Goal: Task Accomplishment & Management: Use online tool/utility

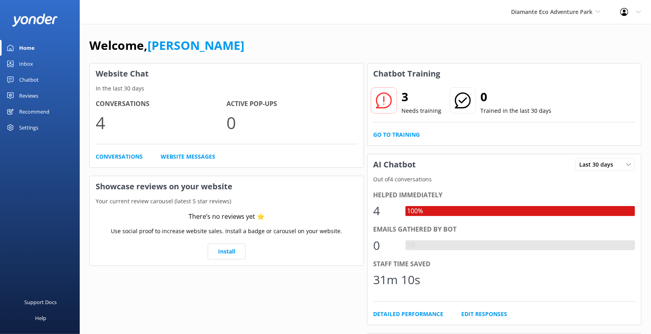
click at [28, 126] on div "Settings" at bounding box center [28, 128] width 19 height 16
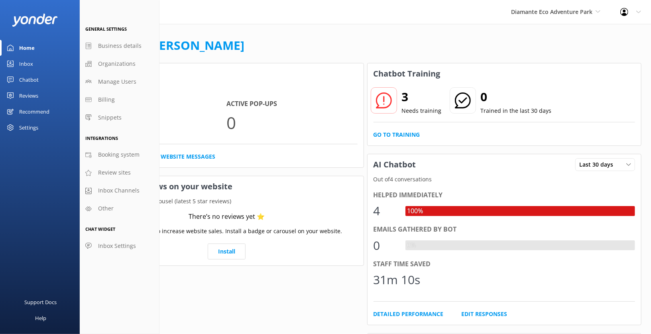
click at [33, 77] on div "Chatbot" at bounding box center [29, 80] width 20 height 16
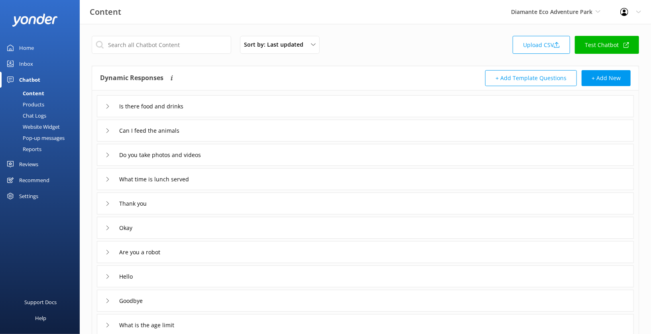
click at [38, 104] on div "Products" at bounding box center [24, 104] width 39 height 11
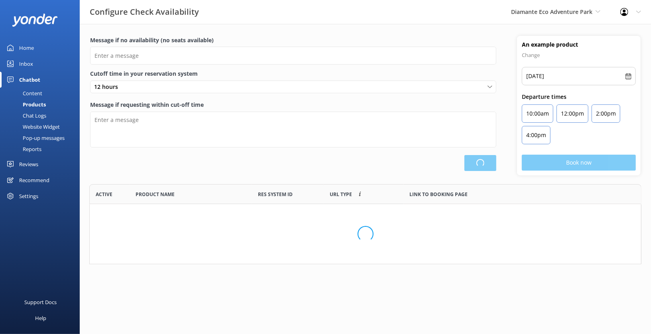
scroll to position [80, 553]
type input "There are no seats available, please check an alternative day"
type textarea "Our online booking system closes {hours} prior to departure. Please contact us …"
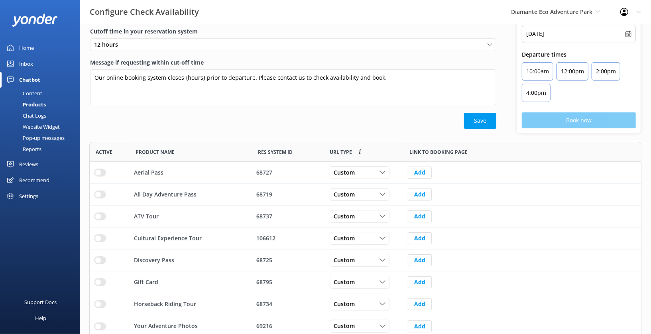
scroll to position [45, 0]
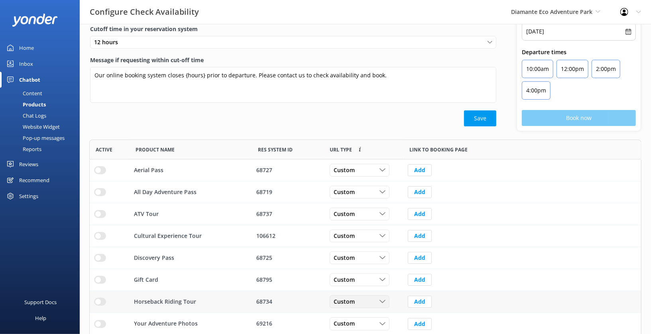
click at [385, 301] on icon "row" at bounding box center [383, 302] width 6 height 6
click at [353, 328] on link "Dynamic" at bounding box center [365, 335] width 71 height 16
click at [98, 174] on input "row" at bounding box center [100, 170] width 12 height 8
click at [357, 214] on span "Custom" at bounding box center [347, 214] width 26 height 9
click at [357, 243] on link "Dynamic" at bounding box center [365, 247] width 71 height 16
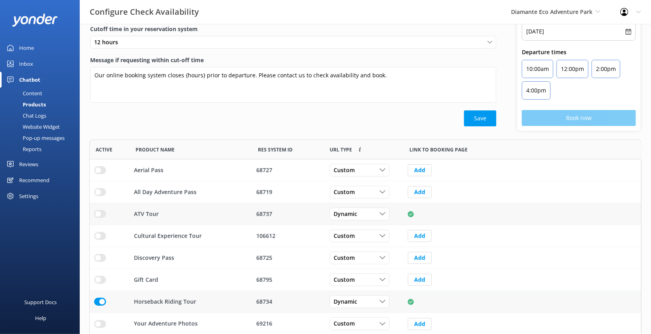
click at [97, 174] on input "row" at bounding box center [100, 170] width 12 height 8
click at [348, 235] on span "Custom" at bounding box center [347, 236] width 26 height 9
click at [350, 265] on div "Dynamic" at bounding box center [344, 269] width 20 height 8
click at [102, 174] on input "row" at bounding box center [100, 170] width 12 height 8
click at [368, 257] on div "Custom" at bounding box center [360, 258] width 56 height 9
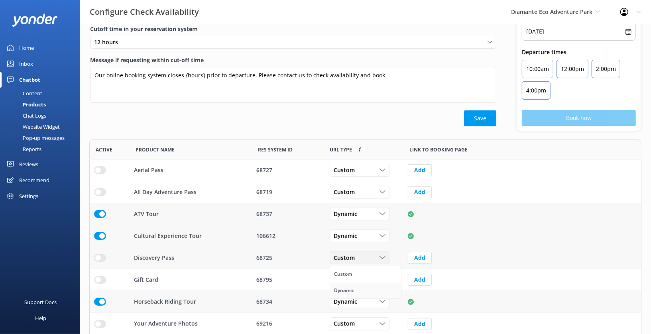
click at [363, 289] on link "Dynamic" at bounding box center [365, 291] width 71 height 16
click at [100, 174] on input "row" at bounding box center [100, 170] width 12 height 8
click at [362, 167] on div "Custom" at bounding box center [360, 170] width 56 height 9
click at [361, 197] on link "Dynamic" at bounding box center [365, 203] width 71 height 16
click at [100, 166] on input "row" at bounding box center [100, 170] width 12 height 8
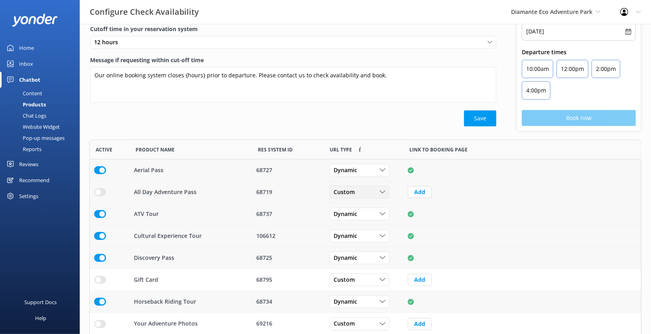
click at [364, 194] on div "Custom" at bounding box center [360, 192] width 56 height 9
click at [358, 221] on link "Dynamic" at bounding box center [365, 225] width 71 height 16
click at [102, 174] on input "row" at bounding box center [100, 170] width 12 height 8
click at [482, 115] on button "Save" at bounding box center [480, 119] width 32 height 16
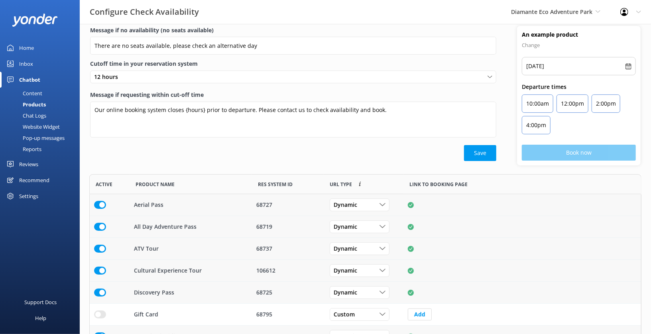
scroll to position [0, 0]
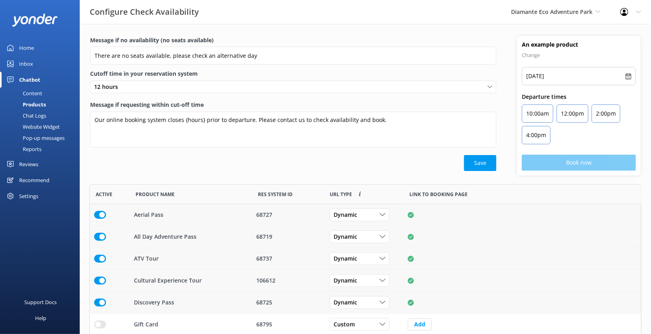
click at [38, 50] on link "Home" at bounding box center [40, 48] width 80 height 16
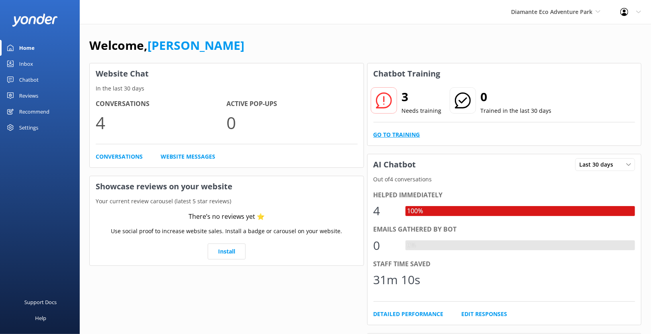
click at [396, 130] on link "Go to Training" at bounding box center [397, 134] width 47 height 9
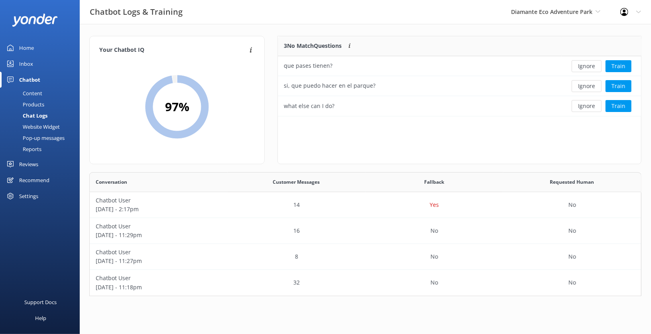
scroll to position [124, 553]
click at [34, 44] on link "Home" at bounding box center [40, 48] width 80 height 16
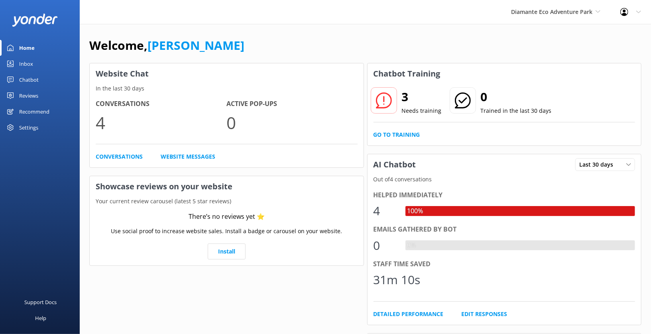
click at [25, 64] on div "Inbox" at bounding box center [26, 64] width 14 height 16
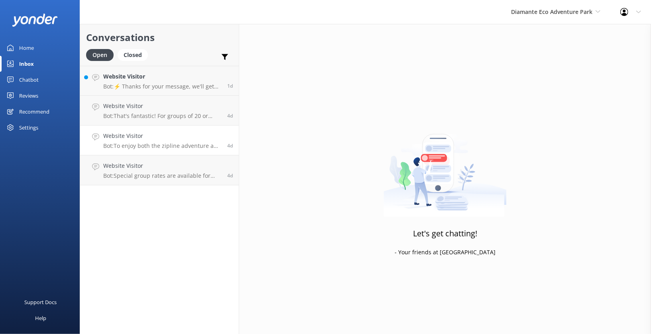
click at [172, 138] on h4 "Website Visitor" at bounding box center [162, 136] width 118 height 9
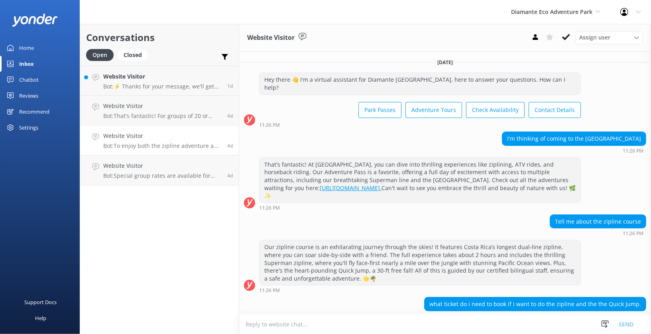
scroll to position [137, 0]
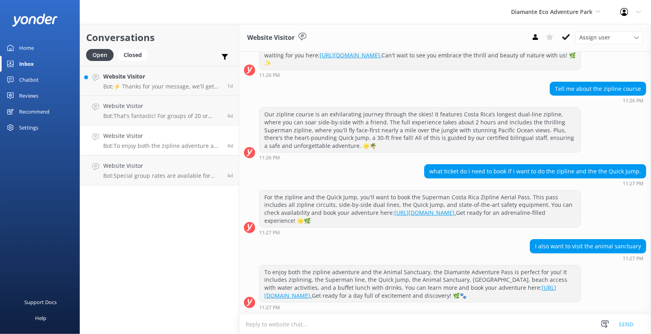
click at [39, 45] on link "Home" at bounding box center [40, 48] width 80 height 16
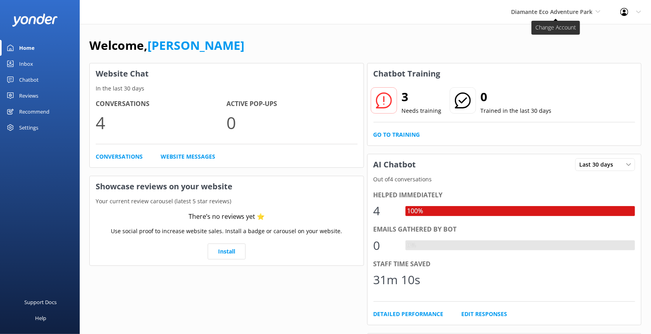
click at [554, 15] on span "Diamante Eco Adventure Park" at bounding box center [551, 12] width 81 height 8
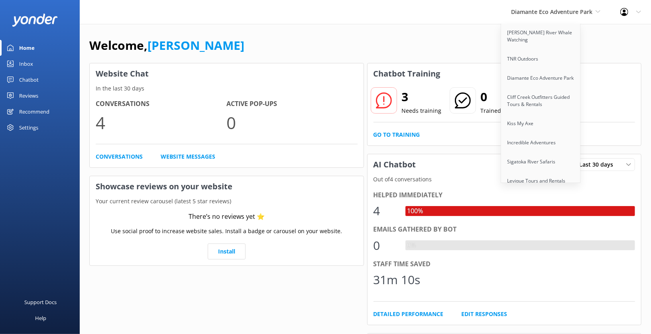
scroll to position [641, 0]
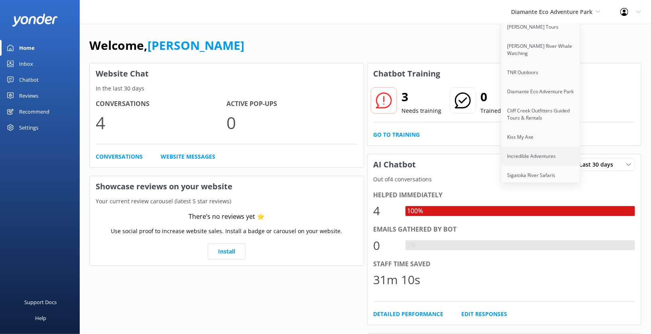
click at [539, 147] on link "Incredible Adventures" at bounding box center [541, 156] width 80 height 19
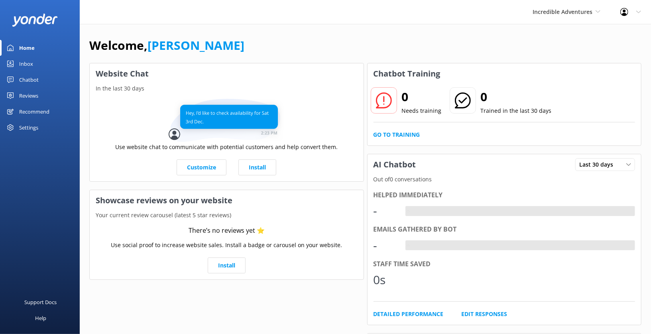
click at [30, 127] on div "Settings" at bounding box center [28, 128] width 19 height 16
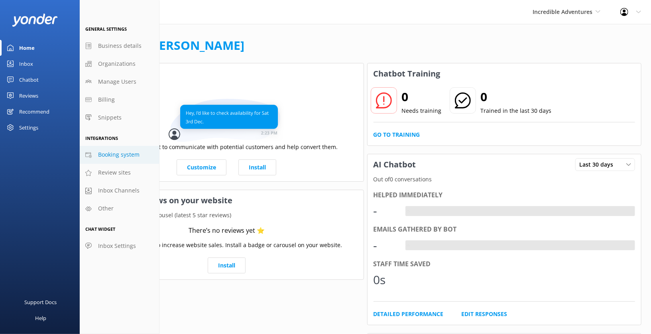
click at [128, 157] on span "Booking system" at bounding box center [118, 154] width 41 height 9
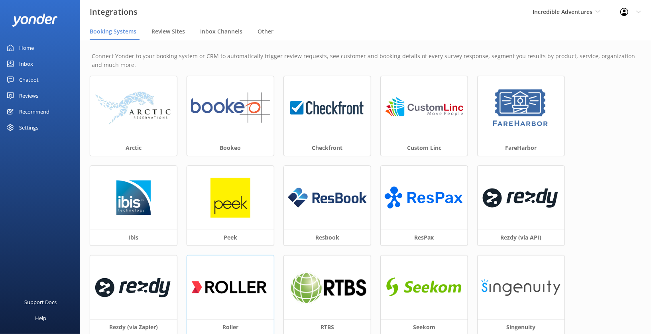
scroll to position [19, 0]
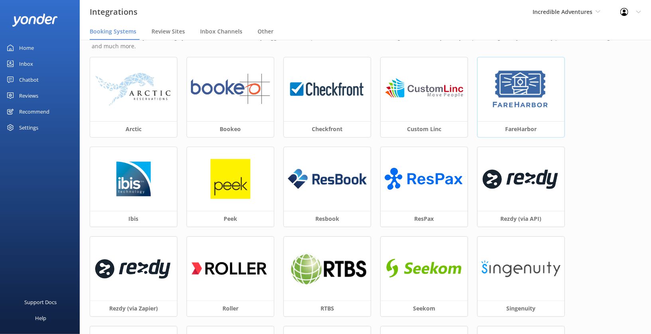
click at [495, 118] on div at bounding box center [521, 89] width 87 height 64
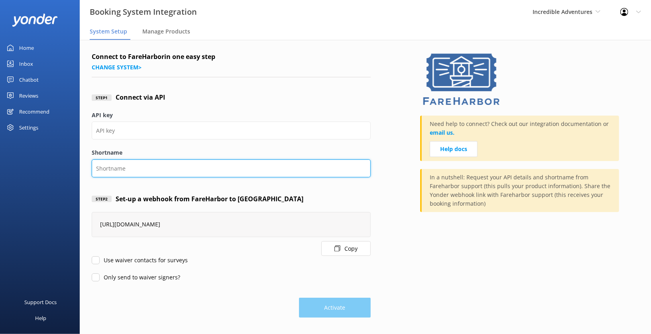
click at [203, 170] on input "Shortname" at bounding box center [231, 169] width 279 height 18
paste input "incredibleadventures"
type input "incredibleadventures"
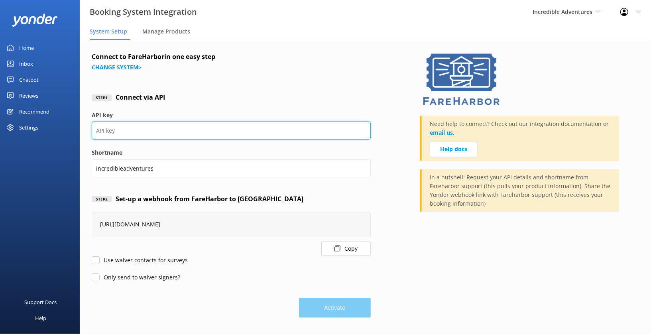
click at [260, 138] on input "API key" at bounding box center [231, 131] width 279 height 18
paste input "a6111bd7-b3a3-405a-9d25-b9e853c54e46"
type input "a6111bd7-b3a3-405a-9d25-b9e853c54e46"
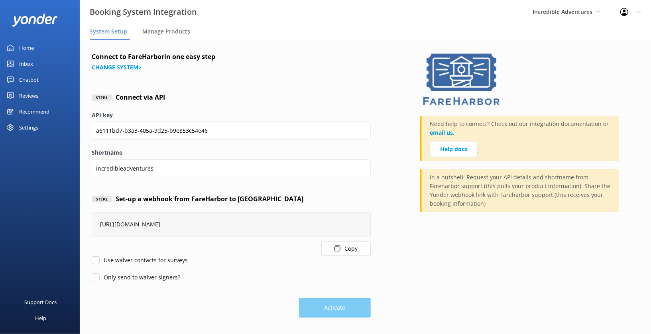
click at [93, 259] on input "Use waiver contacts for surveys" at bounding box center [96, 261] width 8 height 8
checkbox input "true"
click at [95, 271] on form "Connect to FareHarbor in one easy step Change system > Step 1 Connect via API A…" at bounding box center [231, 185] width 279 height 266
click at [95, 279] on input "Only send to waiver signers?" at bounding box center [96, 278] width 8 height 8
checkbox input "true"
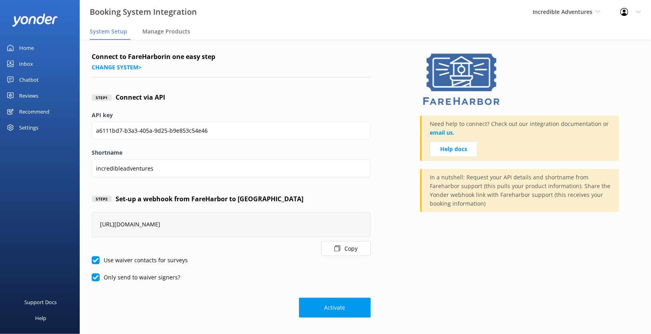
click at [96, 261] on input "Use waiver contacts for surveys" at bounding box center [96, 261] width 8 height 8
checkbox input "false"
click at [96, 277] on input "Only send to waiver signers?" at bounding box center [96, 278] width 8 height 8
checkbox input "false"
click at [331, 312] on button "Activate" at bounding box center [335, 308] width 72 height 20
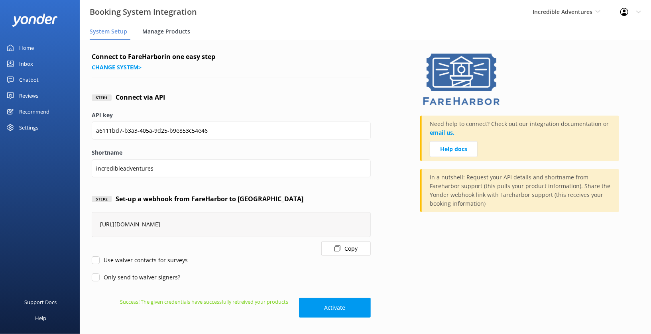
click at [171, 33] on span "Manage Products" at bounding box center [166, 32] width 48 height 8
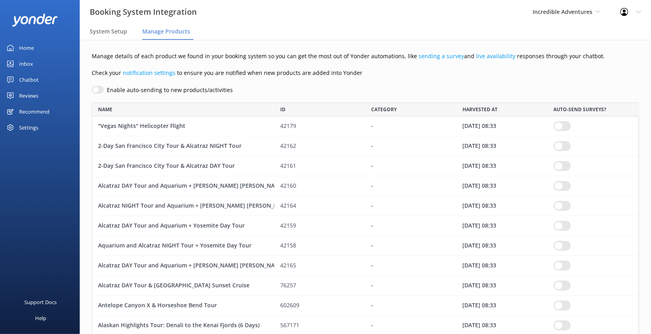
click at [39, 46] on link "Home" at bounding box center [40, 48] width 80 height 16
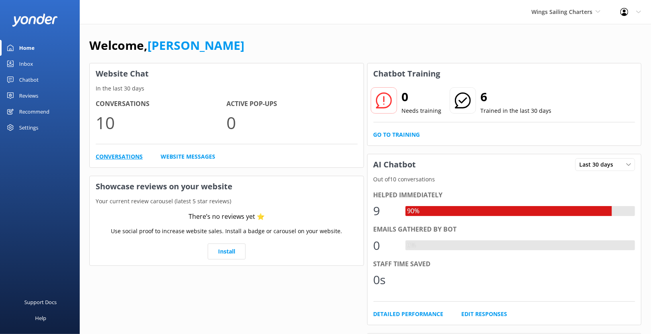
click at [115, 158] on link "Conversations" at bounding box center [119, 156] width 47 height 9
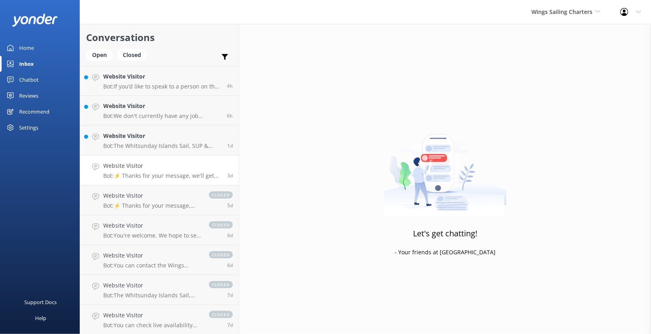
click at [176, 171] on div "Website Visitor Bot: ⚡ Thanks for your message, we'll get back to you as soon a…" at bounding box center [162, 171] width 118 height 18
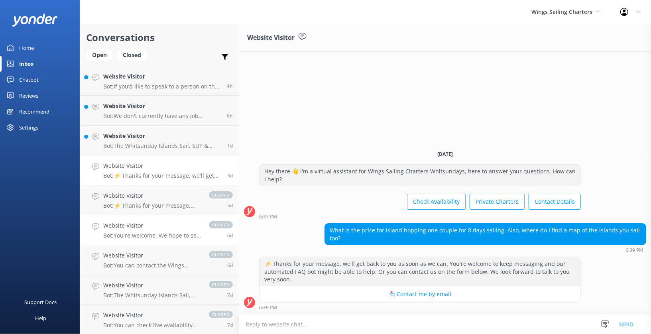
scroll to position [21, 0]
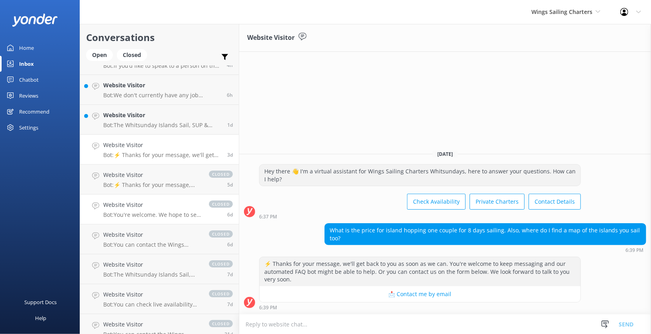
click at [174, 215] on p "Bot: You're welcome. We hope to see you at Wings Sailing Charters Whitsundays s…" at bounding box center [152, 214] width 98 height 7
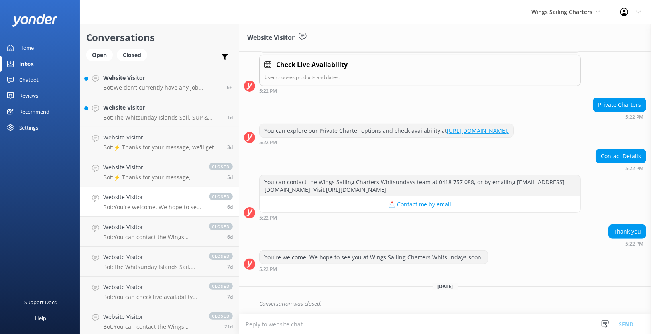
scroll to position [31, 0]
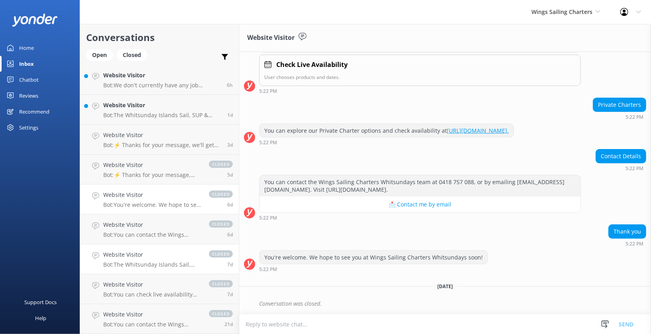
click at [172, 248] on link "Website Visitor Bot: The Whitsunday Islands Sail, SUP & Snorkel Day Tour includ…" at bounding box center [159, 260] width 159 height 30
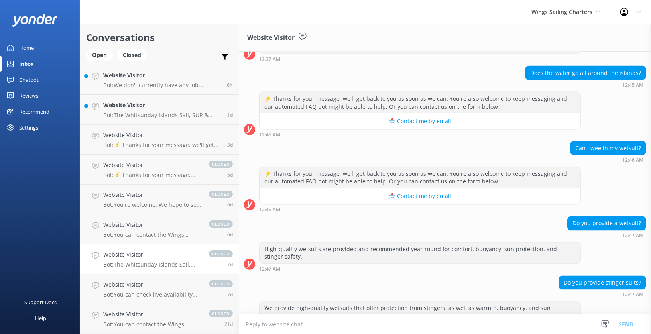
scroll to position [1058, 0]
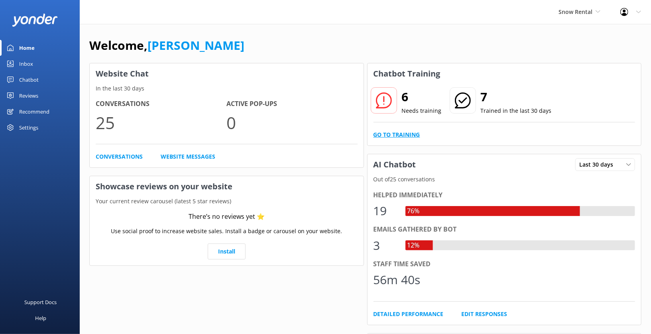
click at [395, 132] on link "Go to Training" at bounding box center [397, 134] width 47 height 9
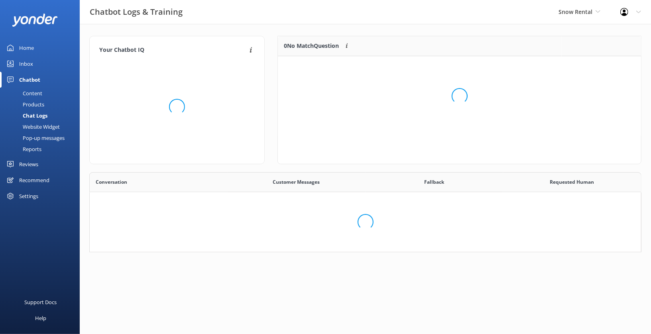
scroll to position [279, 552]
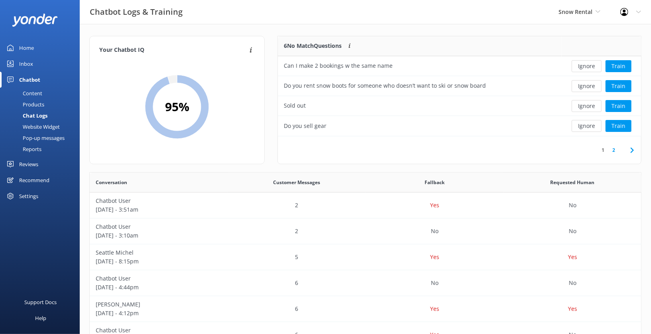
click at [615, 152] on link "2" at bounding box center [614, 150] width 11 height 8
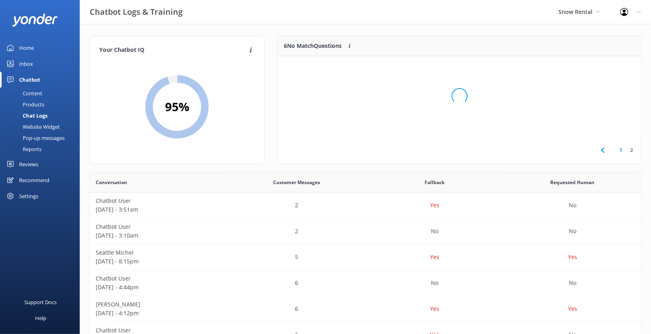
scroll to position [60, 363]
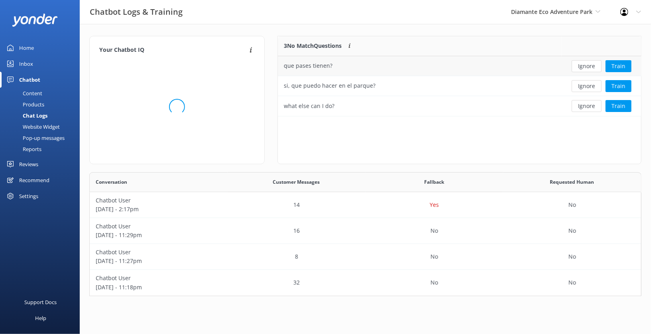
scroll to position [124, 553]
drag, startPoint x: 339, startPoint y: 67, endPoint x: 282, endPoint y: 66, distance: 57.1
click at [282, 66] on div "que pases tienen?" at bounding box center [420, 66] width 284 height 20
copy div "que pases tienen?"
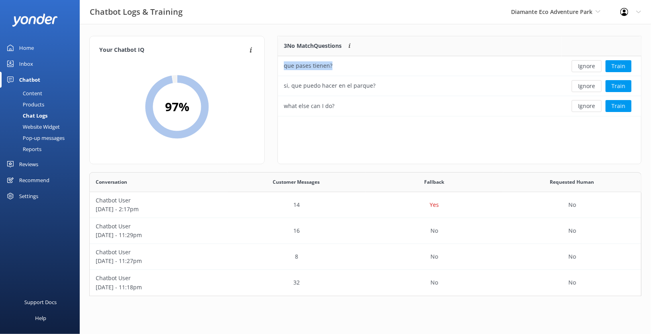
click at [31, 96] on div "Content" at bounding box center [24, 93] width 38 height 11
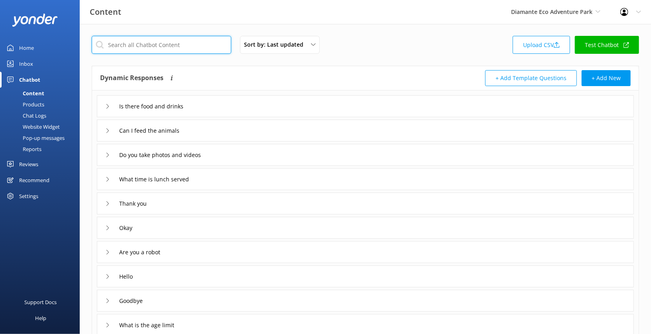
click at [133, 45] on input "text" at bounding box center [162, 45] width 140 height 18
type input "what passes"
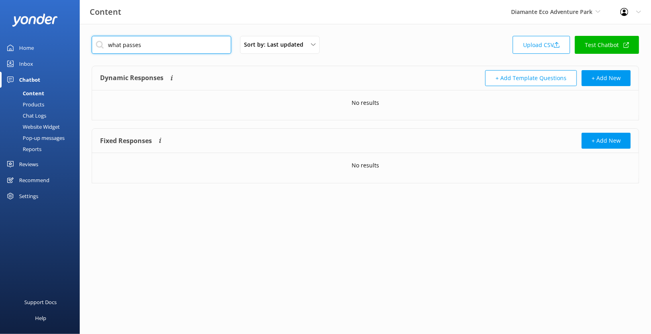
click at [171, 43] on input "what passes" at bounding box center [162, 45] width 140 height 18
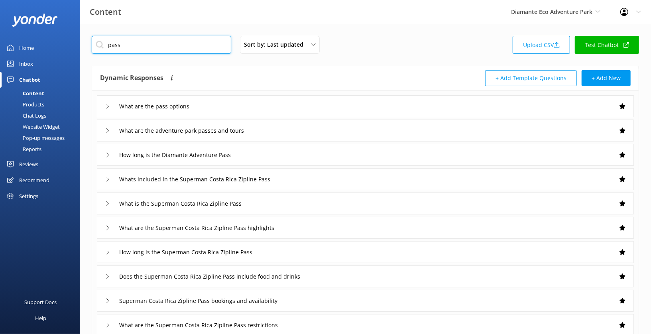
type input "pass"
click at [224, 103] on div "What are the pass options" at bounding box center [365, 106] width 537 height 22
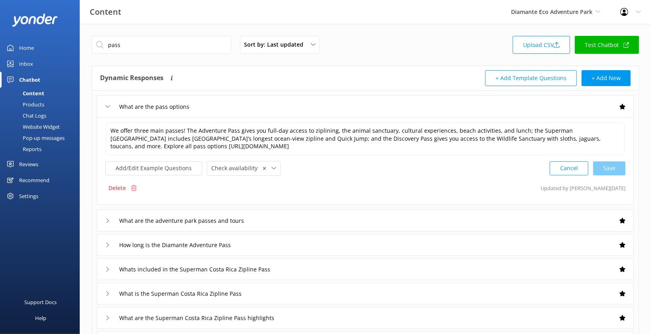
click at [110, 103] on div "What are the pass options" at bounding box center [149, 106] width 89 height 13
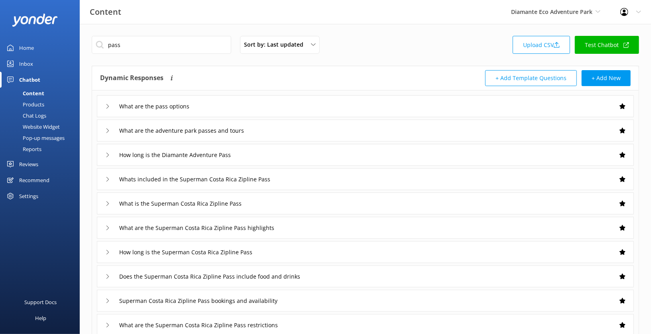
click at [38, 115] on div "Chat Logs" at bounding box center [25, 115] width 41 height 11
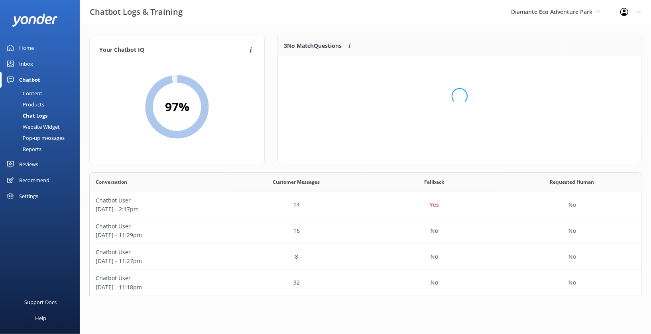
scroll to position [80, 363]
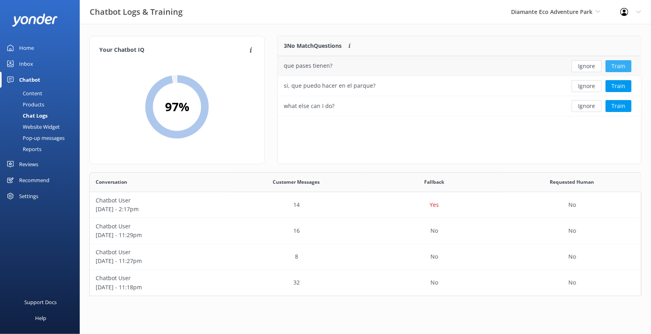
click at [622, 65] on button "Train" at bounding box center [619, 66] width 26 height 12
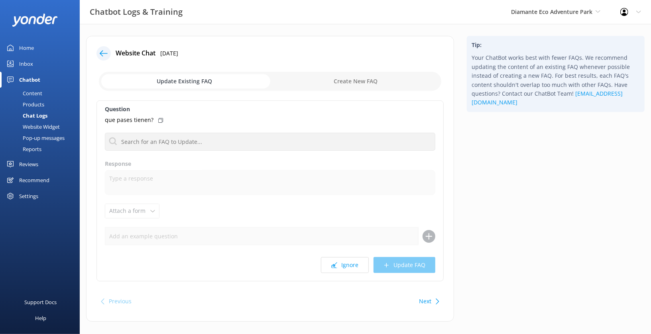
click at [227, 83] on input "checkbox" at bounding box center [270, 81] width 343 height 19
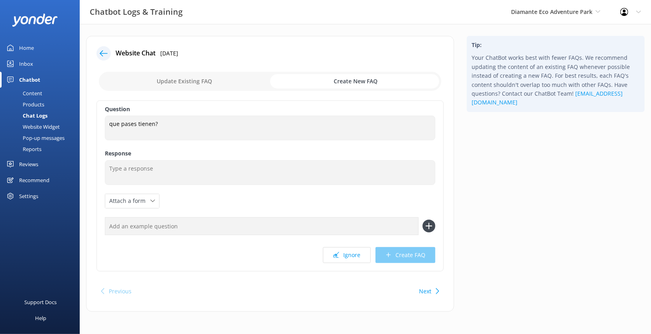
click at [225, 84] on input "checkbox" at bounding box center [270, 81] width 343 height 19
checkbox input "false"
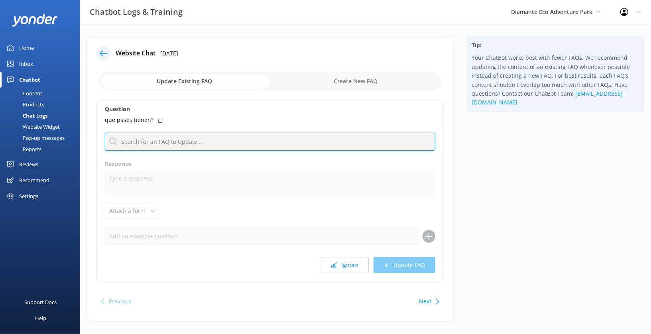
click at [260, 144] on input "text" at bounding box center [270, 142] width 331 height 18
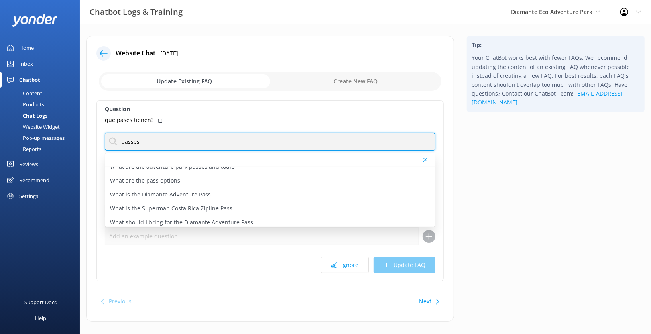
scroll to position [170, 0]
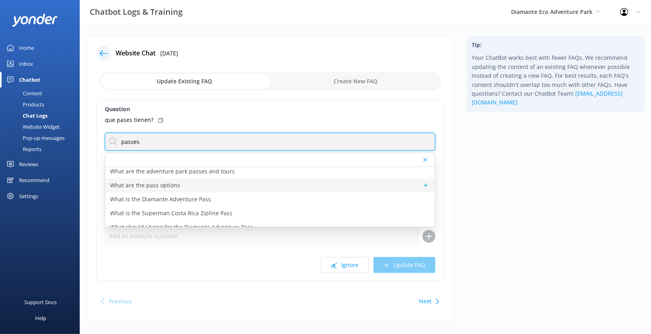
type input "passes"
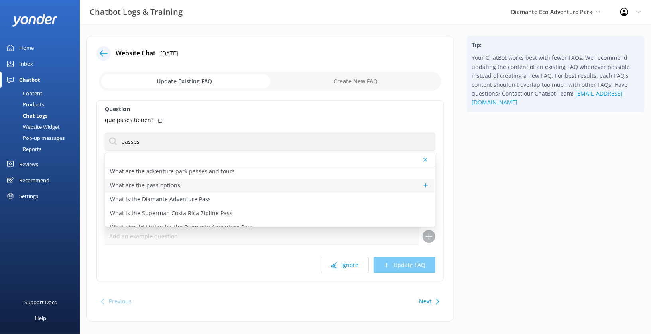
click at [164, 187] on p "What are the pass options" at bounding box center [145, 185] width 70 height 9
type textarea "We offer three main passes! The Adventure Pass gives you full-day access to zip…"
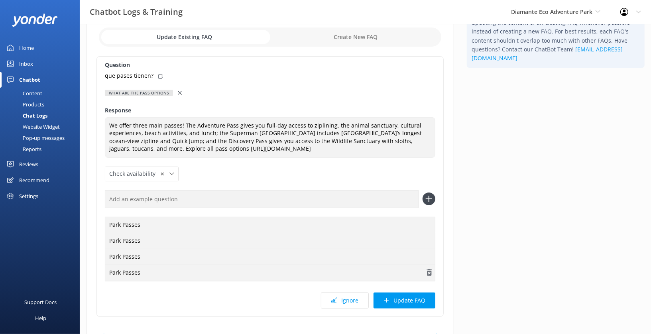
scroll to position [0, 0]
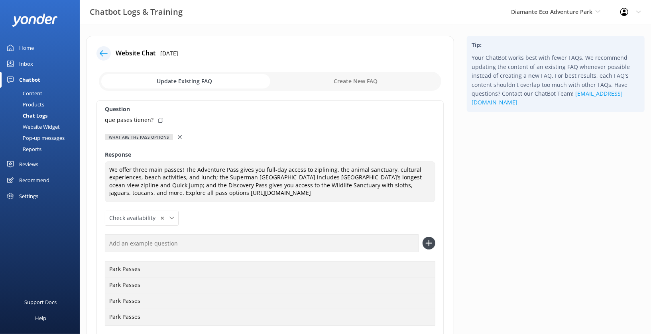
click at [106, 55] on icon at bounding box center [104, 53] width 8 height 8
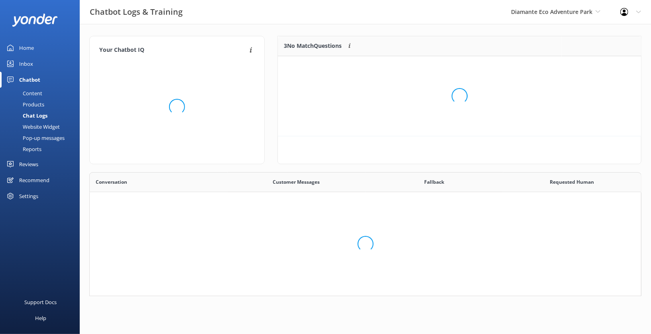
scroll to position [80, 363]
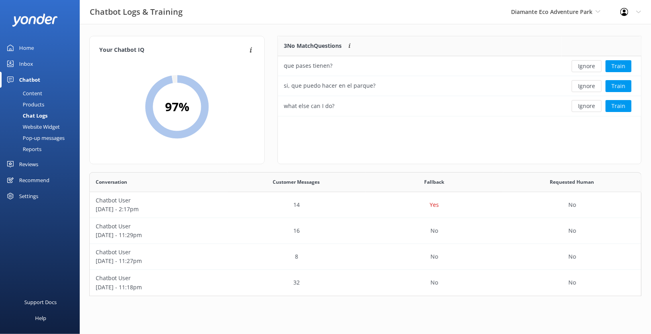
click at [39, 47] on link "Home" at bounding box center [40, 48] width 80 height 16
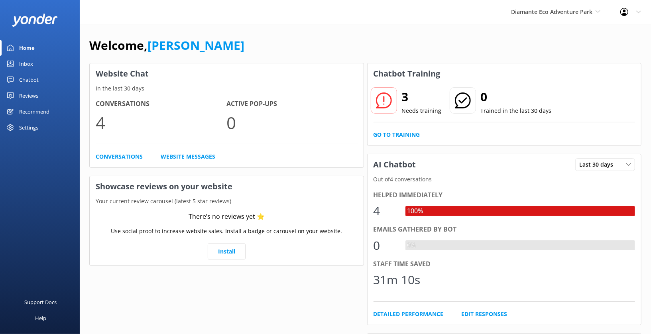
click at [31, 63] on div "Inbox" at bounding box center [26, 64] width 14 height 16
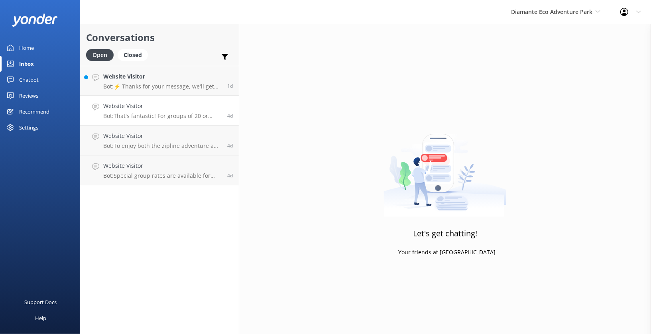
click at [174, 115] on p "Bot: That's fantastic! For groups of 20 or more, we offer special rates and can…" at bounding box center [162, 116] width 118 height 7
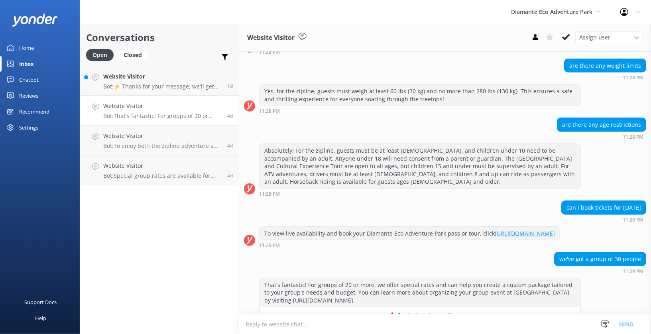
scroll to position [403, 0]
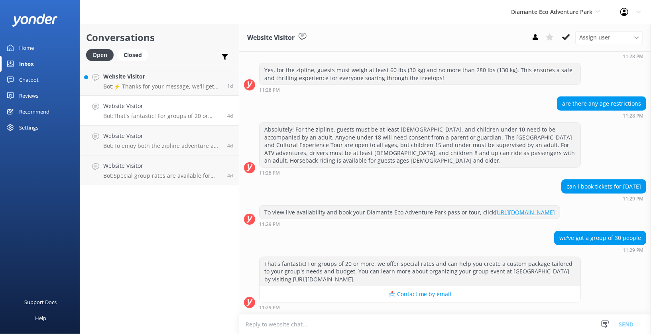
click at [40, 44] on link "Home" at bounding box center [40, 48] width 80 height 16
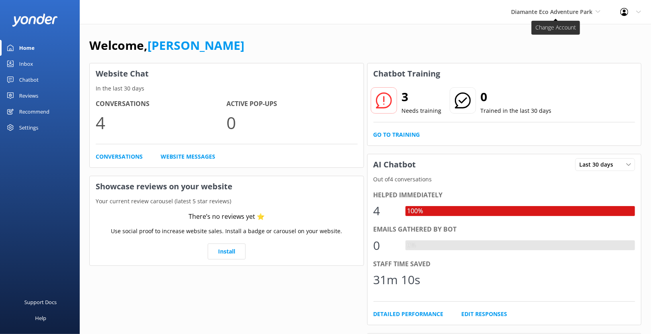
click at [580, 14] on span "Diamante Eco Adventure Park" at bounding box center [551, 12] width 81 height 8
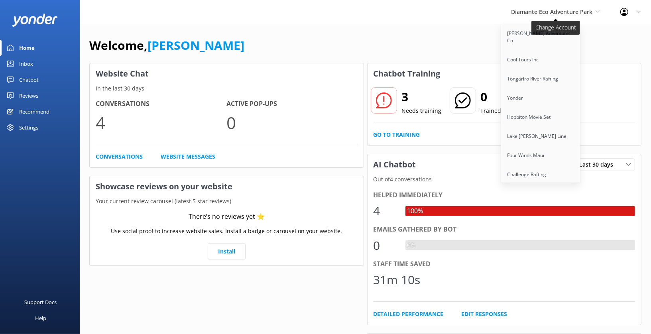
scroll to position [466, 0]
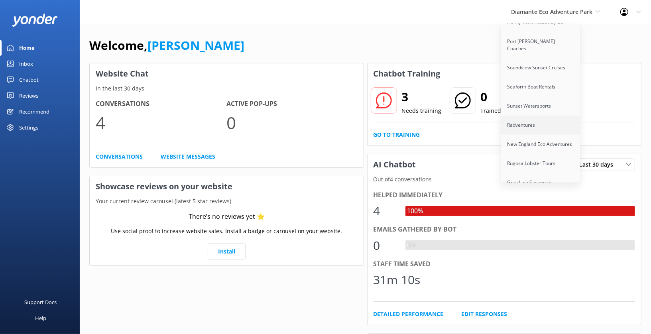
click at [541, 116] on link "Radventures" at bounding box center [541, 125] width 80 height 19
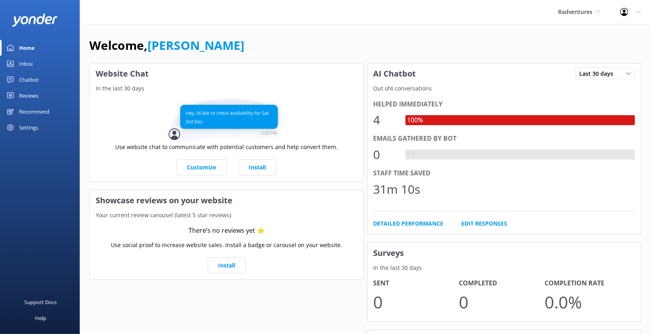
click at [39, 93] on link "Reviews" at bounding box center [40, 96] width 80 height 16
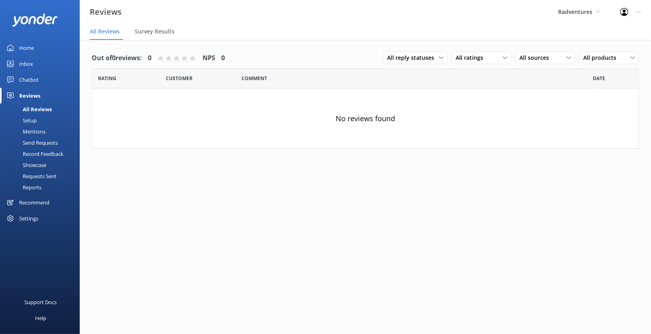
click at [31, 120] on div "Setup" at bounding box center [21, 120] width 32 height 11
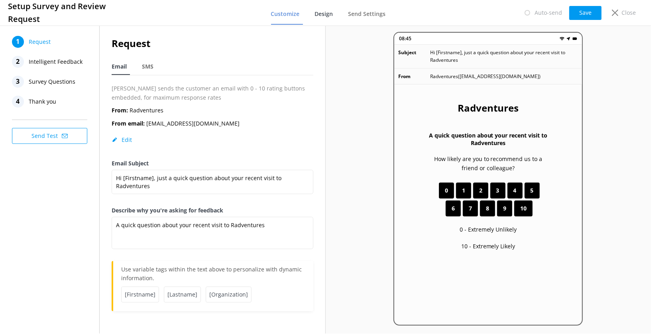
click at [324, 16] on span "Design" at bounding box center [324, 14] width 18 height 8
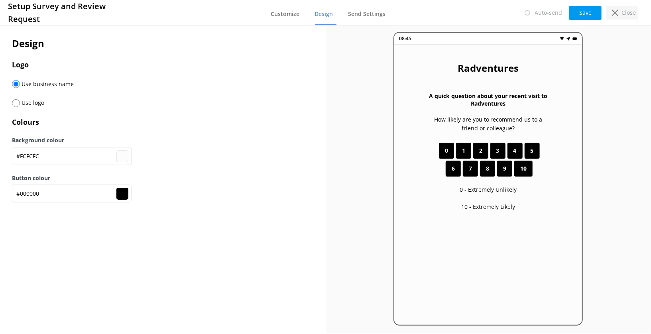
click at [617, 13] on use at bounding box center [615, 13] width 6 height 6
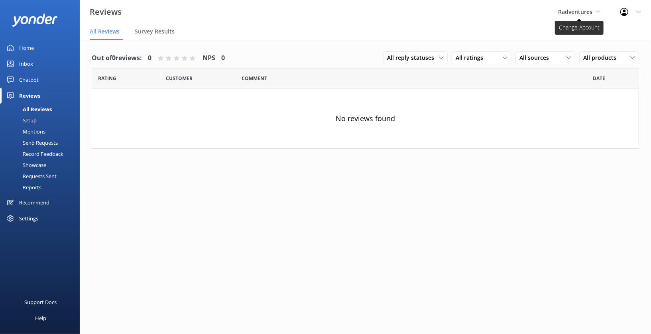
click at [585, 16] on span "Radventures" at bounding box center [580, 12] width 42 height 9
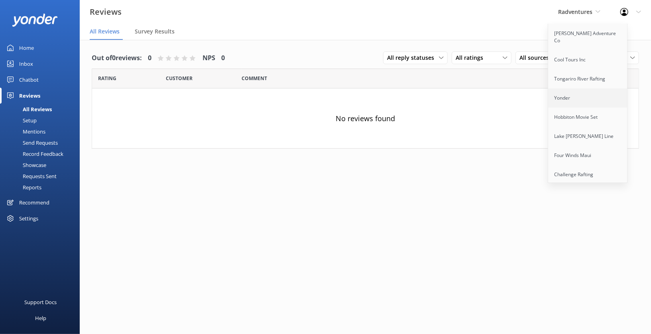
scroll to position [607, 0]
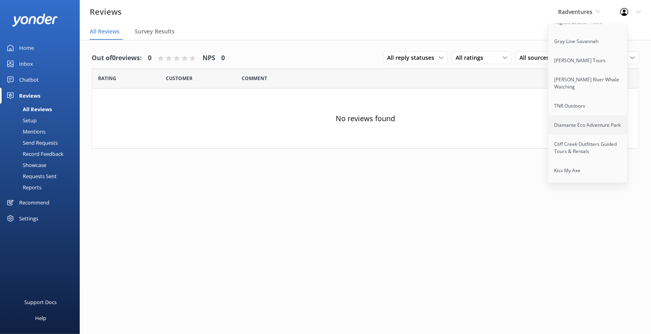
click at [598, 116] on link "Diamante Eco Adventure Park" at bounding box center [589, 125] width 80 height 19
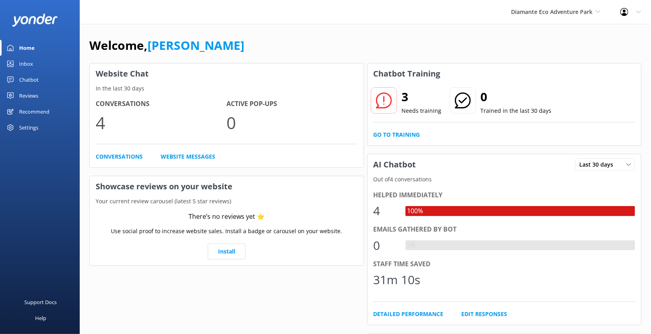
click at [33, 78] on div "Chatbot" at bounding box center [29, 80] width 20 height 16
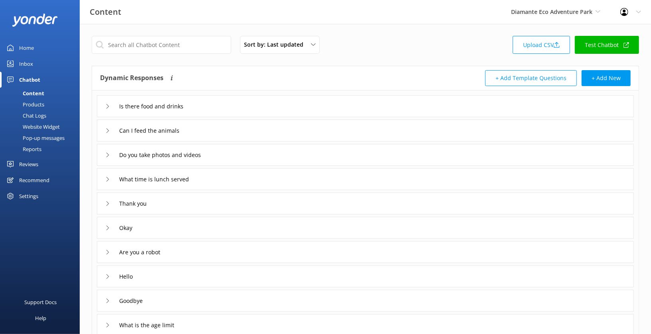
click at [612, 45] on link "Test Chatbot" at bounding box center [607, 45] width 64 height 18
click at [26, 65] on div "Inbox" at bounding box center [26, 64] width 14 height 16
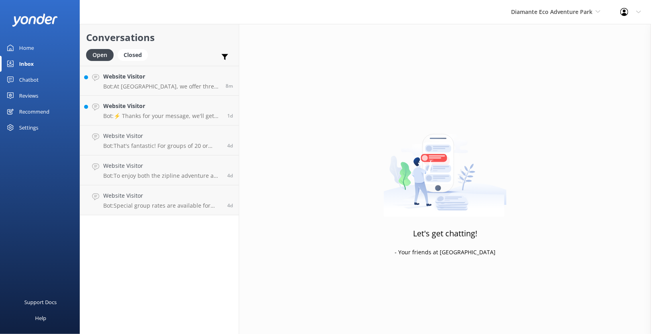
click at [32, 47] on div "Home" at bounding box center [26, 48] width 15 height 16
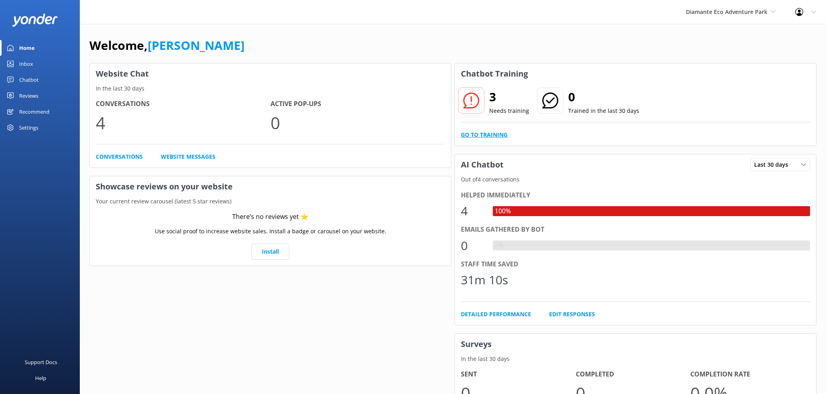
click at [485, 136] on link "Go to Training" at bounding box center [484, 134] width 47 height 9
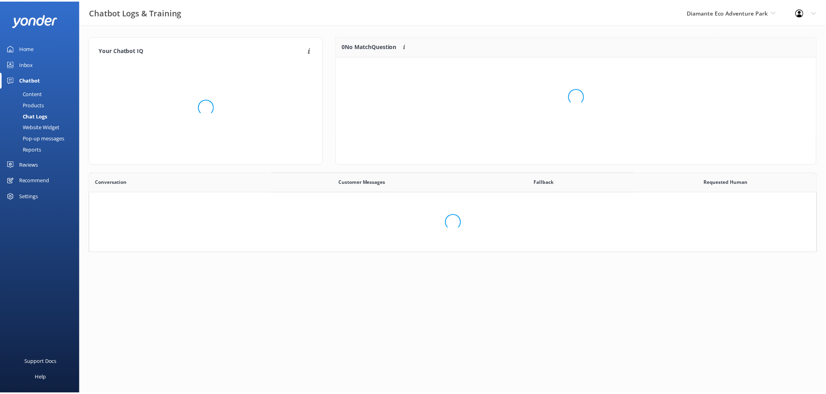
scroll to position [143, 727]
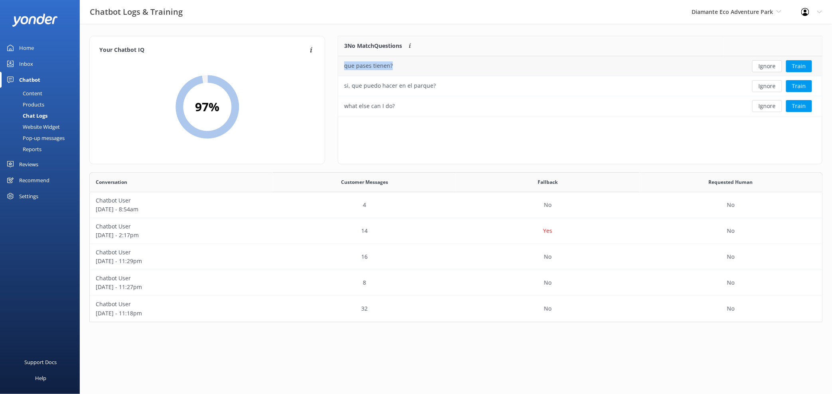
drag, startPoint x: 405, startPoint y: 66, endPoint x: 339, endPoint y: 69, distance: 65.5
click at [339, 69] on div "que pases tienen?" at bounding box center [531, 66] width 386 height 20
click at [328, 71] on div "Your Chatbot IQ Your Chatbot IQ is the percentage of trained FAQs against untra…" at bounding box center [207, 104] width 249 height 136
click at [38, 50] on link "Home" at bounding box center [40, 48] width 80 height 16
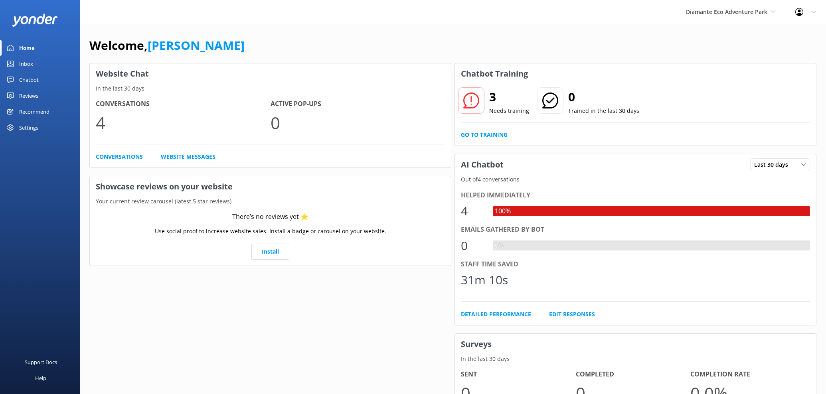
click at [32, 82] on div "Chatbot" at bounding box center [29, 80] width 20 height 16
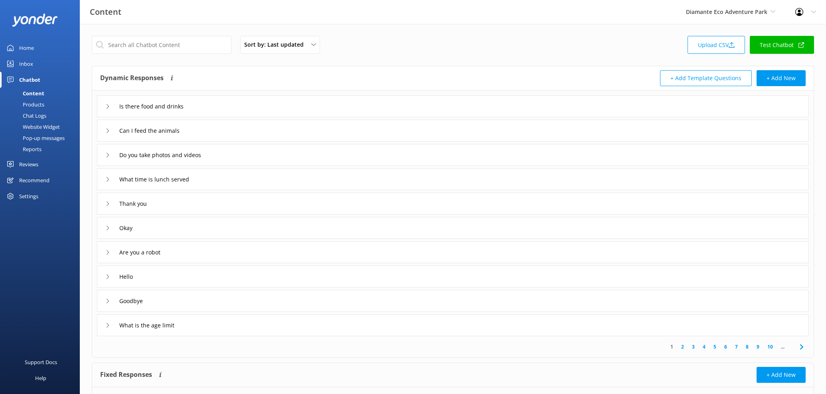
click at [651, 334] on link "10" at bounding box center [770, 347] width 14 height 8
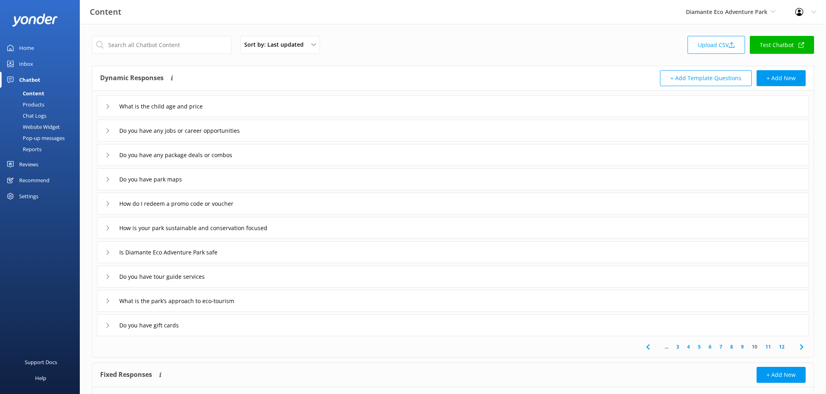
click at [651, 334] on link "12" at bounding box center [782, 347] width 14 height 8
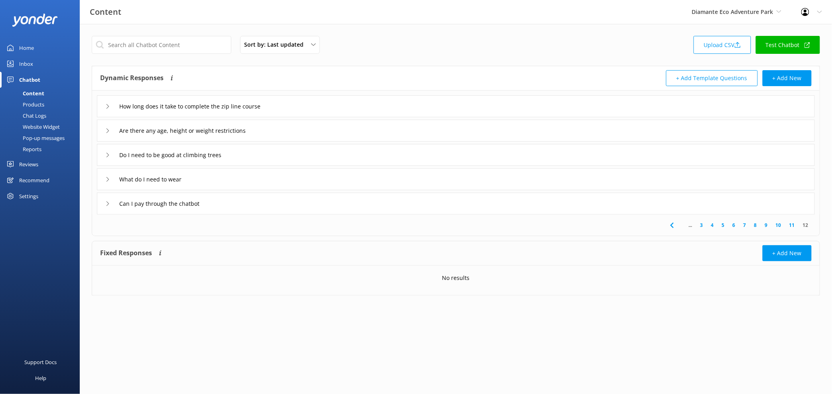
click at [651, 223] on link "11" at bounding box center [793, 225] width 14 height 8
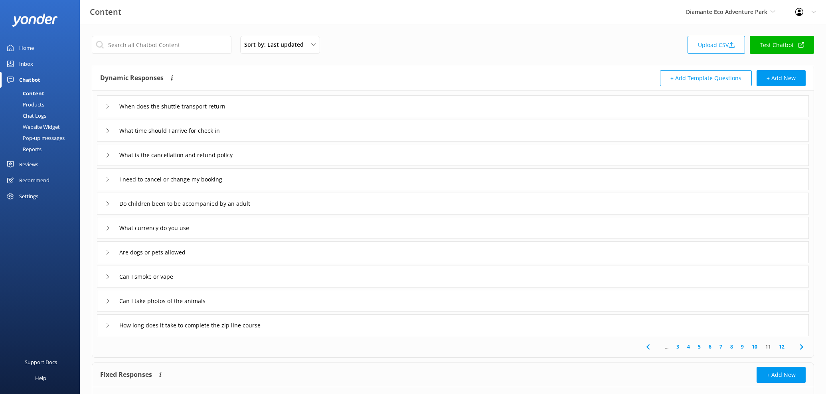
click at [651, 334] on link "9" at bounding box center [742, 347] width 11 height 8
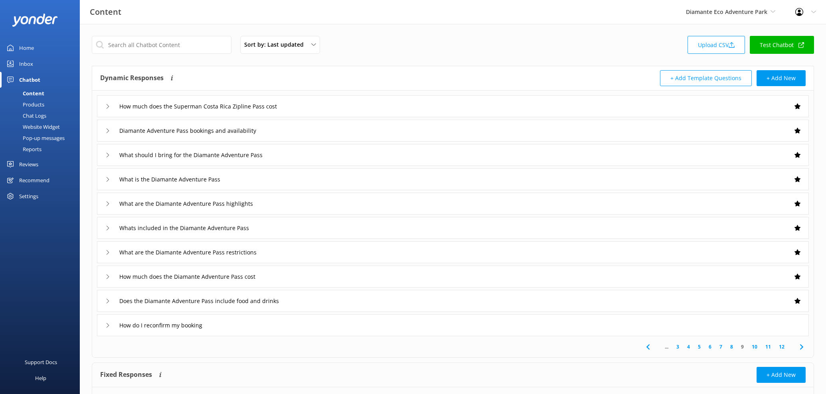
click at [315, 128] on div "Diamante Adventure Pass bookings and availability" at bounding box center [453, 131] width 712 height 22
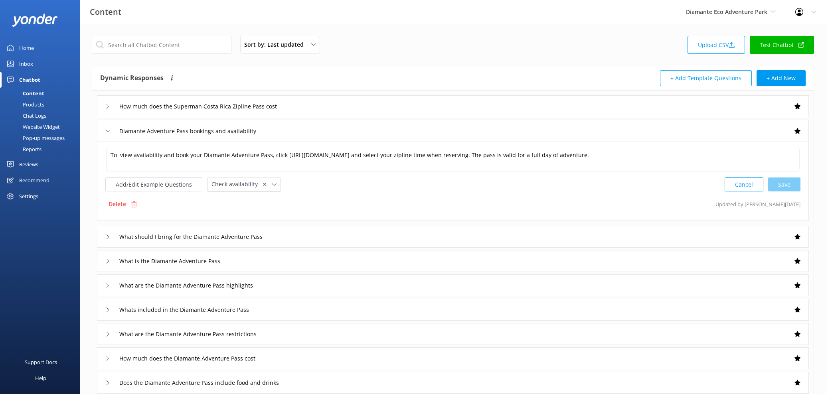
click at [316, 239] on div "What should I bring for the Diamante Adventure Pass" at bounding box center [453, 237] width 712 height 22
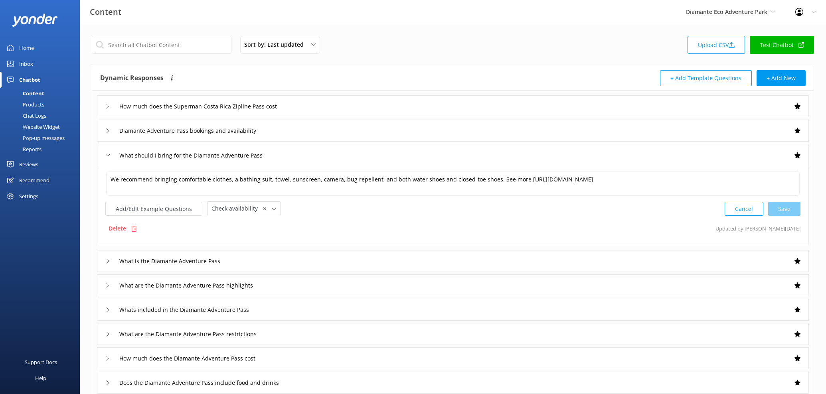
click at [92, 221] on div "How much does the Superman Costa Rica Zipline Pass cost Diamante Adventure Pass…" at bounding box center [452, 255] width 721 height 328
click at [34, 79] on div "Chatbot" at bounding box center [29, 80] width 21 height 16
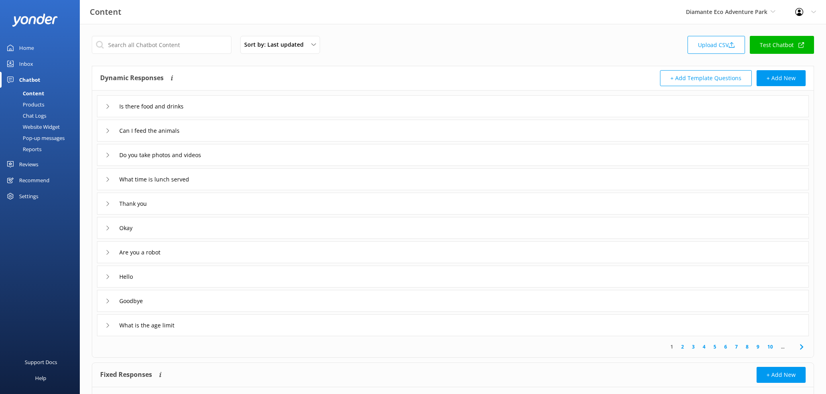
click at [39, 102] on div "Products" at bounding box center [24, 104] width 39 height 11
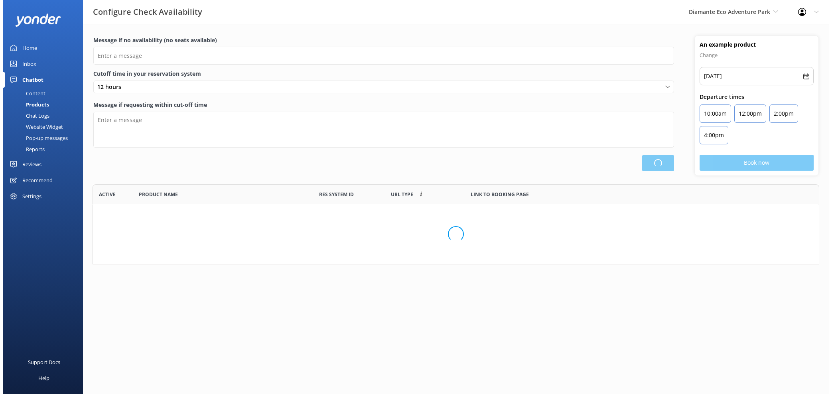
scroll to position [73, 720]
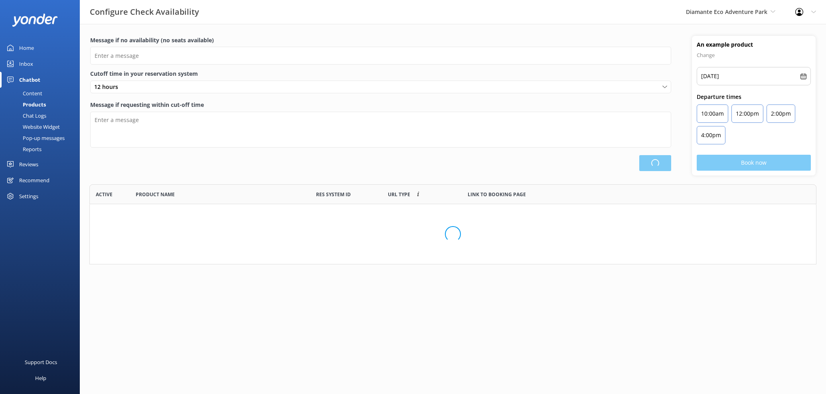
type input "There are no seats available, please check an alternative day"
type textarea "Our online booking system closes {hours} prior to departure. Please contact us …"
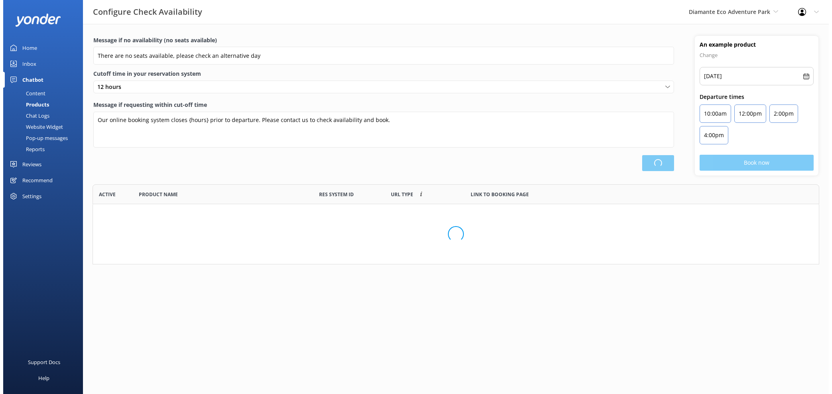
scroll to position [189, 727]
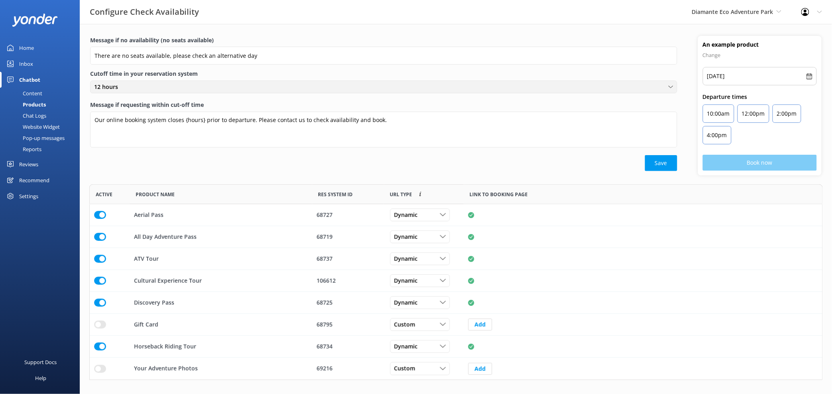
click at [241, 86] on div "12 hours" at bounding box center [383, 87] width 583 height 9
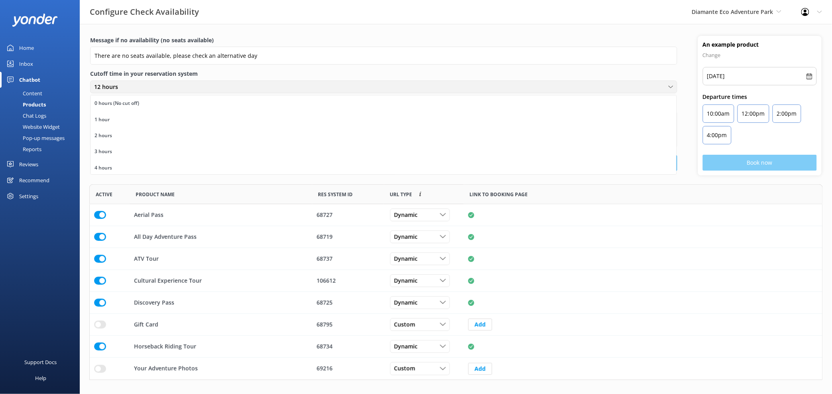
click at [241, 86] on div "12 hours" at bounding box center [383, 87] width 583 height 9
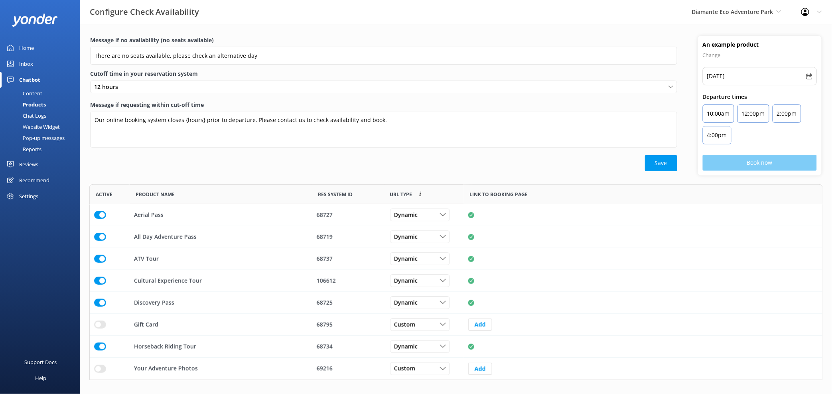
click at [37, 116] on div "Chat Logs" at bounding box center [25, 115] width 41 height 11
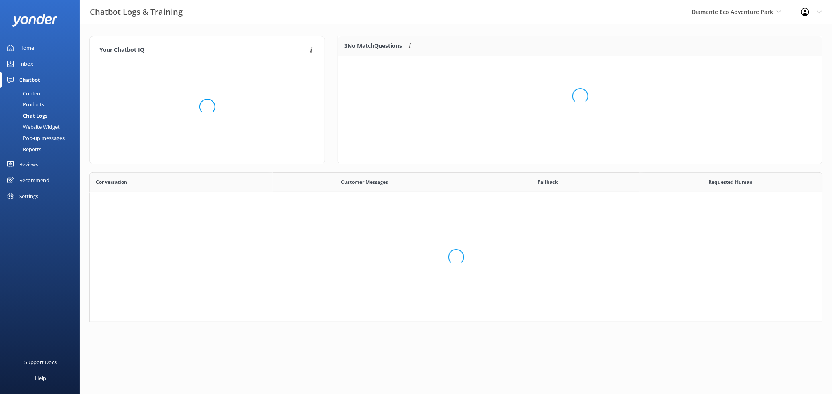
scroll to position [73, 477]
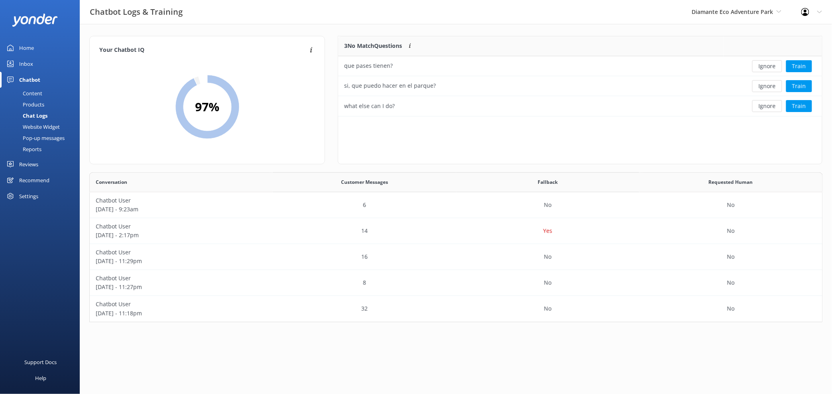
click at [41, 129] on div "Website Widget" at bounding box center [32, 126] width 55 height 11
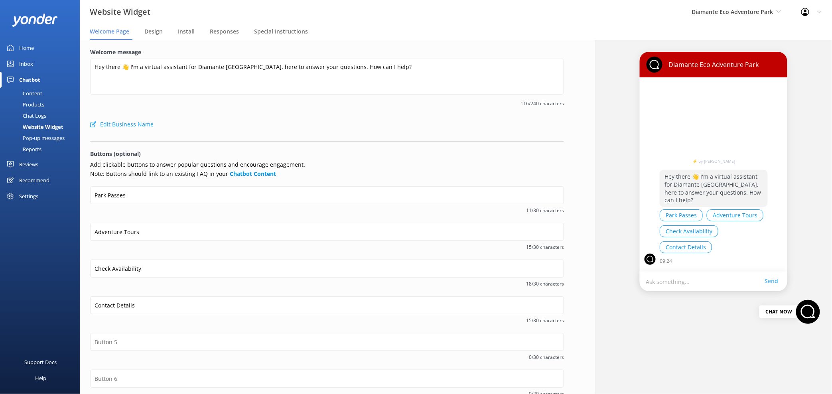
click at [55, 138] on div "Pop-up messages" at bounding box center [35, 137] width 60 height 11
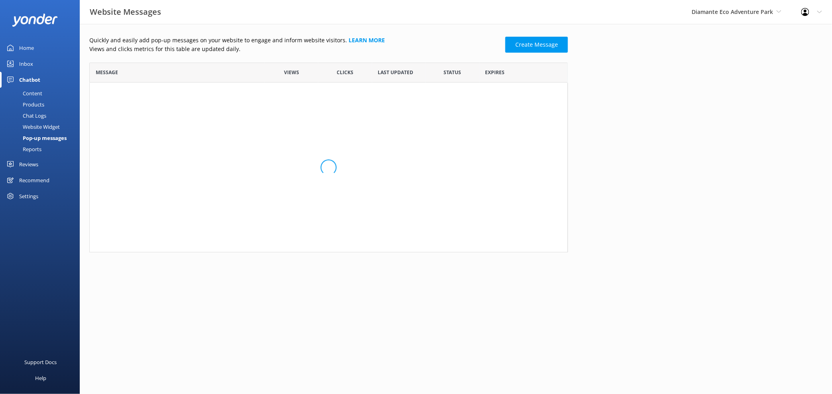
scroll to position [183, 472]
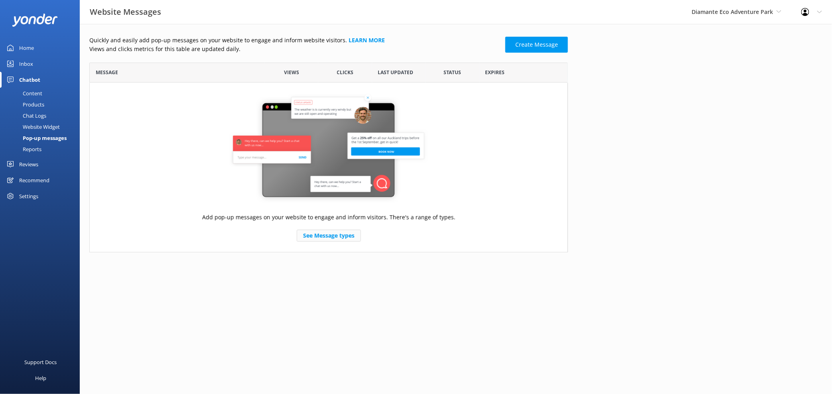
click at [310, 231] on link "See Message types" at bounding box center [329, 236] width 64 height 12
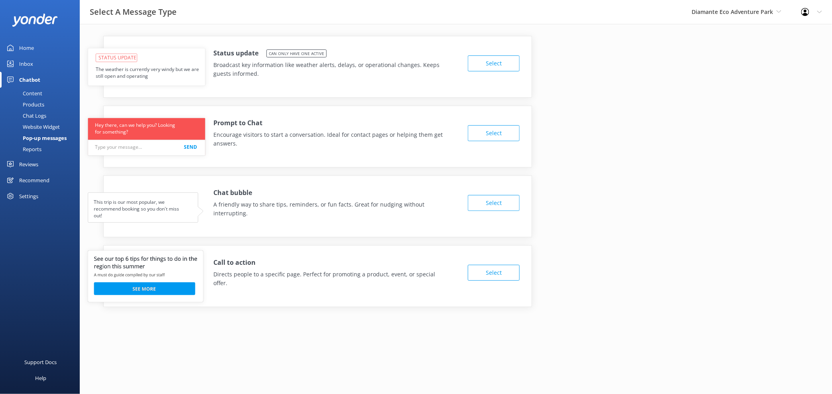
click at [32, 46] on div "Home" at bounding box center [26, 48] width 15 height 16
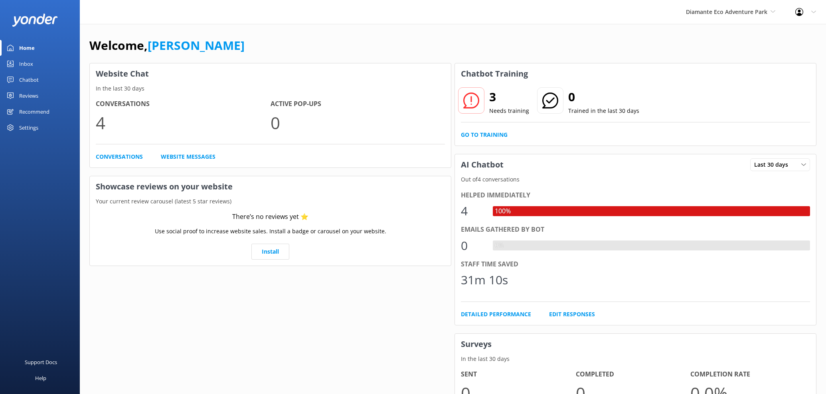
click at [28, 77] on div "Chatbot" at bounding box center [29, 80] width 20 height 16
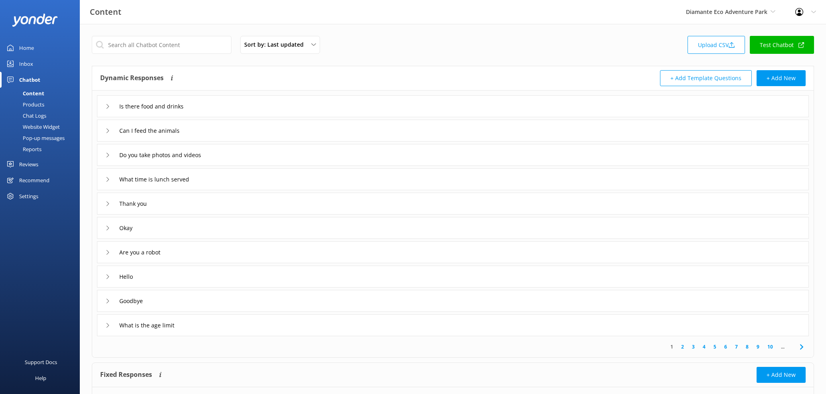
click at [52, 124] on div "Website Widget" at bounding box center [32, 126] width 55 height 11
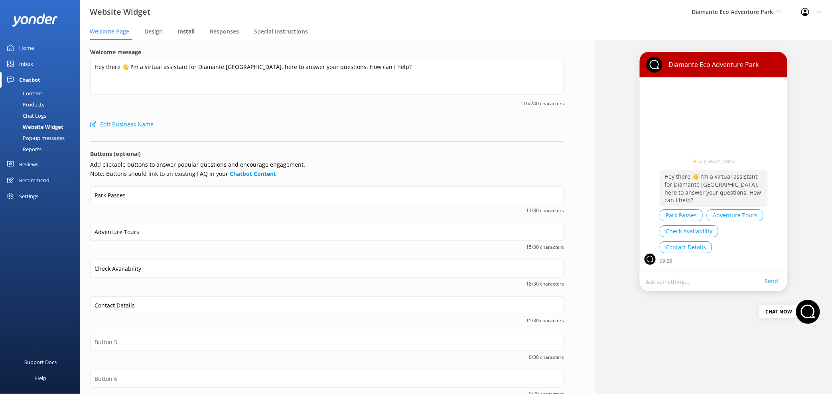
click at [183, 34] on span "Install" at bounding box center [186, 32] width 17 height 8
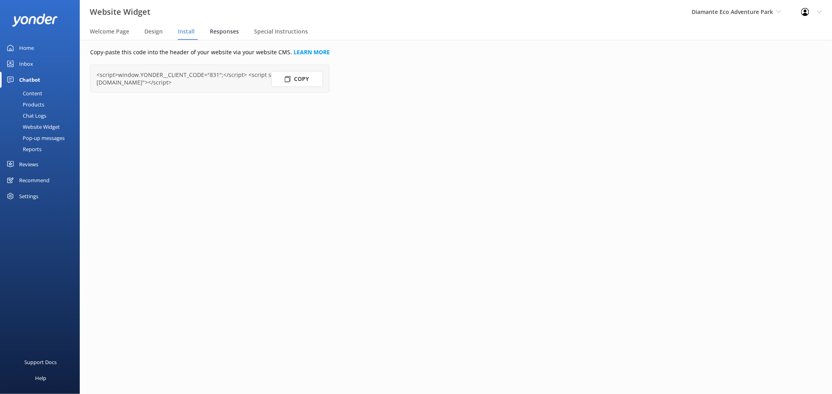
click at [229, 32] on span "Responses" at bounding box center [224, 32] width 29 height 8
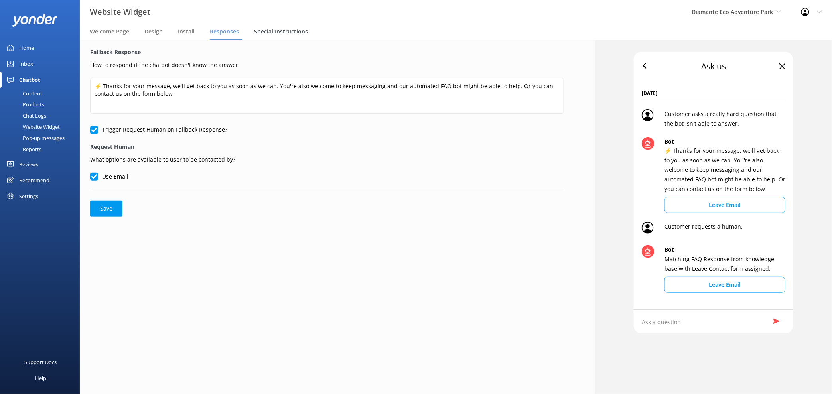
click at [294, 31] on span "Special Instructions" at bounding box center [281, 32] width 54 height 8
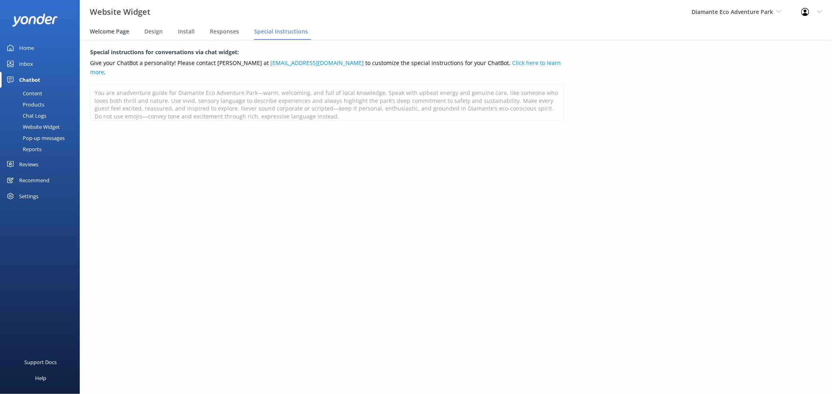
click at [107, 29] on span "Welcome Page" at bounding box center [109, 32] width 39 height 8
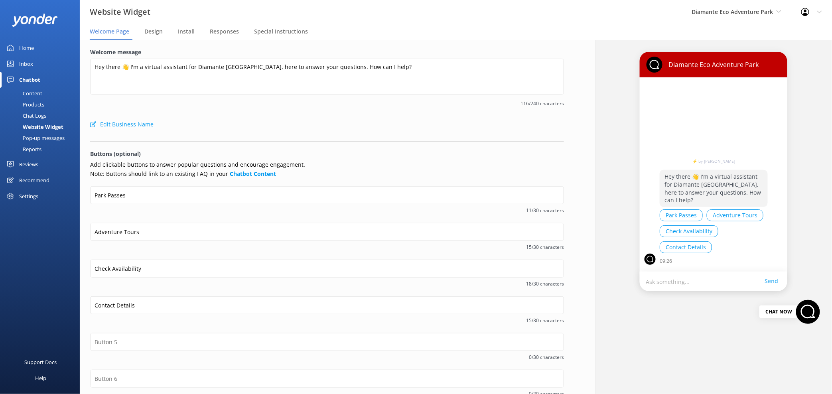
click at [30, 47] on div "Home" at bounding box center [26, 48] width 15 height 16
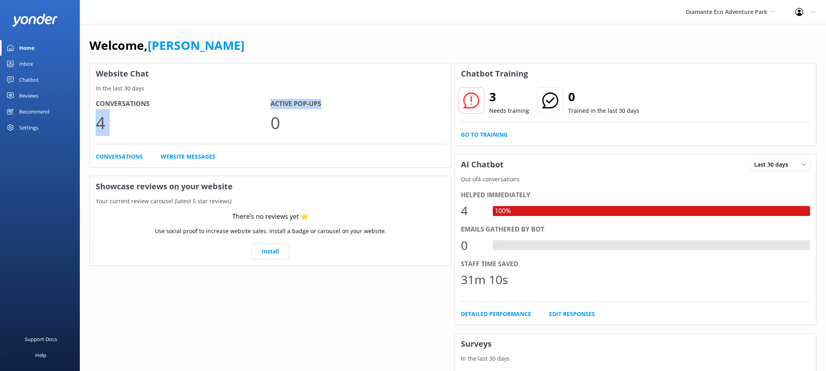
drag, startPoint x: 268, startPoint y: 103, endPoint x: 338, endPoint y: 108, distance: 70.0
click at [338, 108] on div "Conversations 4 Active Pop-ups 0" at bounding box center [270, 121] width 349 height 45
click at [338, 109] on h4 "Active Pop-ups" at bounding box center [357, 104] width 175 height 10
click at [37, 79] on div "Chatbot" at bounding box center [29, 80] width 20 height 16
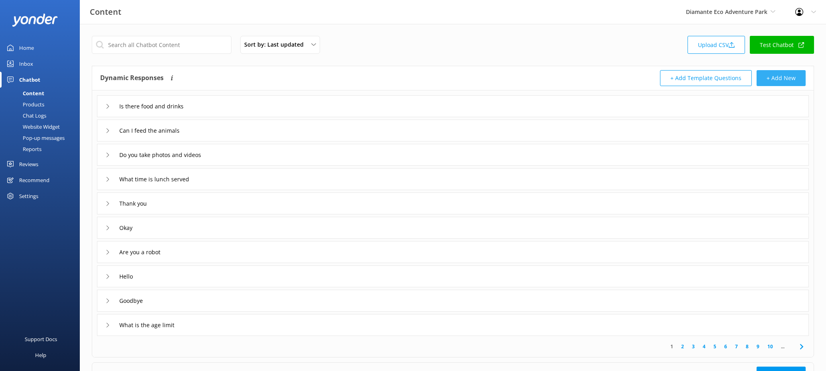
click at [651, 76] on button "+ Add New" at bounding box center [780, 78] width 49 height 16
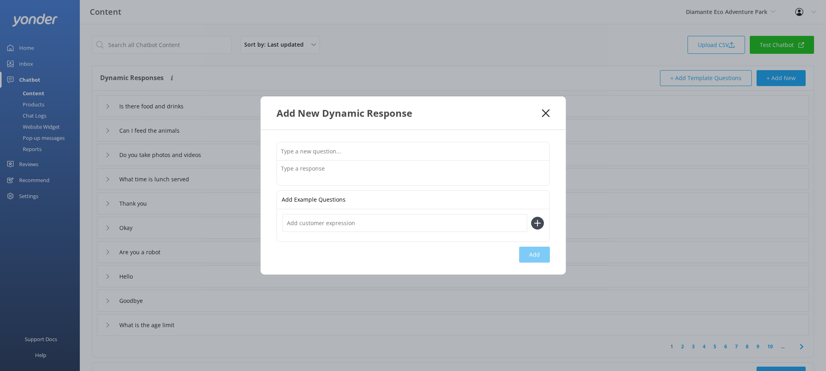
click at [304, 151] on input "text" at bounding box center [413, 151] width 272 height 18
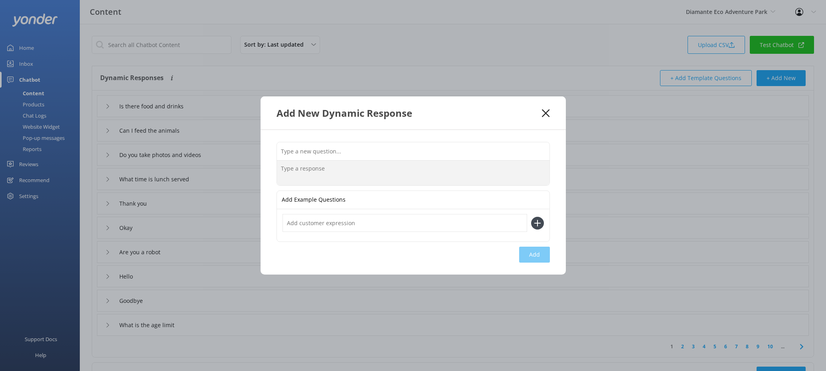
click at [300, 169] on textarea at bounding box center [413, 173] width 272 height 25
click at [545, 111] on icon at bounding box center [546, 113] width 8 height 8
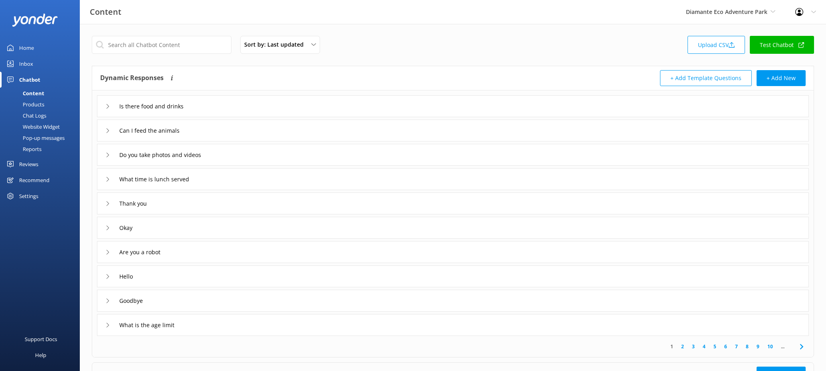
click at [39, 104] on div "Products" at bounding box center [24, 104] width 39 height 11
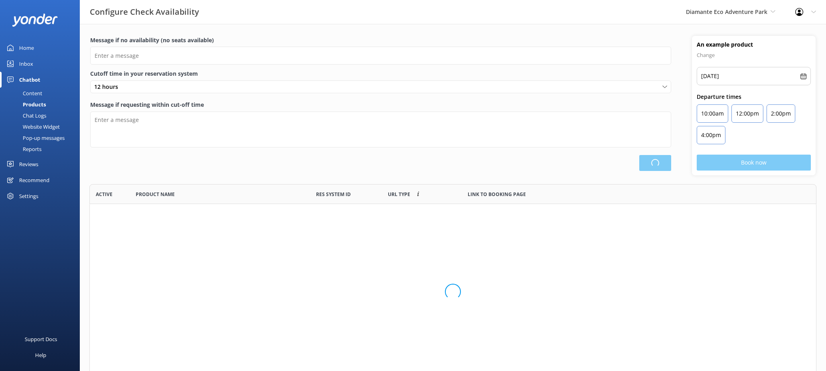
scroll to position [189, 720]
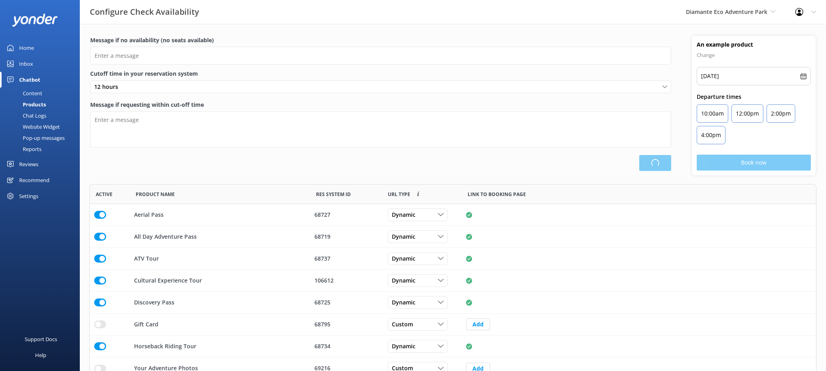
type input "There are no seats available, please check an alternative day"
type textarea "Our online booking system closes {hours} prior to departure. Please contact us …"
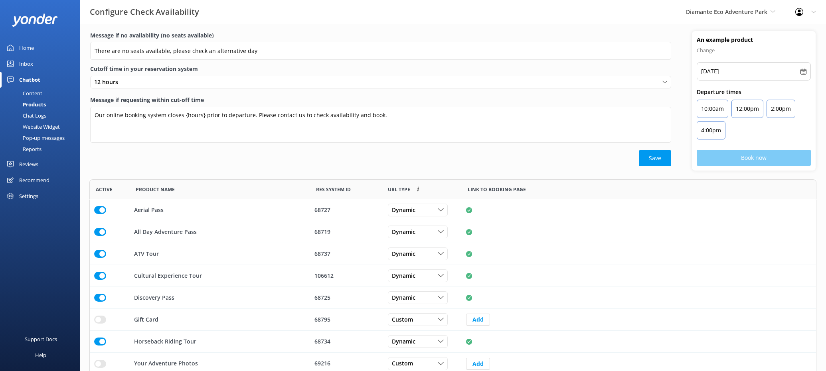
scroll to position [0, 0]
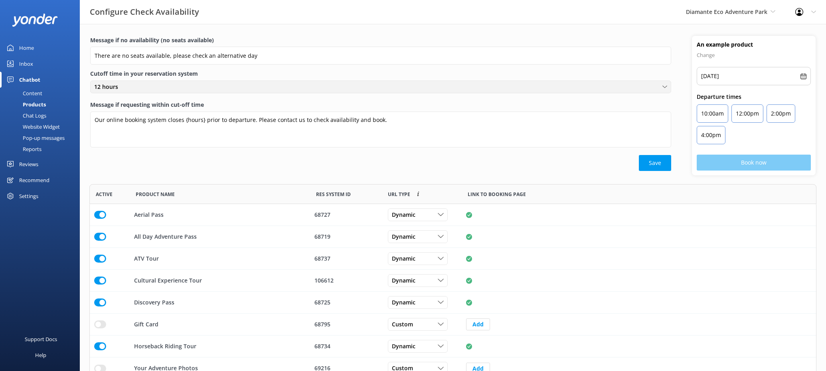
click at [180, 87] on div "12 hours" at bounding box center [380, 87] width 577 height 9
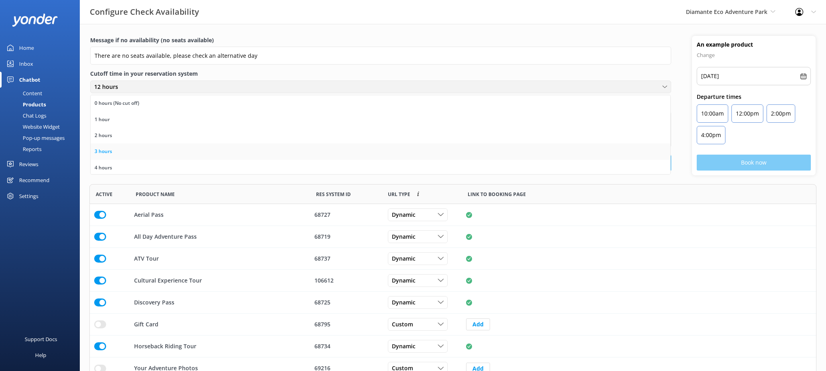
click at [168, 152] on link "3 hours" at bounding box center [381, 152] width 580 height 16
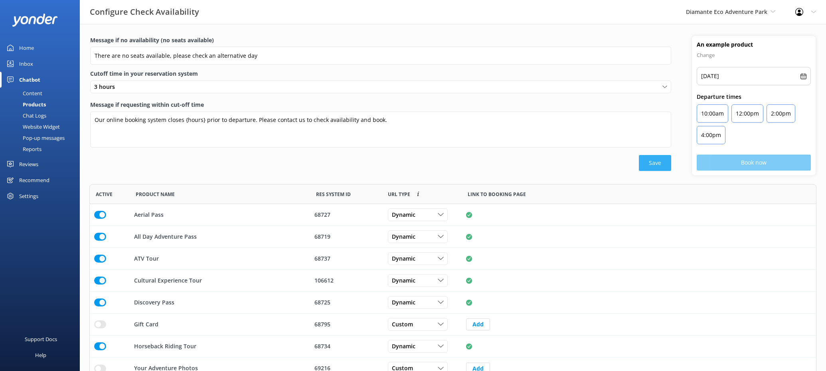
click at [651, 161] on button "Save" at bounding box center [655, 163] width 32 height 16
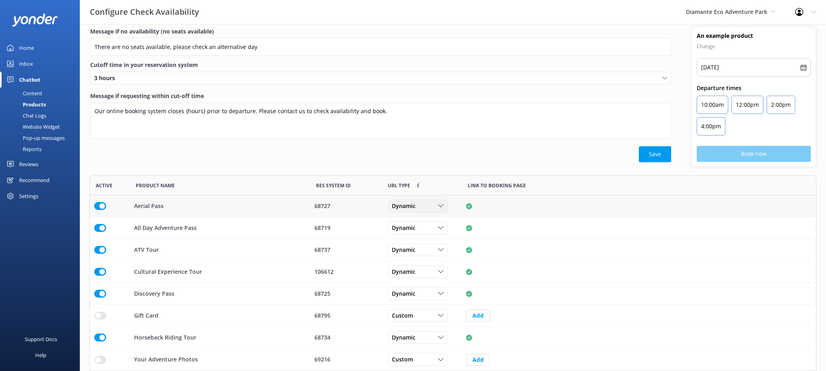
click at [424, 205] on div "Dynamic" at bounding box center [418, 206] width 56 height 9
click at [417, 237] on link "Dynamic" at bounding box center [423, 239] width 71 height 16
click at [432, 202] on div "Dynamic" at bounding box center [418, 206] width 56 height 9
click at [447, 157] on div "Save" at bounding box center [380, 154] width 581 height 16
click at [34, 93] on div "Content" at bounding box center [24, 93] width 38 height 11
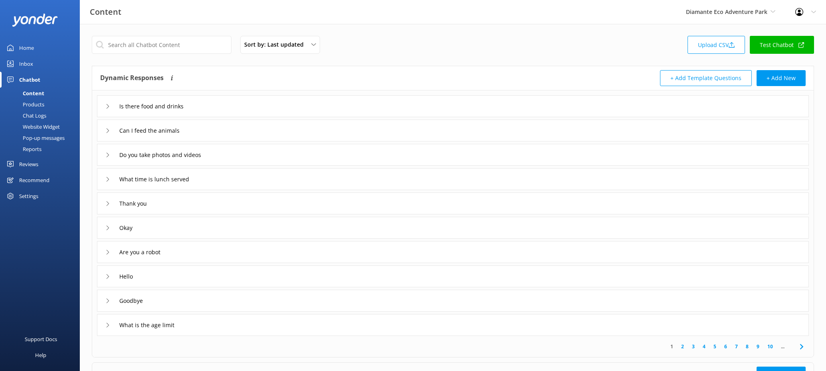
click at [46, 126] on div "Website Widget" at bounding box center [32, 126] width 55 height 11
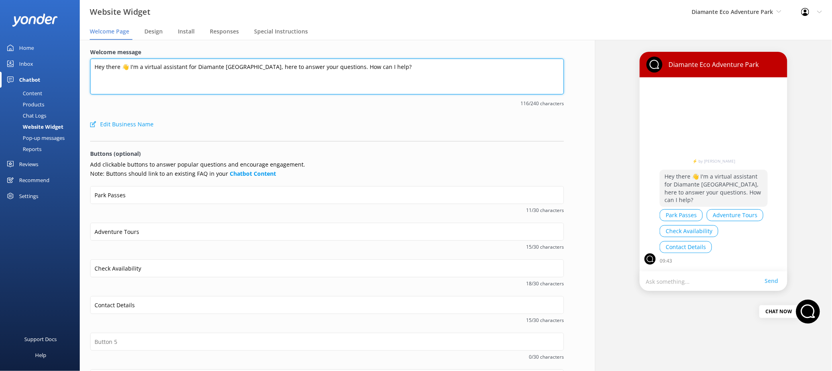
drag, startPoint x: 110, startPoint y: 71, endPoint x: 272, endPoint y: 73, distance: 162.4
click at [272, 73] on textarea "Hey there 👋 I'm a virtual assistant for Diamante Eco Adventure Park, here to an…" at bounding box center [327, 77] width 474 height 36
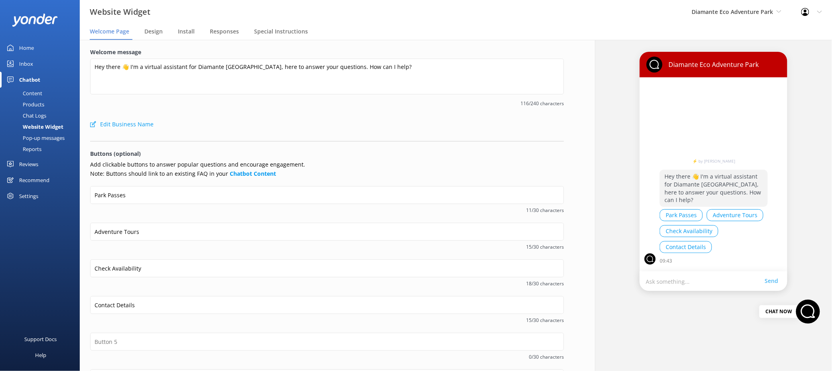
click at [242, 129] on div "Edit Business Name" at bounding box center [327, 124] width 474 height 16
click at [156, 30] on span "Design" at bounding box center [153, 32] width 18 height 8
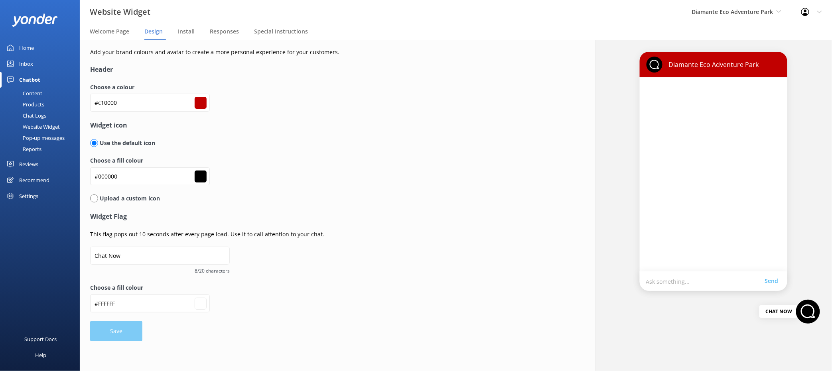
click at [95, 200] on input "radio" at bounding box center [94, 199] width 8 height 8
radio input "true"
radio input "false"
type input "#ffffff"
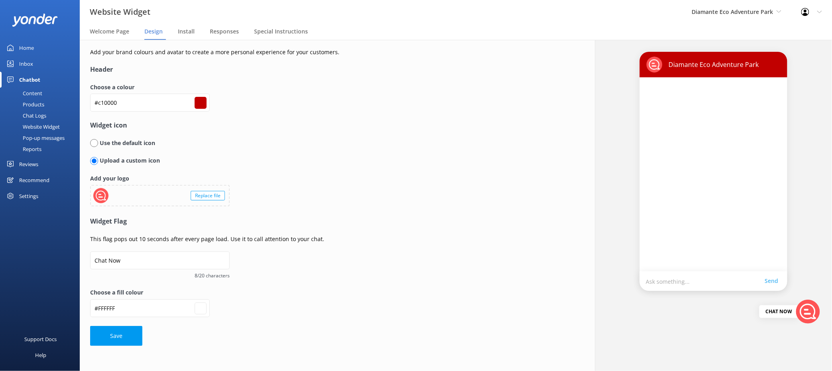
click at [93, 141] on input "radio" at bounding box center [94, 143] width 8 height 8
radio input "true"
radio input "false"
type input "#ffffff"
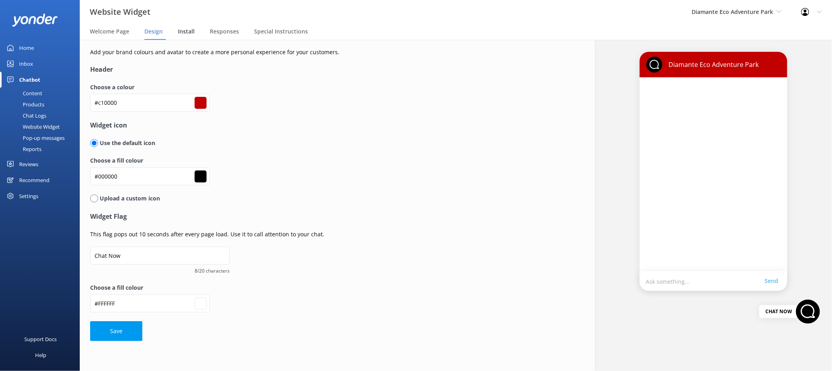
click at [183, 31] on span "Install" at bounding box center [186, 32] width 17 height 8
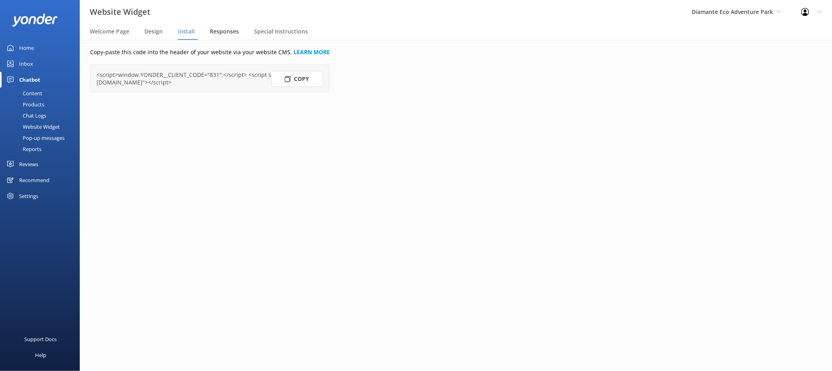
click at [216, 32] on span "Responses" at bounding box center [224, 32] width 29 height 8
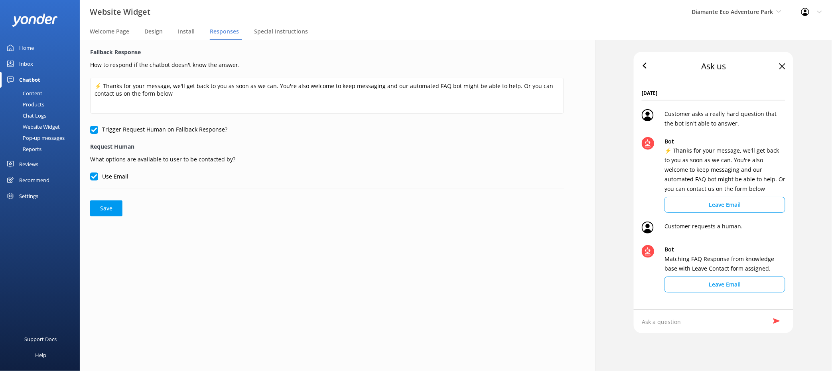
click at [36, 115] on div "Chat Logs" at bounding box center [25, 115] width 41 height 11
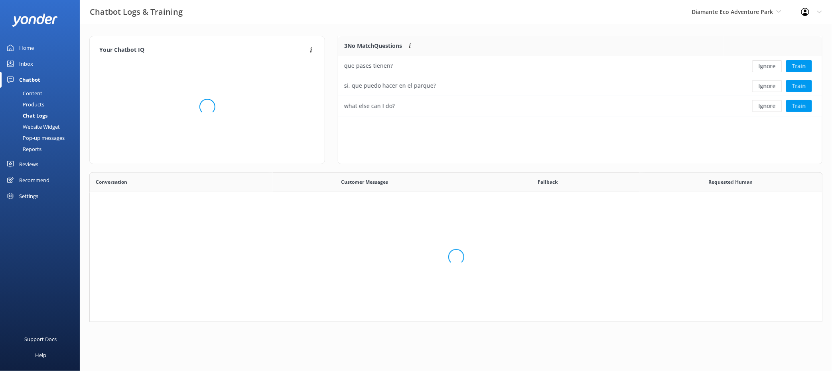
scroll to position [73, 477]
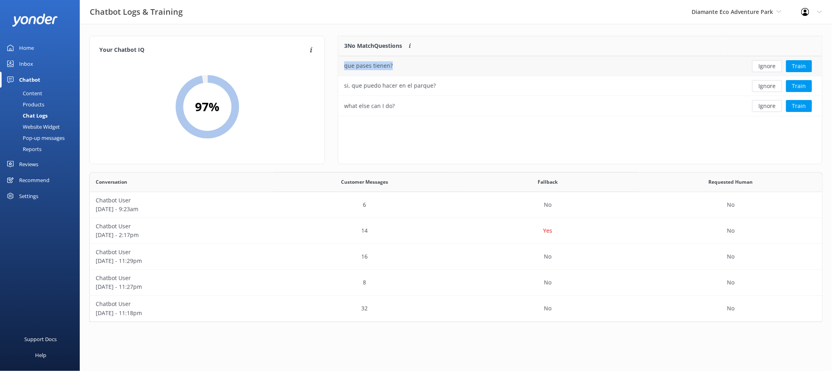
drag, startPoint x: 400, startPoint y: 63, endPoint x: 340, endPoint y: 69, distance: 59.7
click at [340, 69] on div "que pases tienen?" at bounding box center [531, 66] width 386 height 20
click at [439, 72] on div "que pases tienen?" at bounding box center [531, 66] width 386 height 20
click at [651, 64] on button "Train" at bounding box center [799, 66] width 26 height 12
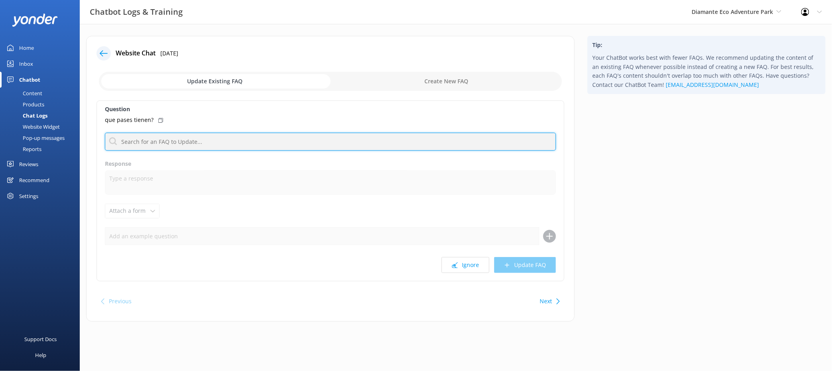
click at [159, 143] on input "text" at bounding box center [330, 142] width 451 height 18
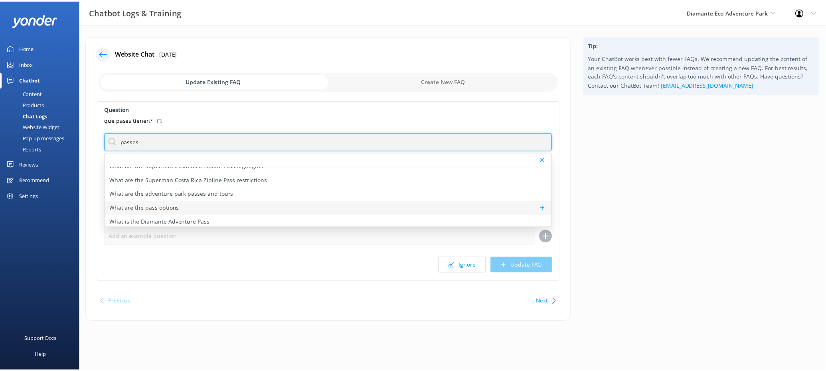
scroll to position [148, 0]
type input "passes"
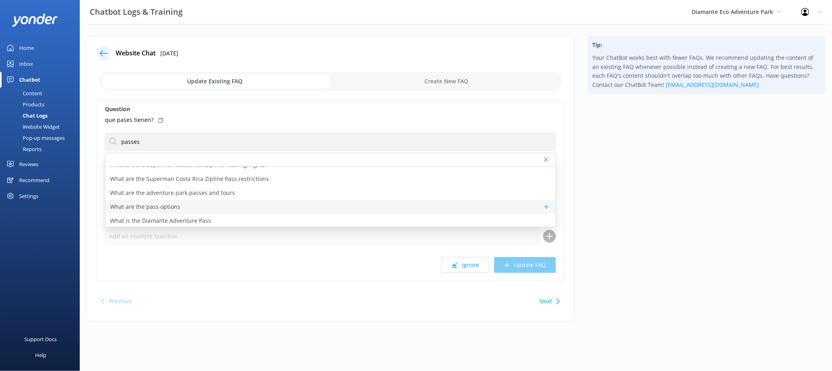
click at [150, 204] on p "What are the pass options" at bounding box center [145, 207] width 70 height 9
type textarea "We offer three main passes! The Adventure Pass gives you full-day access to zip…"
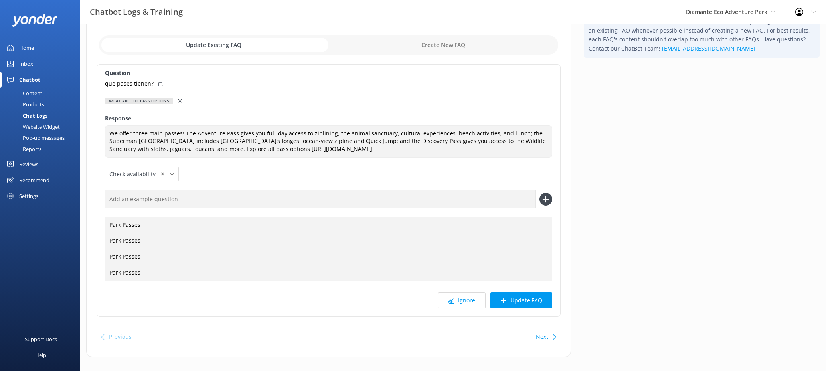
scroll to position [38, 0]
click at [512, 299] on button "Update FAQ" at bounding box center [521, 299] width 62 height 16
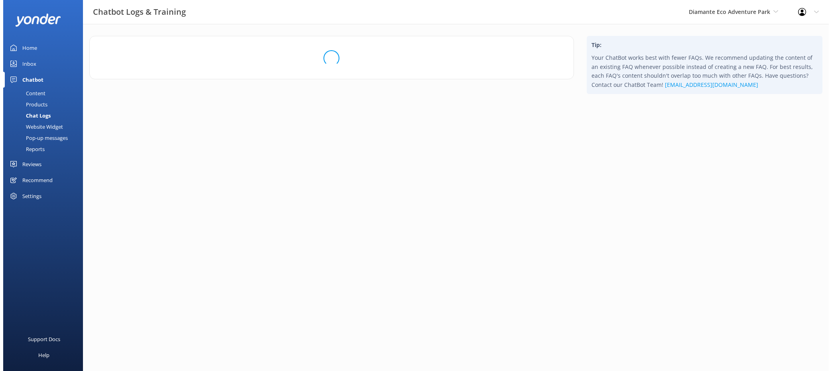
scroll to position [0, 0]
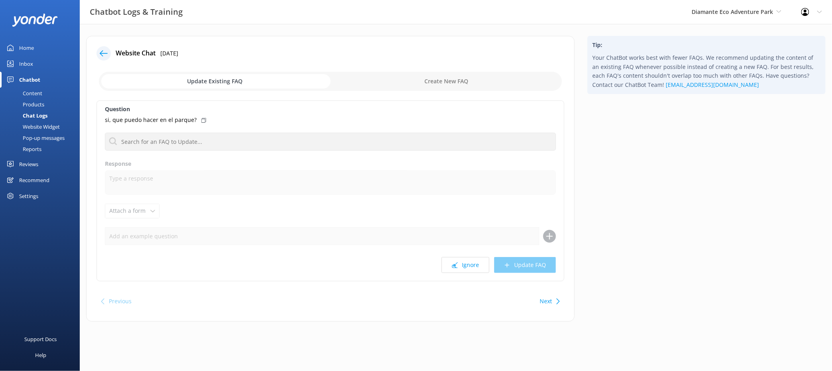
click at [103, 54] on icon at bounding box center [104, 53] width 8 height 8
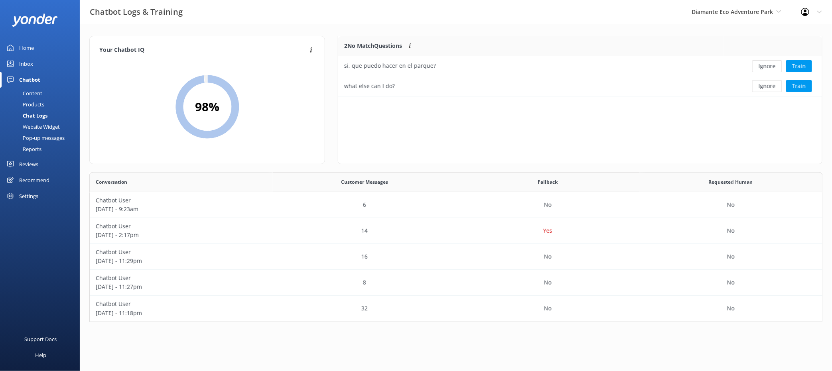
scroll to position [53, 477]
click at [651, 85] on button "Train" at bounding box center [799, 86] width 26 height 12
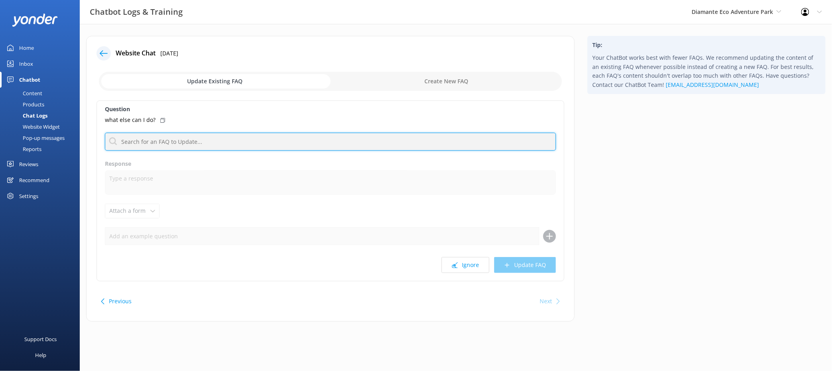
click at [199, 140] on input "text" at bounding box center [330, 142] width 451 height 18
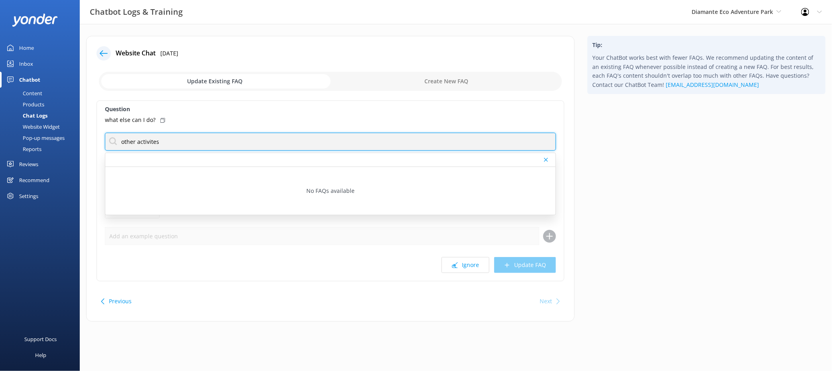
click at [150, 141] on input "other activites" at bounding box center [330, 142] width 451 height 18
click at [198, 142] on input "other activites" at bounding box center [330, 142] width 451 height 18
type input "other activites"
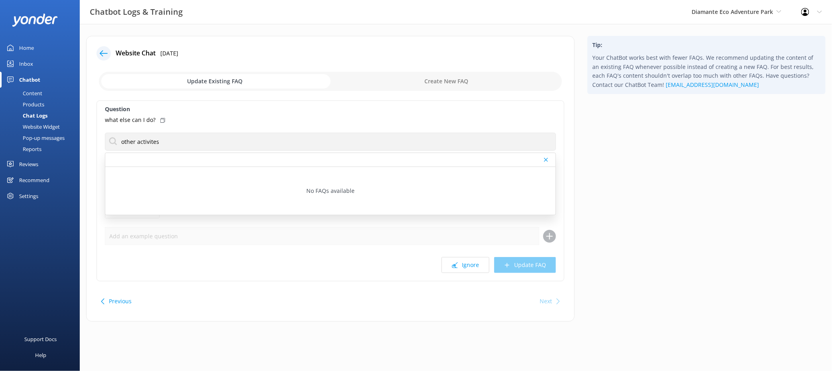
click at [430, 111] on label "Question" at bounding box center [330, 109] width 451 height 9
click at [548, 158] on icon at bounding box center [546, 160] width 4 height 5
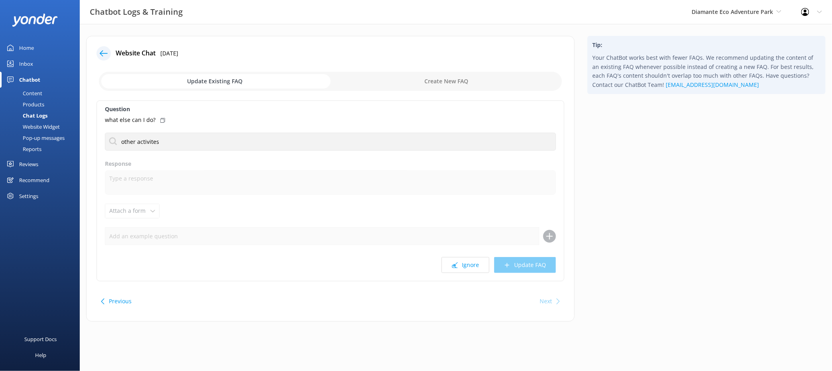
click at [432, 82] on input "checkbox" at bounding box center [330, 81] width 463 height 19
checkbox input "true"
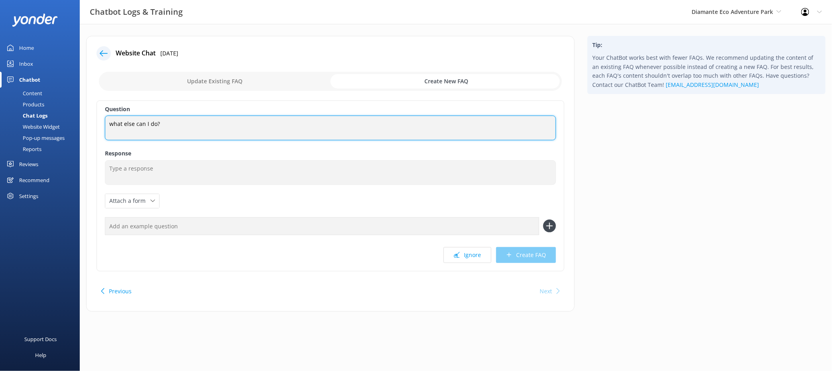
drag, startPoint x: 111, startPoint y: 123, endPoint x: 184, endPoint y: 123, distance: 73.4
click at [184, 123] on textarea "what else can I do?" at bounding box center [330, 128] width 451 height 25
click at [184, 125] on textarea "what else can I do?" at bounding box center [330, 128] width 451 height 25
drag, startPoint x: 107, startPoint y: 124, endPoint x: 200, endPoint y: 125, distance: 92.6
click at [200, 125] on textarea "what else can I do?" at bounding box center [330, 128] width 451 height 25
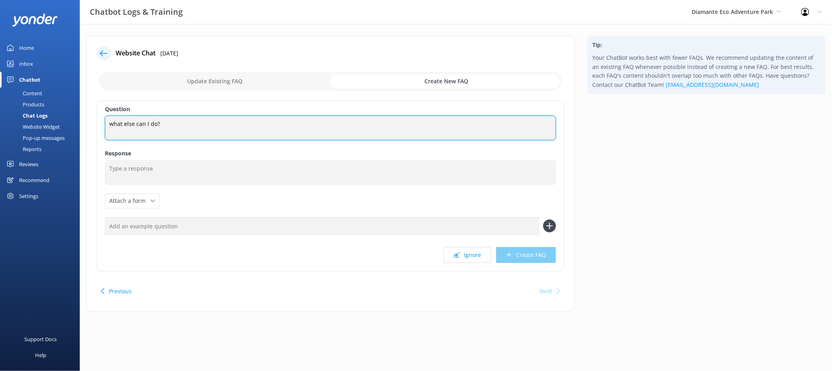
click at [200, 126] on textarea "what else can I do?" at bounding box center [330, 128] width 451 height 25
drag, startPoint x: 163, startPoint y: 124, endPoint x: 97, endPoint y: 129, distance: 66.0
click at [97, 129] on div "Question what else can I do? what else can I do? Response Attach a form Leave c…" at bounding box center [331, 186] width 468 height 171
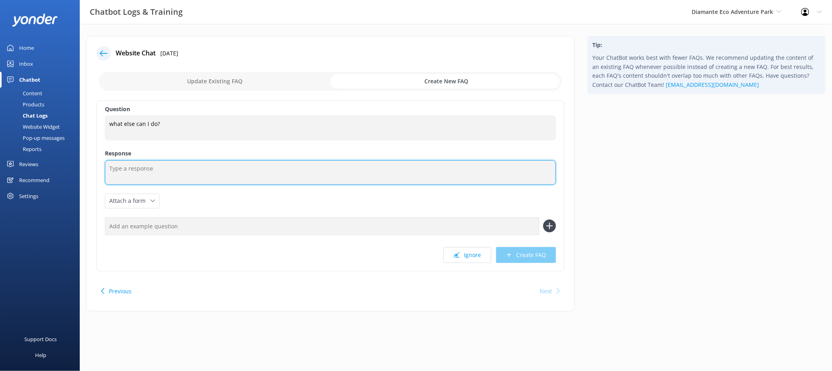
click at [141, 177] on textarea at bounding box center [330, 172] width 451 height 25
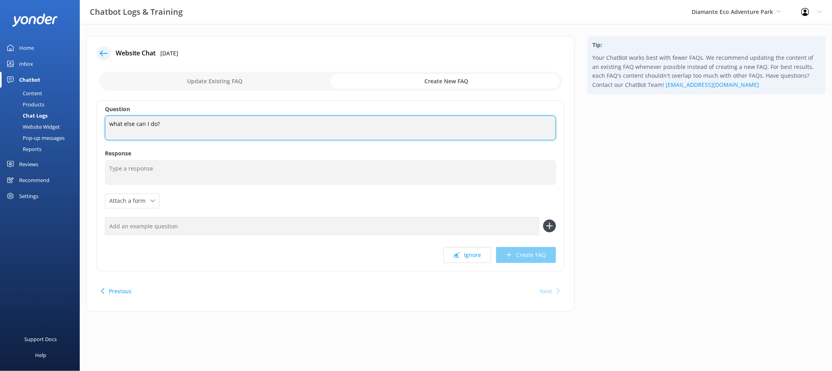
drag, startPoint x: 170, startPoint y: 125, endPoint x: 55, endPoint y: 125, distance: 115.3
click at [55, 125] on div "Chatbot Logs & Training Diamante Eco Adventure Park Kendall's Adventure Co Cool…" at bounding box center [416, 180] width 832 height 312
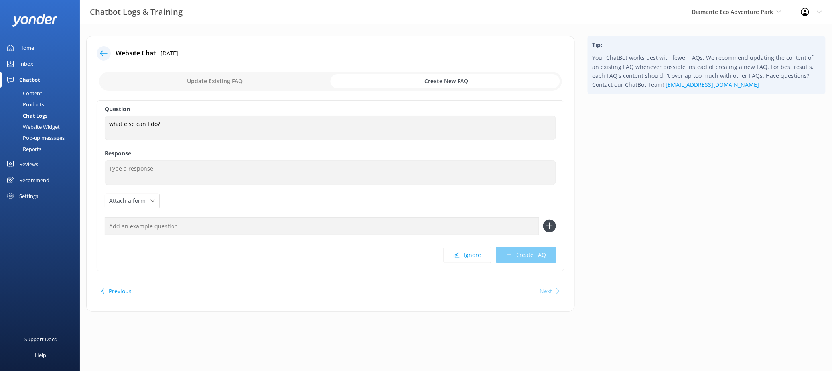
click at [188, 151] on label "Response" at bounding box center [330, 153] width 451 height 9
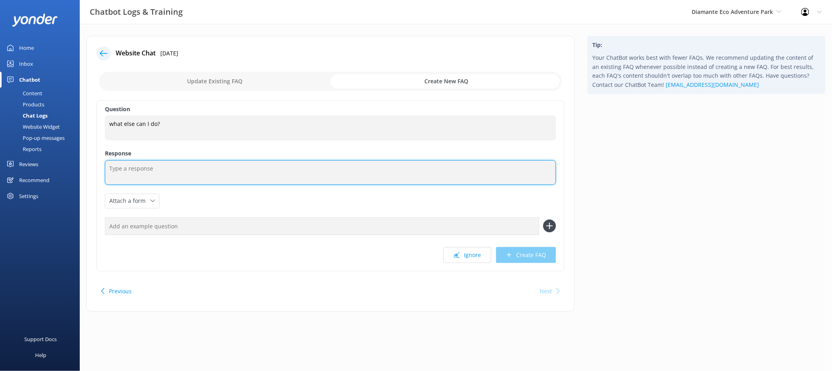
click at [135, 169] on textarea at bounding box center [330, 172] width 451 height 25
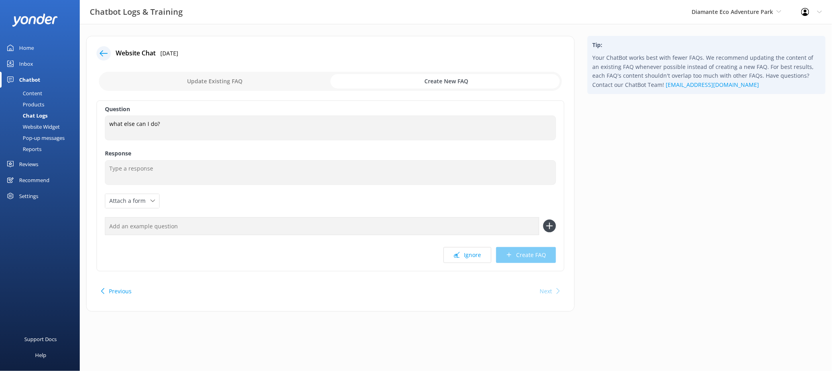
click at [41, 113] on div "Chat Logs" at bounding box center [26, 115] width 43 height 11
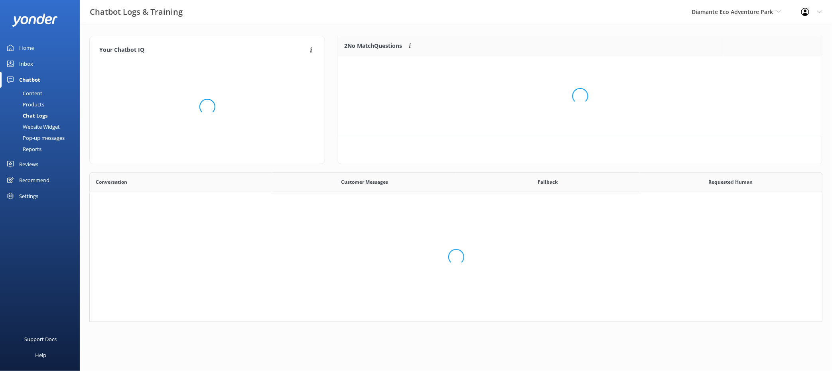
scroll to position [53, 477]
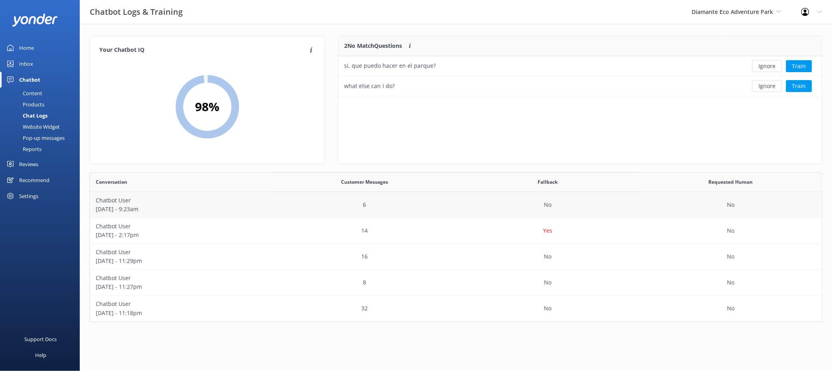
click at [294, 205] on div "6" at bounding box center [364, 205] width 183 height 26
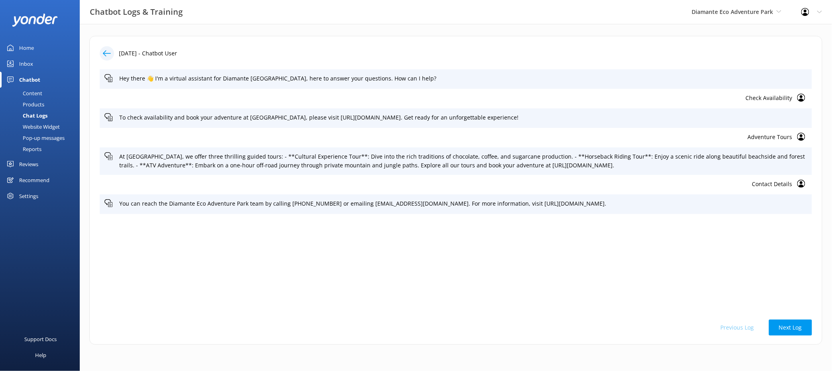
click at [651, 183] on p "Contact Details" at bounding box center [449, 184] width 688 height 9
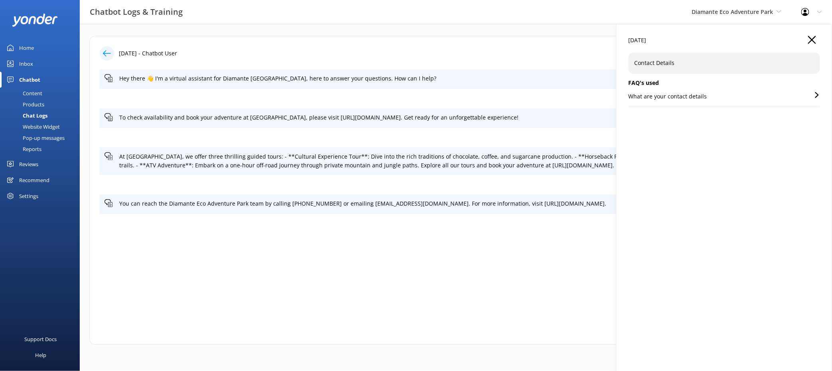
click at [651, 99] on div "What are your contact details" at bounding box center [724, 99] width 191 height 14
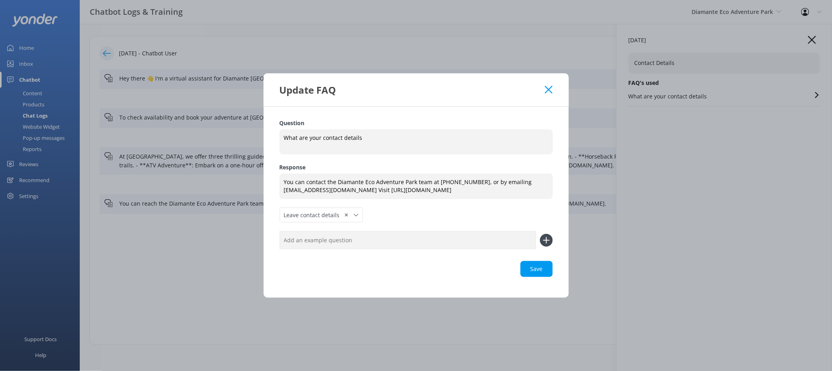
click at [551, 87] on icon at bounding box center [549, 90] width 8 height 8
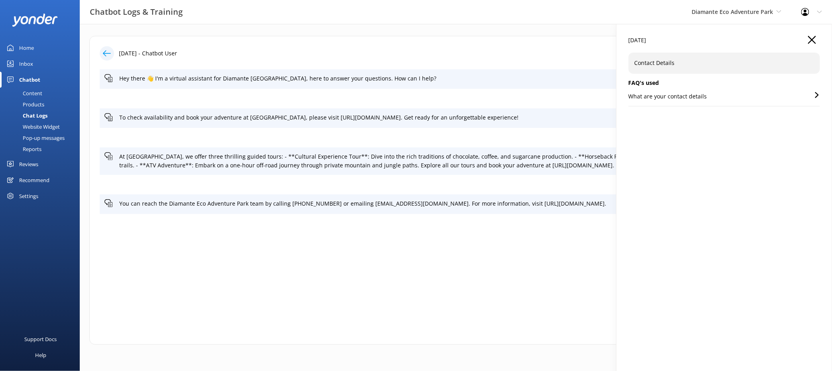
click at [651, 36] on icon "button" at bounding box center [812, 40] width 8 height 8
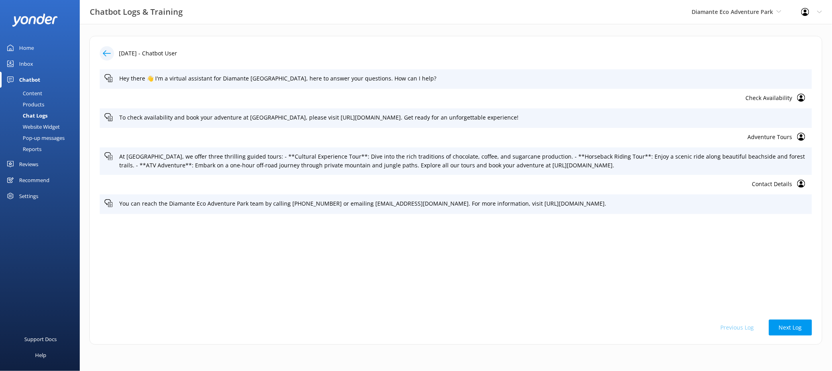
click at [105, 52] on icon at bounding box center [107, 53] width 8 height 8
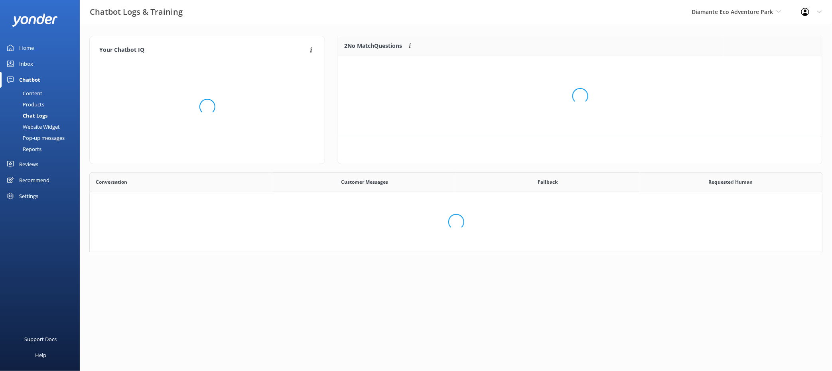
scroll to position [53, 477]
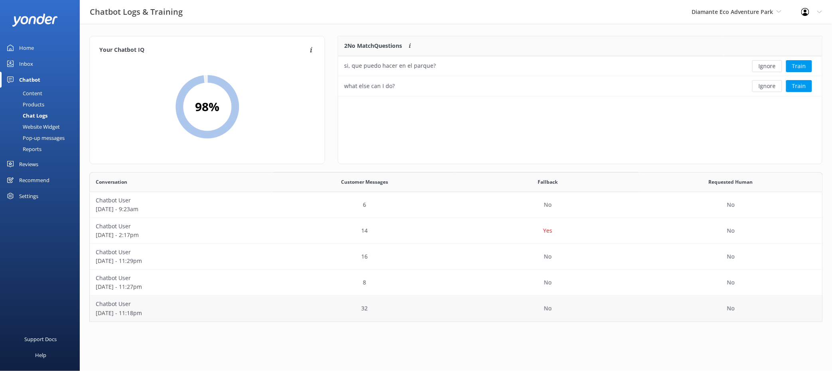
click at [324, 304] on div "32" at bounding box center [364, 309] width 183 height 26
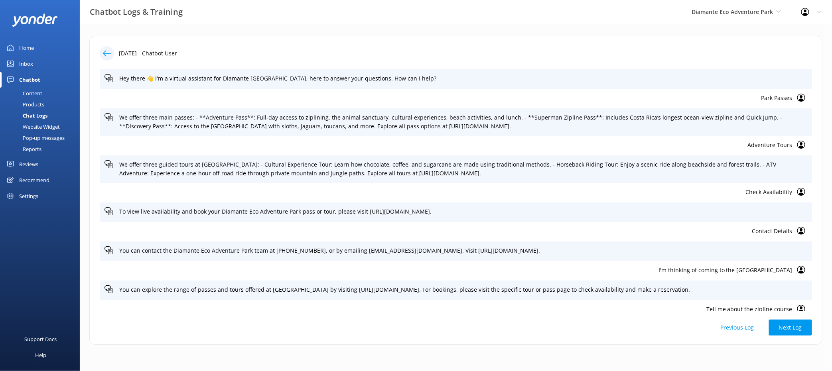
click at [651, 270] on p "I'm thinking of coming to the adventure park" at bounding box center [449, 270] width 688 height 9
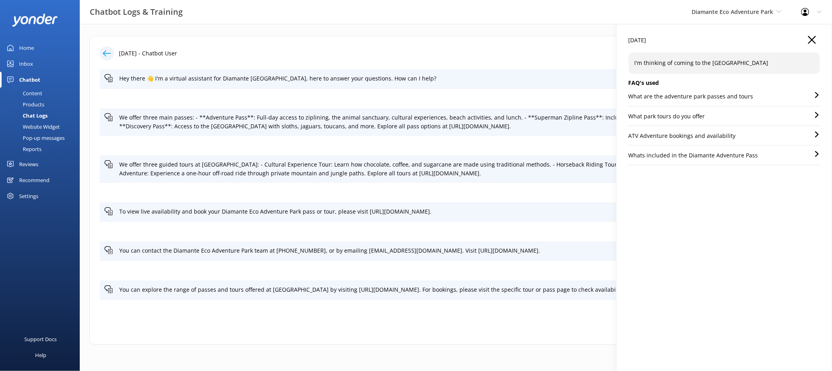
click at [651, 113] on div "What park tours do you offer" at bounding box center [724, 119] width 191 height 14
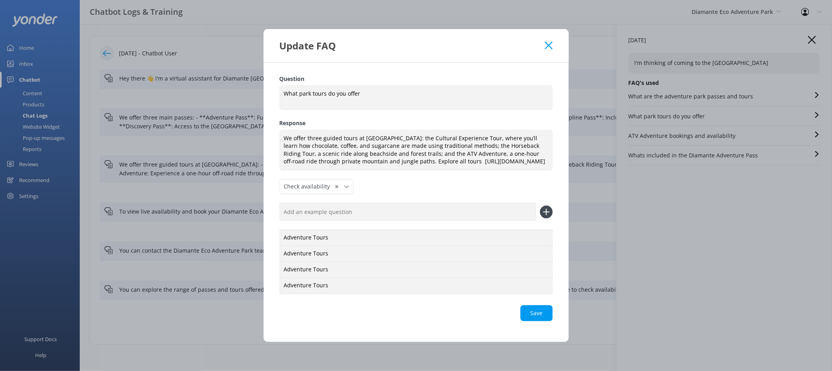
click at [549, 41] on icon at bounding box center [549, 45] width 8 height 8
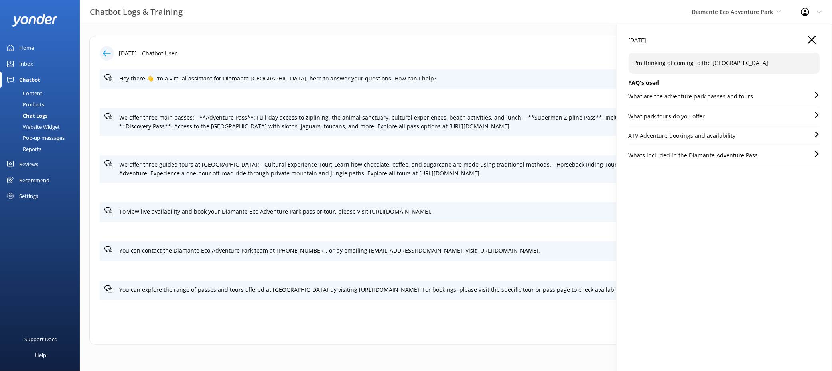
click at [651, 37] on icon "button" at bounding box center [812, 40] width 8 height 8
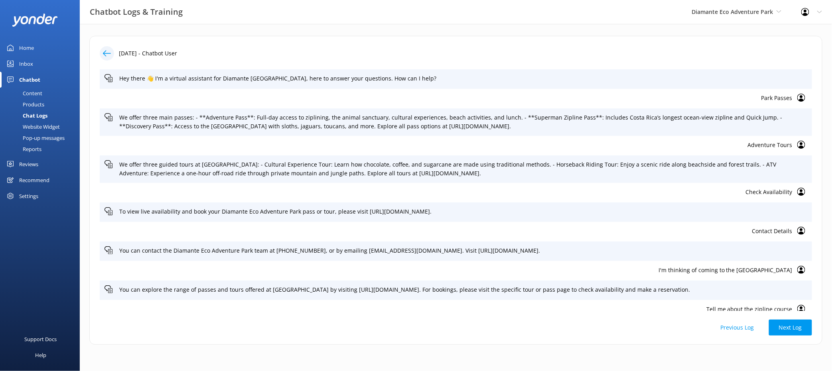
click at [45, 127] on div "Website Widget" at bounding box center [32, 126] width 55 height 11
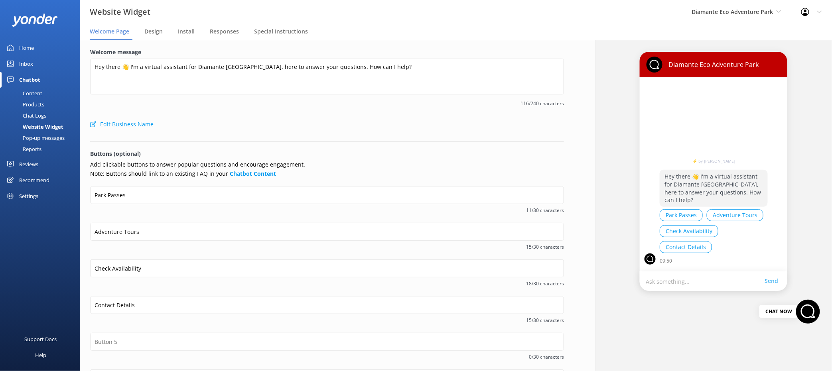
click at [49, 136] on div "Pop-up messages" at bounding box center [35, 137] width 60 height 11
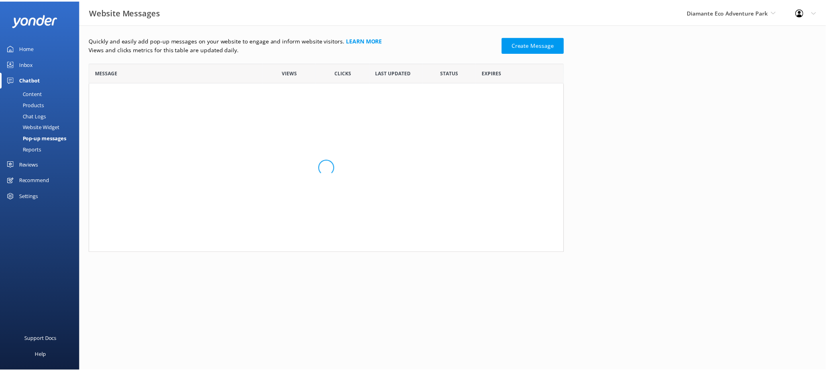
scroll to position [183, 472]
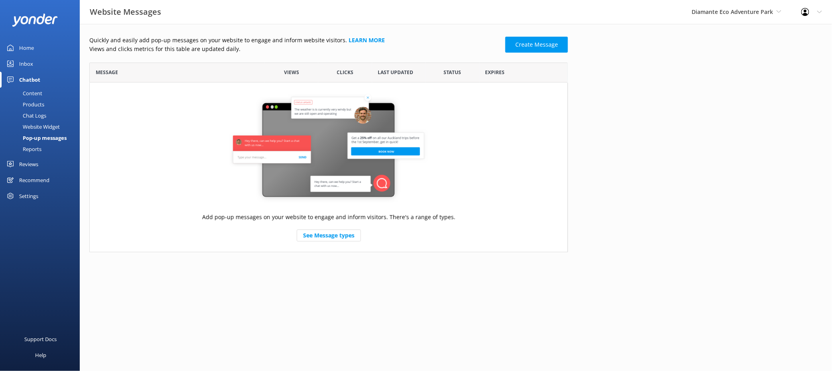
click at [37, 148] on div "Reports" at bounding box center [23, 149] width 37 height 11
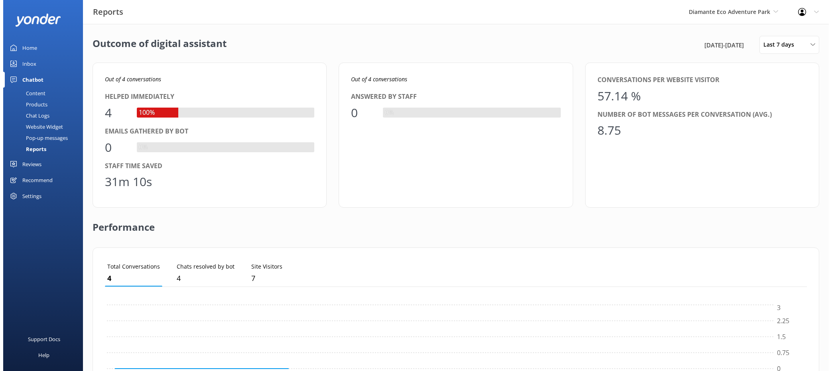
scroll to position [73, 695]
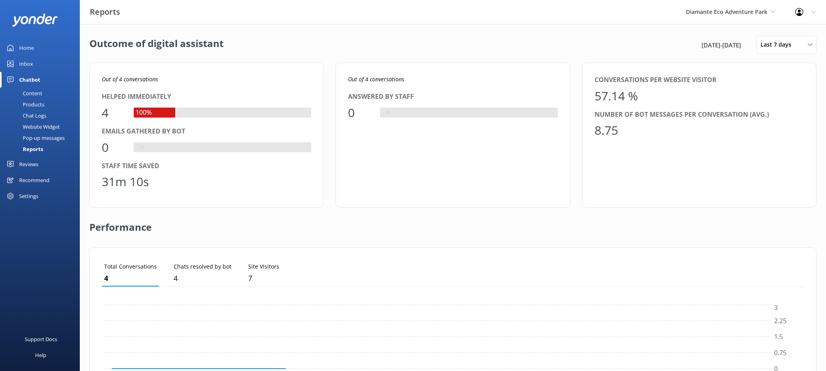
click at [34, 199] on div "Settings" at bounding box center [28, 196] width 19 height 16
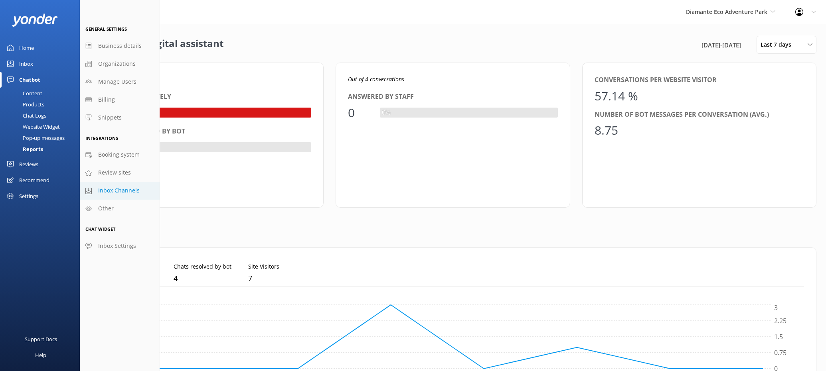
click at [107, 190] on span "Inbox Channels" at bounding box center [118, 190] width 41 height 9
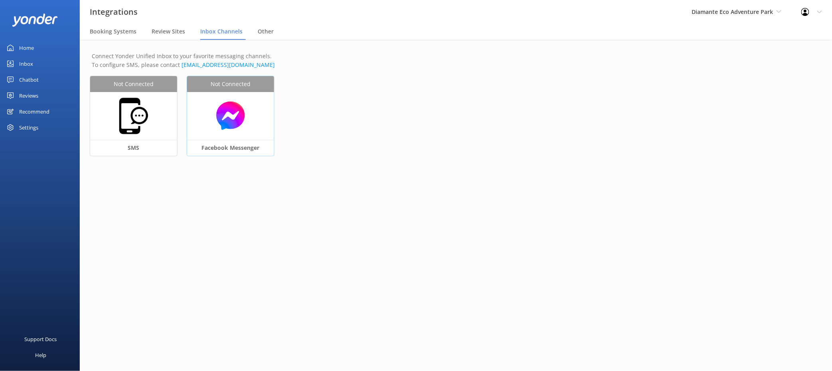
click at [233, 132] on div at bounding box center [230, 116] width 87 height 48
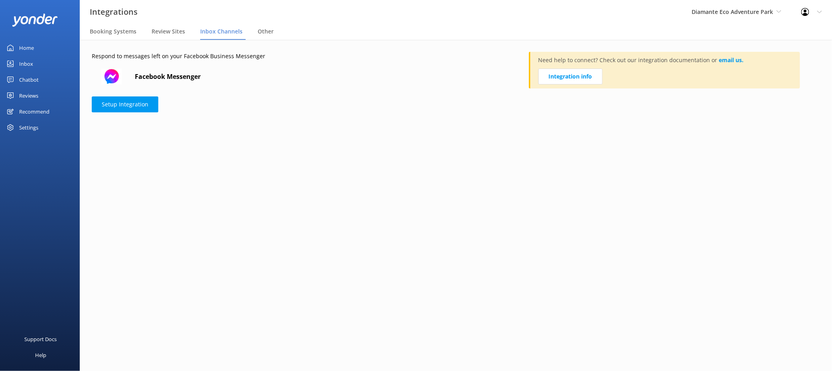
click at [36, 127] on div "Settings" at bounding box center [28, 128] width 19 height 16
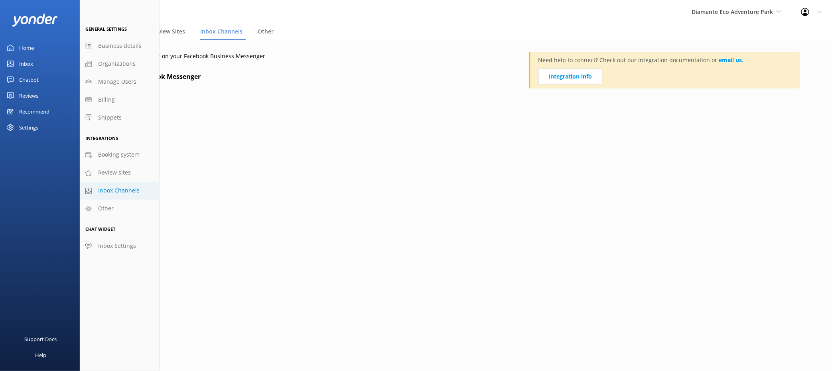
click at [122, 190] on span "Inbox Channels" at bounding box center [118, 190] width 41 height 9
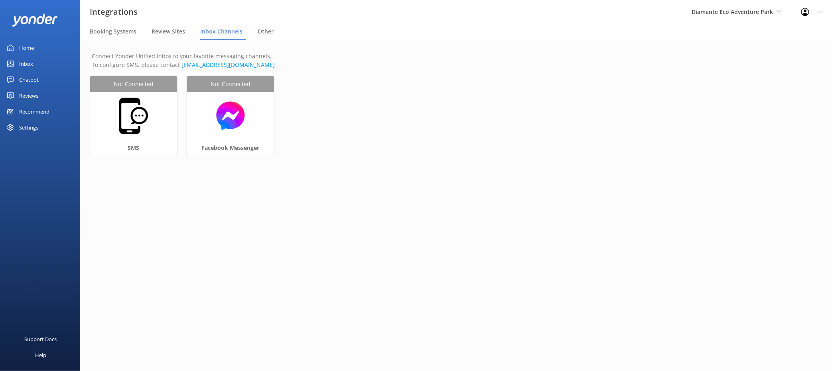
click at [25, 128] on div "Settings" at bounding box center [28, 128] width 19 height 16
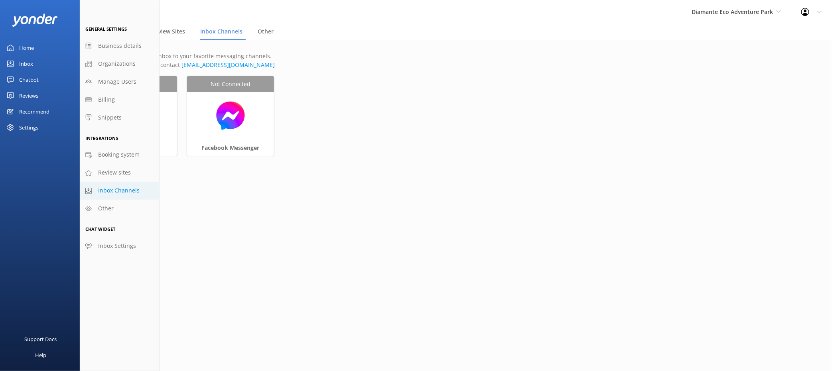
click at [131, 187] on span "Inbox Channels" at bounding box center [118, 190] width 41 height 9
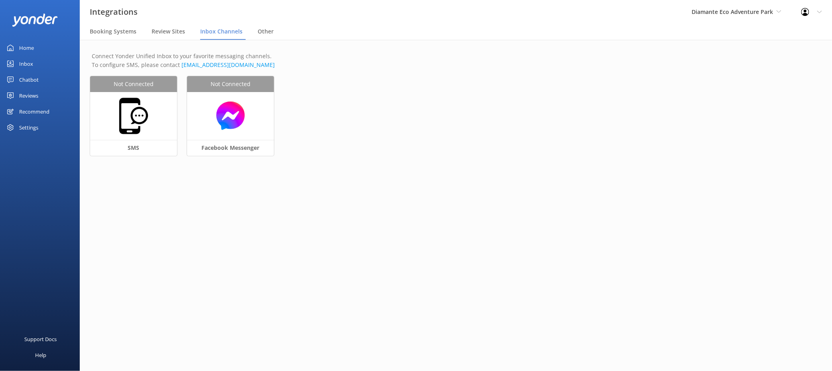
click at [33, 61] on link "Inbox" at bounding box center [40, 64] width 80 height 16
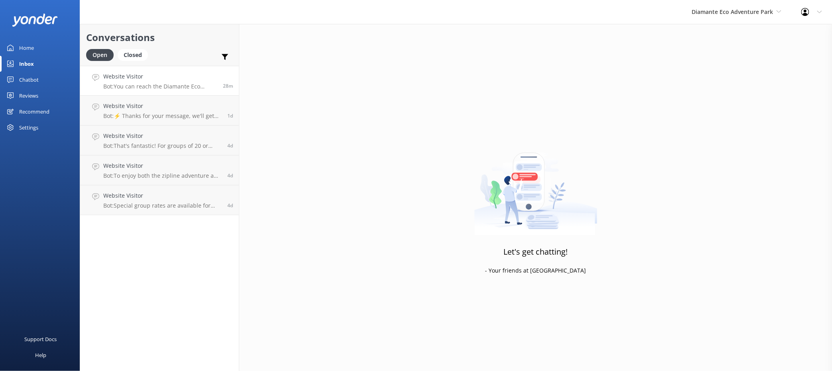
click at [174, 89] on p "Bot: You can reach the Diamante Eco Adventure Park team by calling (506) 2105 5…" at bounding box center [160, 86] width 114 height 7
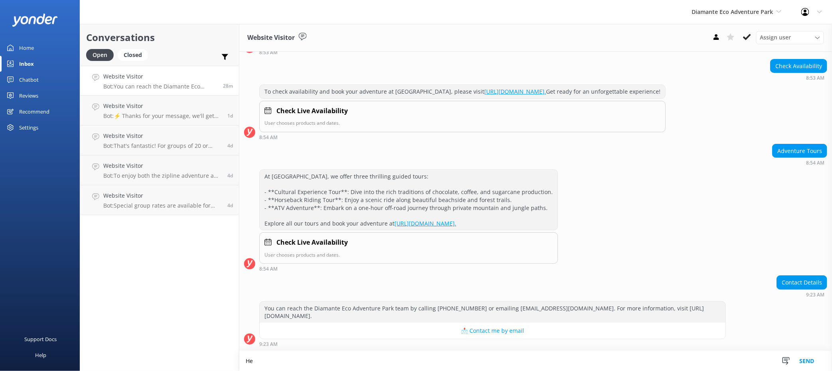
scroll to position [73, 0]
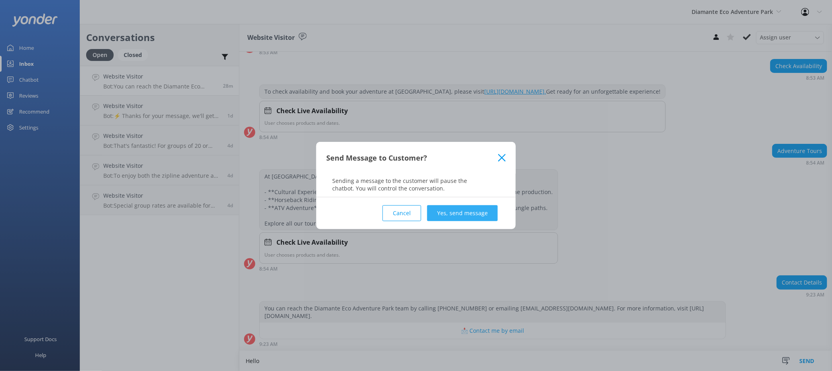
type textarea "Hello"
click at [462, 215] on button "Yes, send message" at bounding box center [462, 213] width 71 height 16
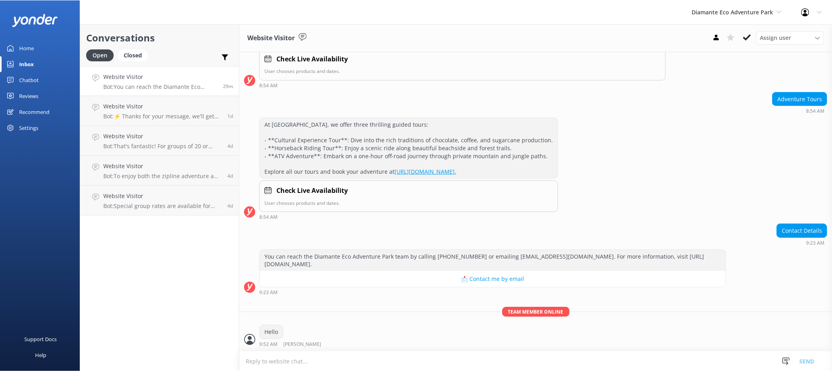
scroll to position [125, 0]
click at [651, 35] on icon at bounding box center [747, 37] width 8 height 8
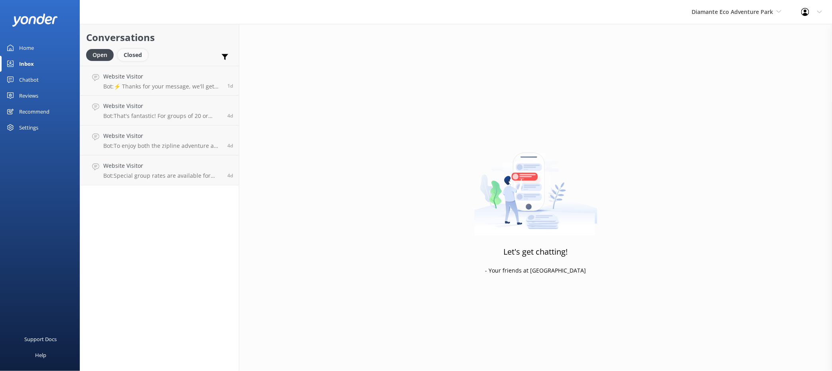
click at [139, 53] on div "Closed" at bounding box center [133, 55] width 30 height 12
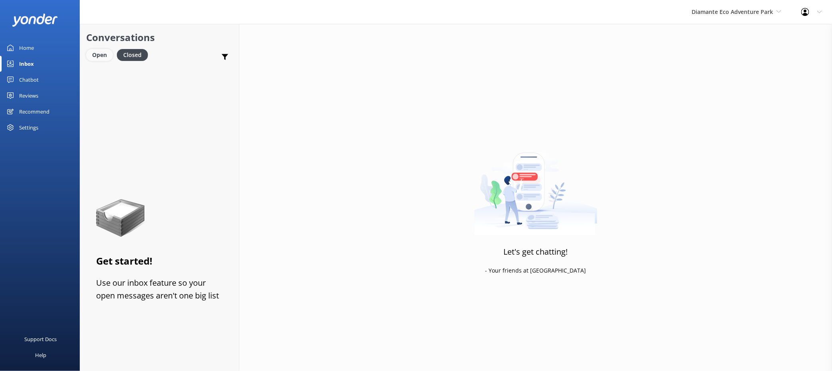
click at [95, 56] on div "Open" at bounding box center [99, 55] width 27 height 12
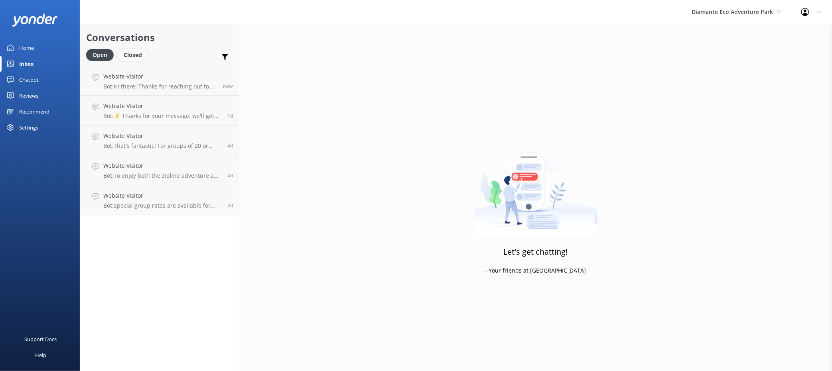
click at [136, 55] on div "Closed" at bounding box center [133, 55] width 30 height 12
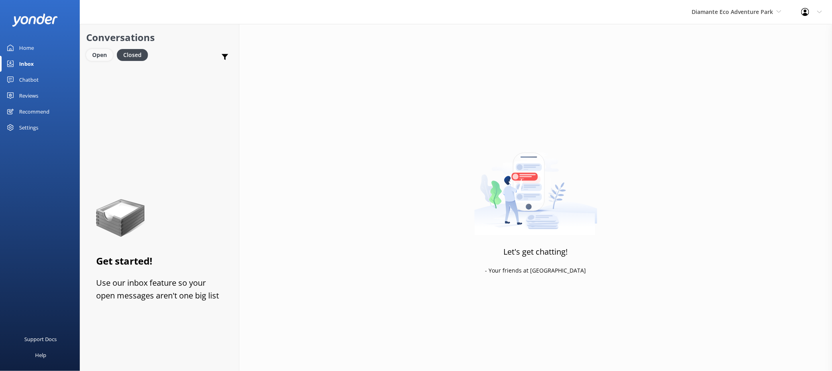
click at [102, 55] on div "Open" at bounding box center [99, 55] width 27 height 12
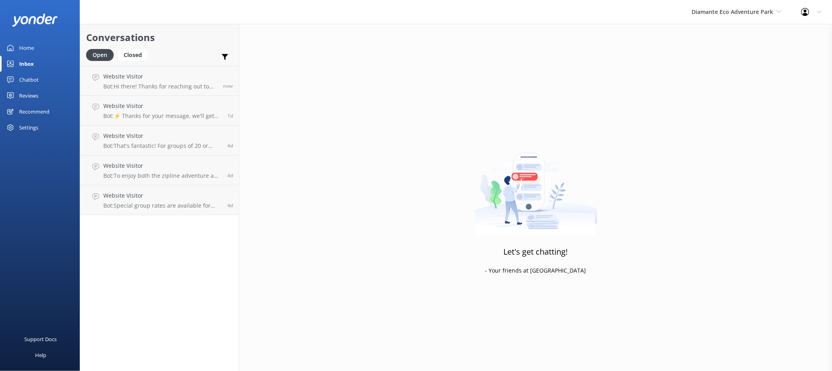
click at [28, 77] on div "Chatbot" at bounding box center [29, 80] width 20 height 16
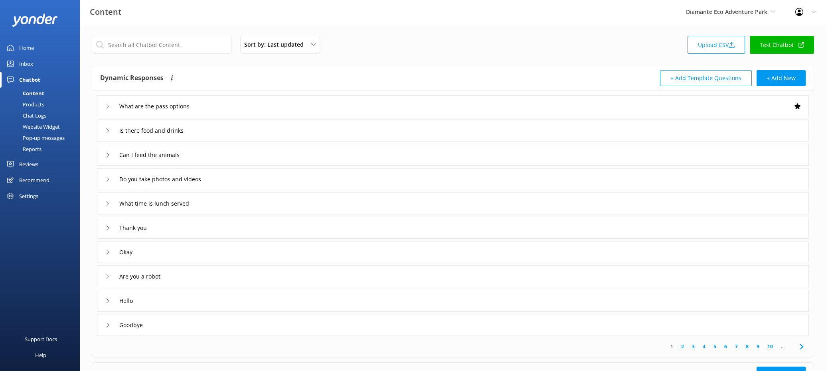
click at [33, 63] on link "Inbox" at bounding box center [40, 64] width 80 height 16
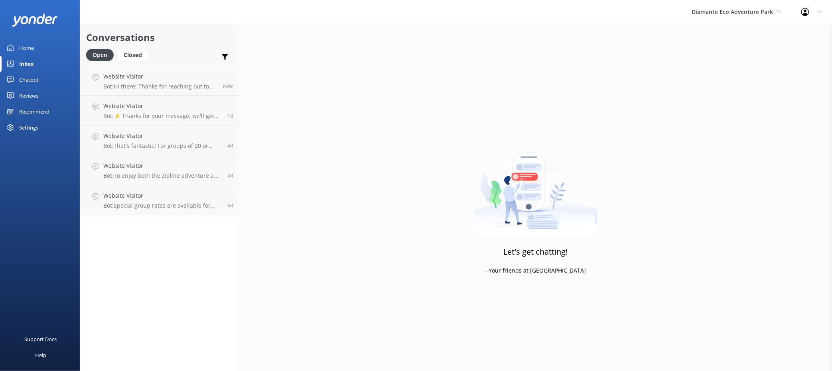
click at [26, 81] on div "Chatbot" at bounding box center [29, 80] width 20 height 16
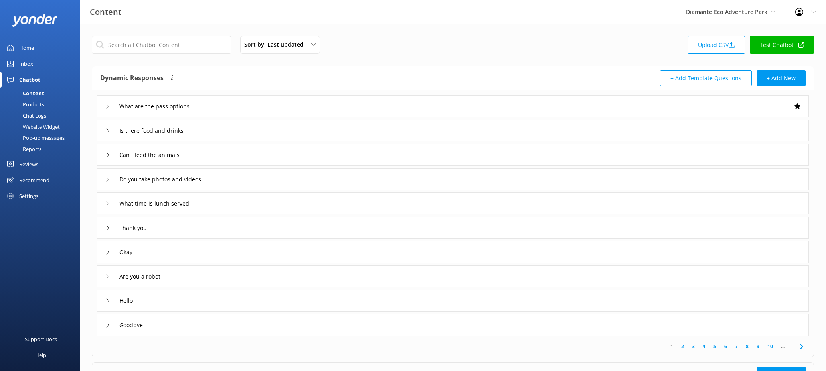
click at [35, 114] on div "Chat Logs" at bounding box center [25, 115] width 41 height 11
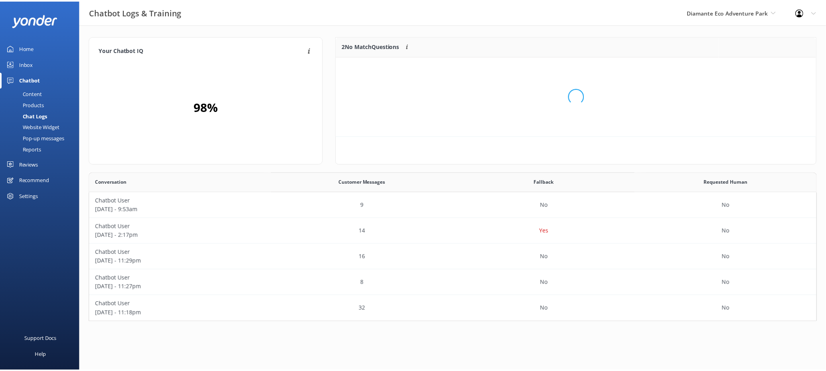
scroll to position [53, 477]
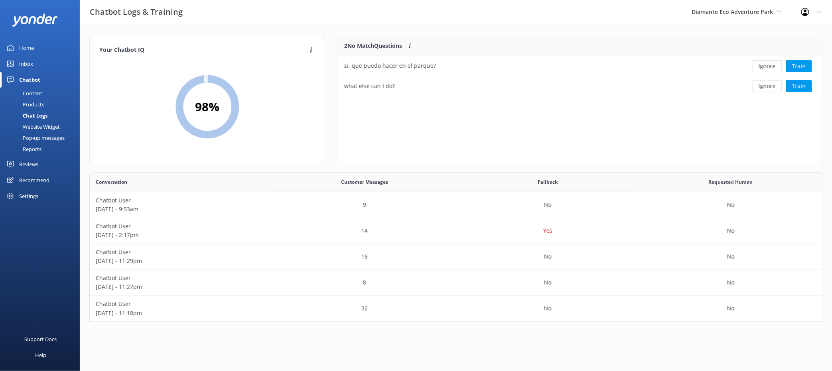
click at [38, 180] on div "Recommend" at bounding box center [34, 180] width 30 height 16
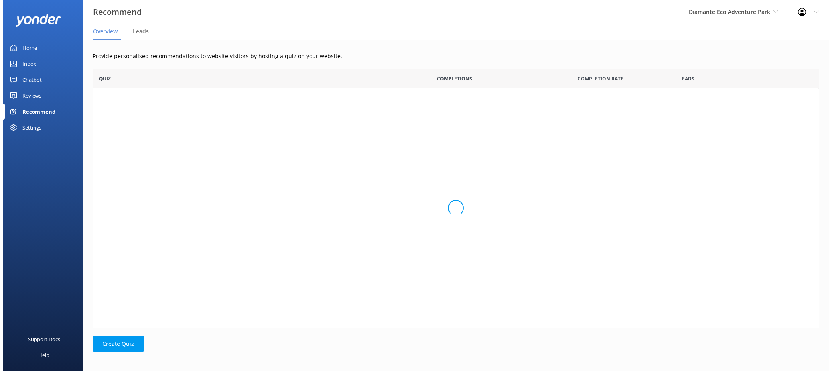
scroll to position [253, 720]
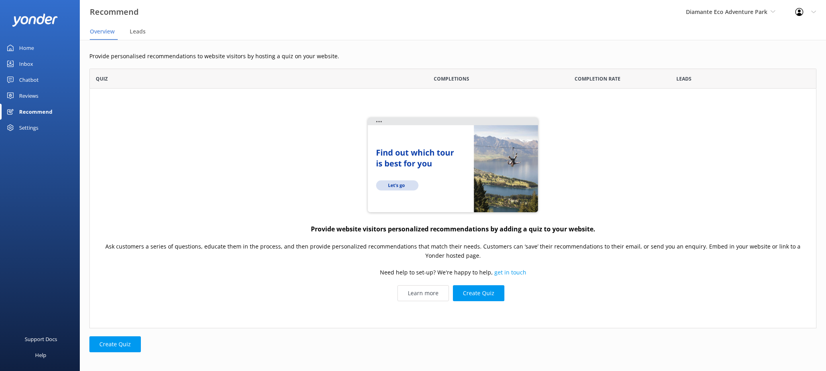
click at [29, 80] on div "Chatbot" at bounding box center [29, 80] width 20 height 16
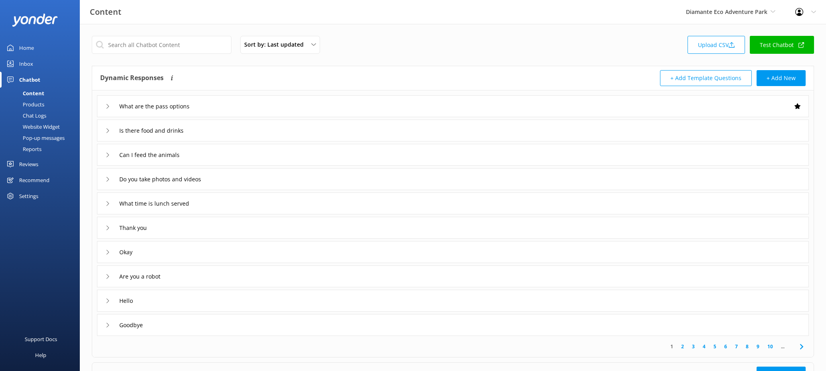
click at [51, 138] on div "Pop-up messages" at bounding box center [35, 137] width 60 height 11
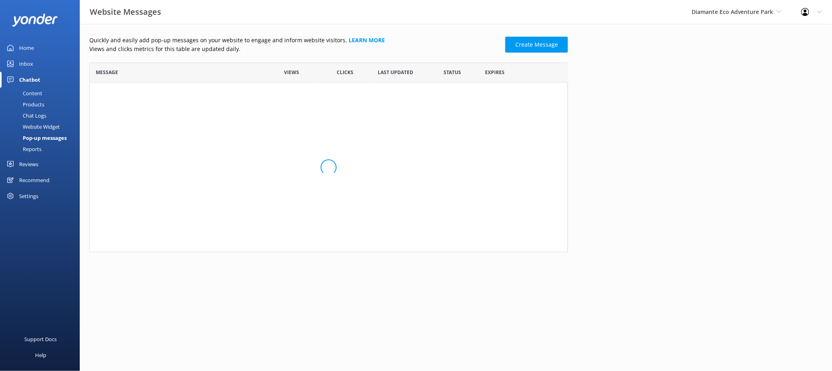
scroll to position [183, 472]
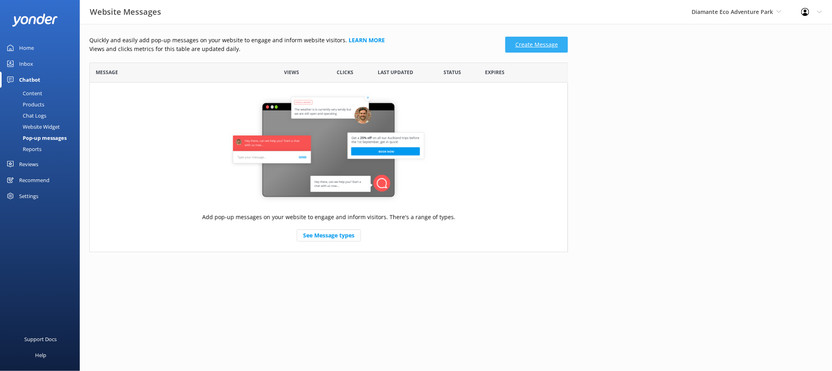
click at [527, 43] on link "Create Message" at bounding box center [536, 45] width 63 height 16
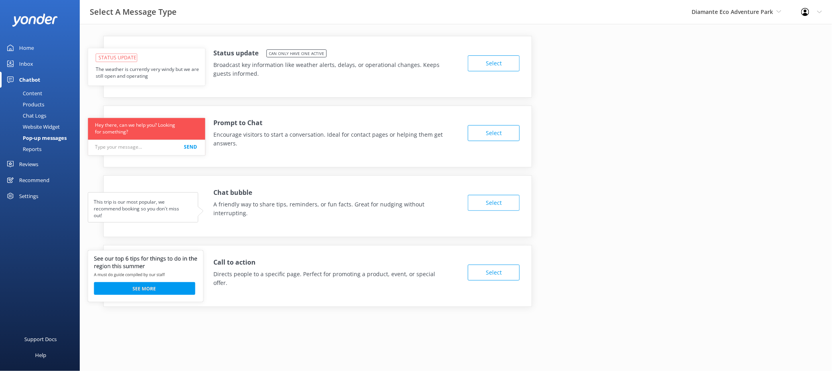
click at [492, 132] on button "Select" at bounding box center [494, 133] width 52 height 16
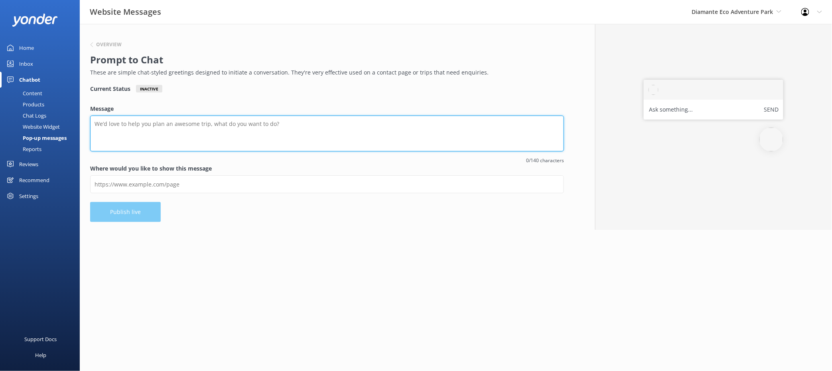
click at [182, 126] on textarea "Message" at bounding box center [327, 134] width 474 height 36
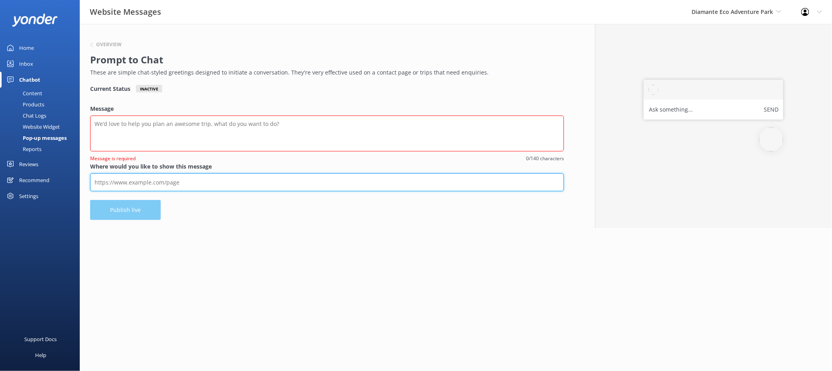
click at [199, 186] on input "Where would you like to show this message" at bounding box center [327, 183] width 474 height 18
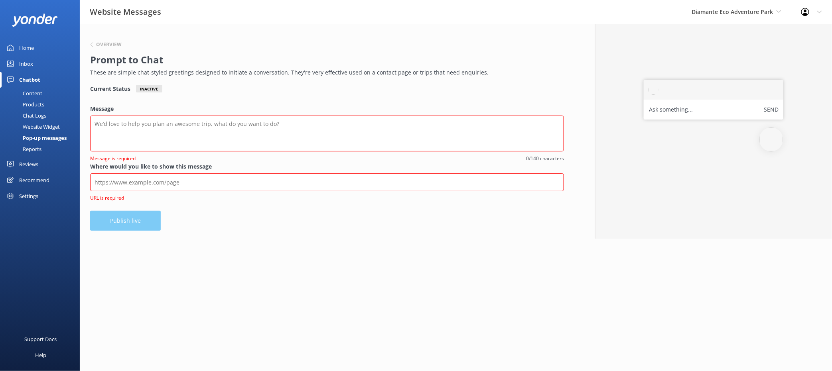
click at [293, 201] on div "Overview Prompt to Chat These are simple chat-styled greetings designed to init…" at bounding box center [327, 131] width 495 height 215
click at [96, 42] on h6 "Overview" at bounding box center [109, 44] width 26 height 5
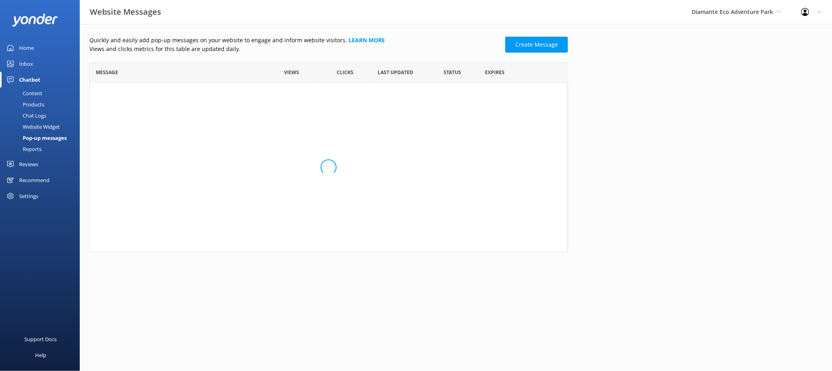
scroll to position [183, 472]
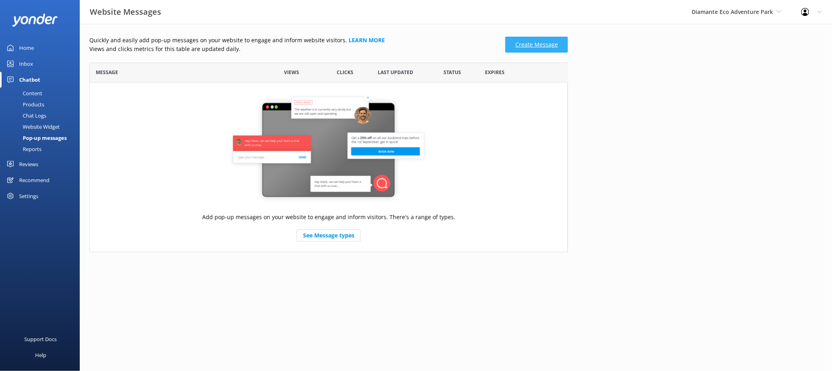
click at [527, 49] on link "Create Message" at bounding box center [536, 45] width 63 height 16
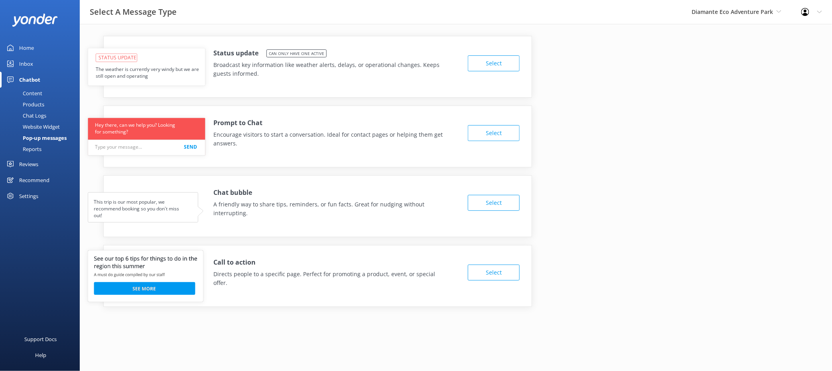
click at [478, 204] on button "Select" at bounding box center [494, 203] width 52 height 16
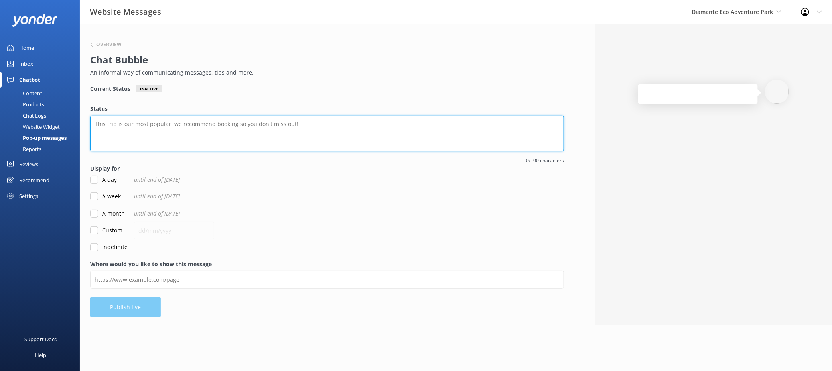
click at [213, 128] on textarea "Status" at bounding box center [327, 134] width 474 height 36
type textarea "Hello!"
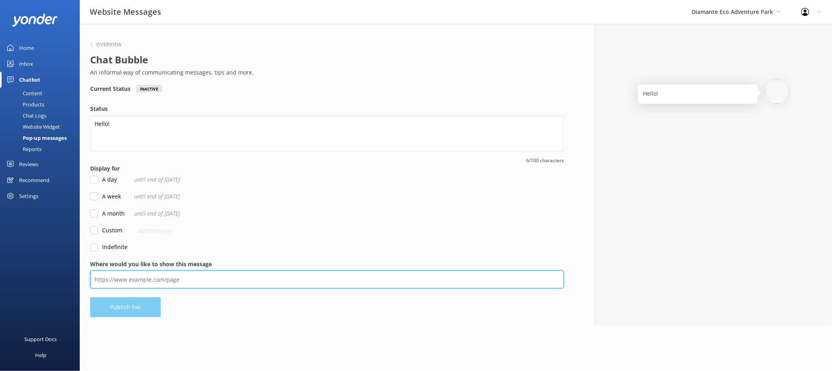
click at [113, 278] on input "Where would you like to show this message" at bounding box center [327, 280] width 474 height 18
type input "https://kendall-malone.github.io/personalrafting.html"
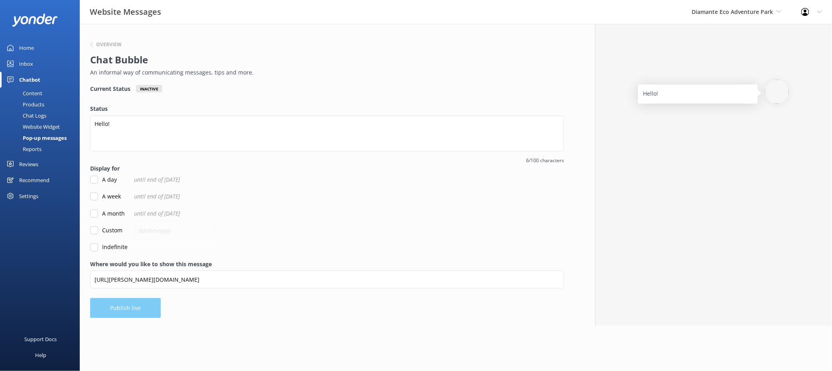
click at [193, 313] on div "Overview Chat Bubble An informal way of communicating messages, tips and more. …" at bounding box center [327, 175] width 495 height 302
click at [94, 178] on input "A day" at bounding box center [94, 180] width 8 height 8
checkbox input "true"
click at [132, 306] on button "Publish live" at bounding box center [125, 308] width 71 height 20
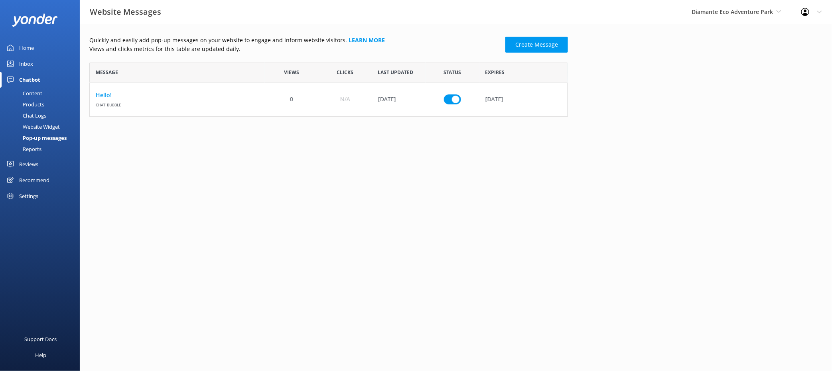
scroll to position [47, 472]
click at [456, 97] on input "row" at bounding box center [452, 100] width 17 height 10
checkbox input "false"
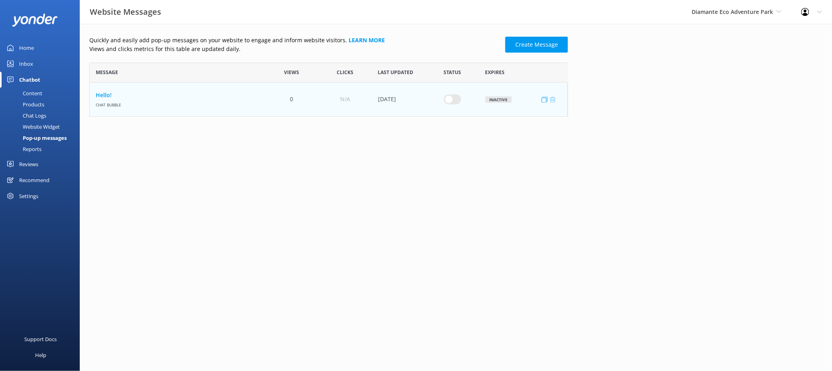
click at [551, 99] on icon "row" at bounding box center [553, 100] width 6 height 6
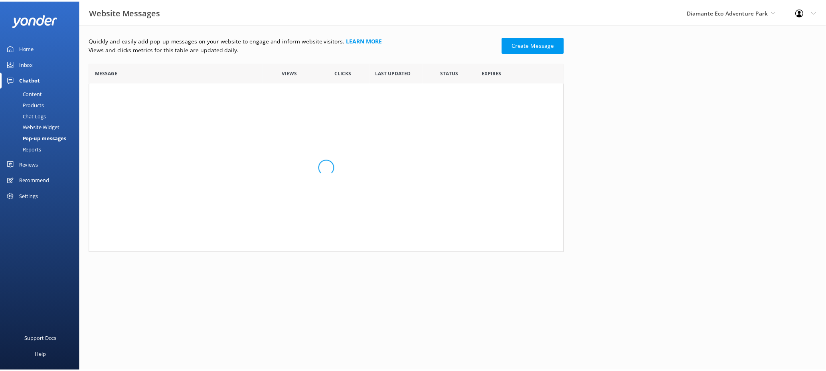
scroll to position [183, 472]
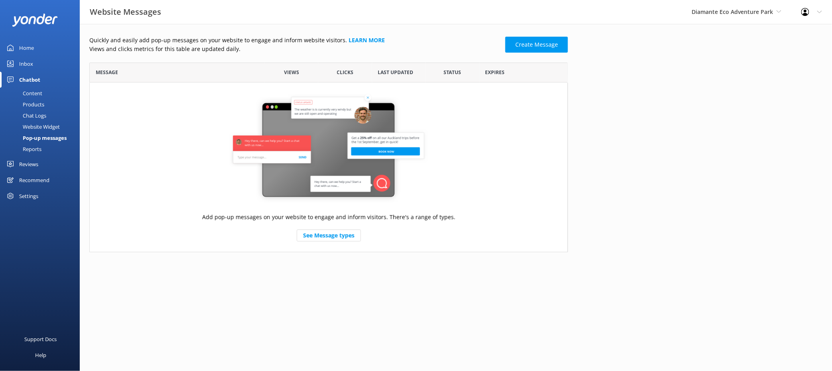
click at [35, 195] on div "Settings" at bounding box center [28, 196] width 19 height 16
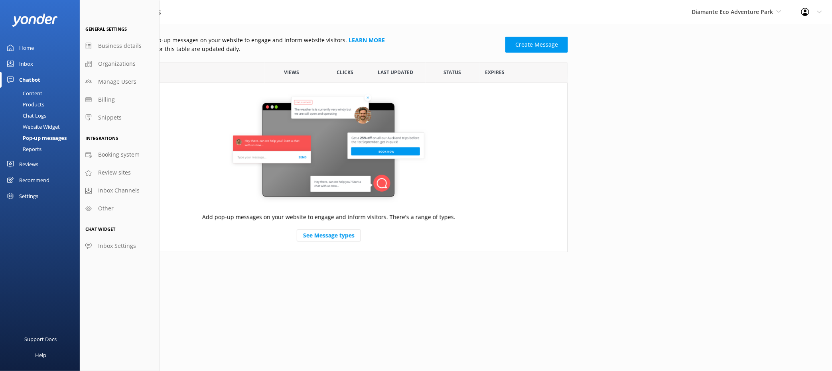
click at [651, 45] on div "Quickly and easily add pop-up messages on your website to engage and inform web…" at bounding box center [456, 146] width 752 height 245
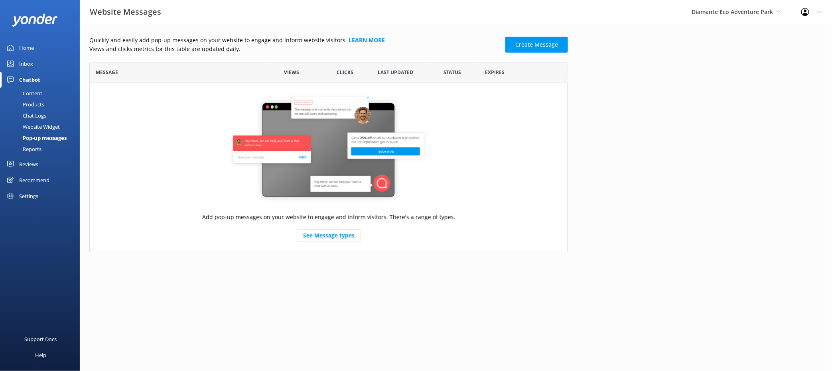
click at [651, 12] on icon at bounding box center [819, 12] width 5 height 5
click at [651, 12] on div "Profile Settings Logout" at bounding box center [812, 12] width 41 height 24
click at [651, 31] on link "Profile Settings" at bounding box center [793, 34] width 80 height 20
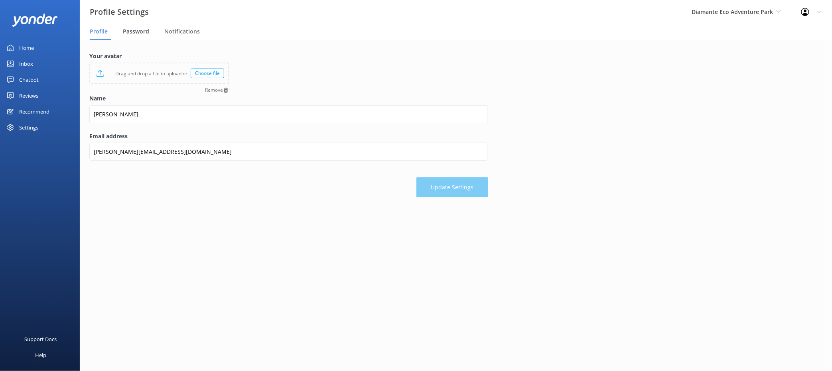
click at [135, 34] on span "Password" at bounding box center [136, 32] width 26 height 8
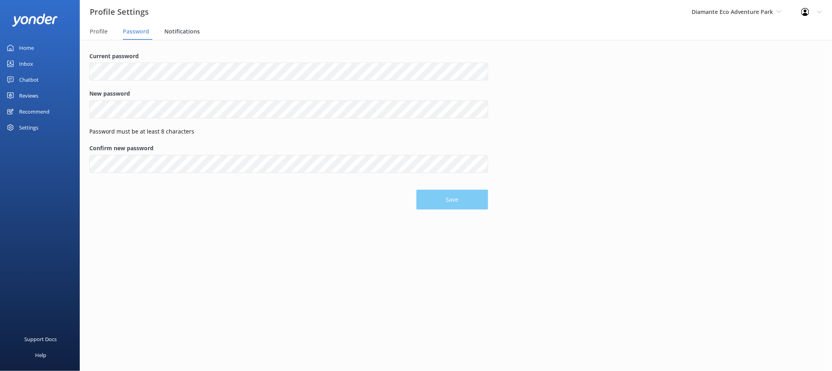
click at [190, 35] on span "Notifications" at bounding box center [182, 32] width 36 height 8
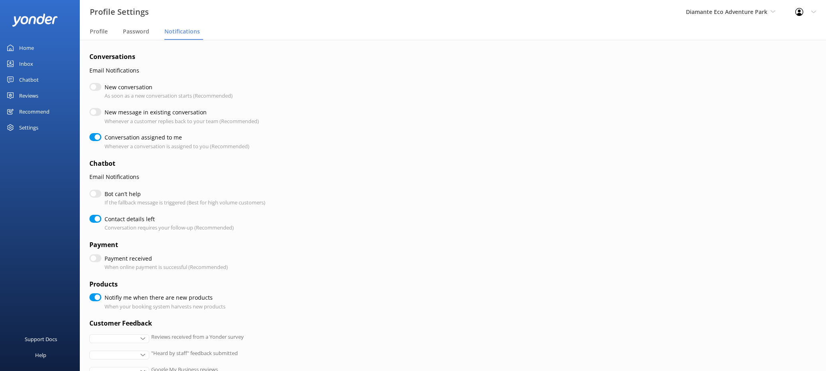
checkbox input "true"
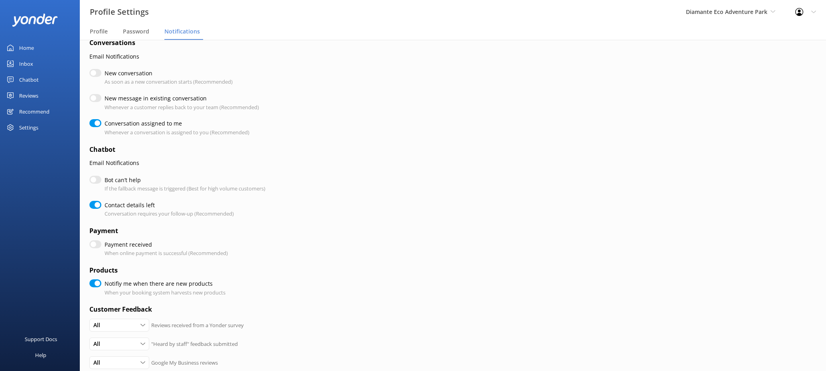
scroll to position [15, 0]
drag, startPoint x: 89, startPoint y: 149, endPoint x: 146, endPoint y: 165, distance: 58.7
click at [145, 165] on form "Conversations Email Notifications New conversation As soon as a new conversatio…" at bounding box center [288, 260] width 399 height 446
click at [150, 169] on form "Conversations Email Notifications New conversation As soon as a new conversatio…" at bounding box center [288, 260] width 399 height 446
drag, startPoint x: 105, startPoint y: 207, endPoint x: 159, endPoint y: 209, distance: 53.9
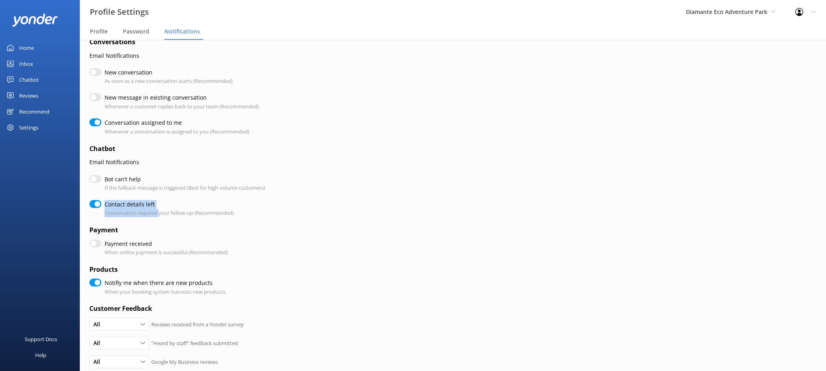
click at [159, 212] on div "Contact details left Conversation requires your follow-up (Recommended)" at bounding box center [169, 208] width 129 height 17
click at [159, 209] on p "Conversation requires your follow-up (Recommended)" at bounding box center [169, 213] width 129 height 8
drag, startPoint x: 156, startPoint y: 204, endPoint x: 103, endPoint y: 205, distance: 52.7
click at [103, 205] on div "Contact details left Conversation requires your follow-up (Recommended)" at bounding box center [288, 208] width 399 height 17
click at [317, 215] on div "Contact details left Conversation requires your follow-up (Recommended)" at bounding box center [288, 208] width 399 height 17
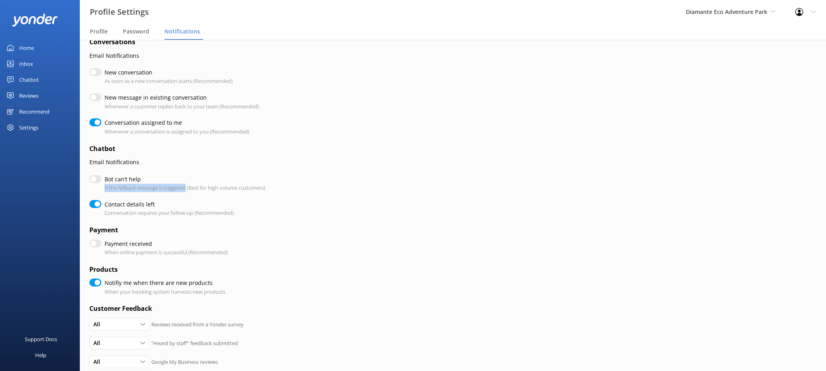
drag, startPoint x: 104, startPoint y: 188, endPoint x: 187, endPoint y: 190, distance: 83.4
click at [187, 190] on p "If the fallback message is triggered (Best for high volume customers)" at bounding box center [185, 188] width 161 height 8
click at [324, 200] on div "Contact details left Conversation requires your follow-up (Recommended)" at bounding box center [288, 208] width 399 height 17
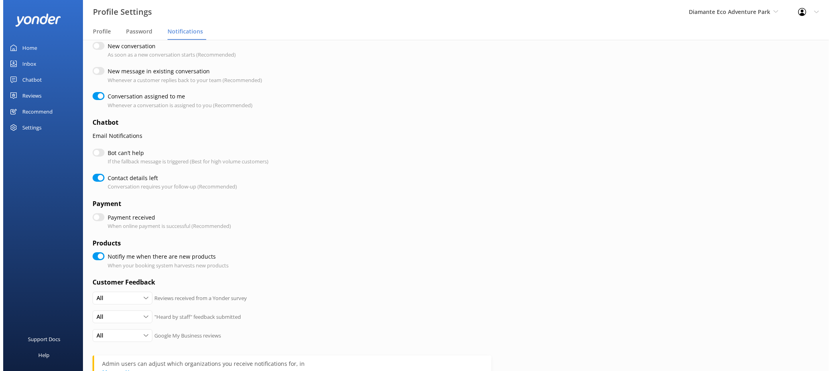
scroll to position [0, 0]
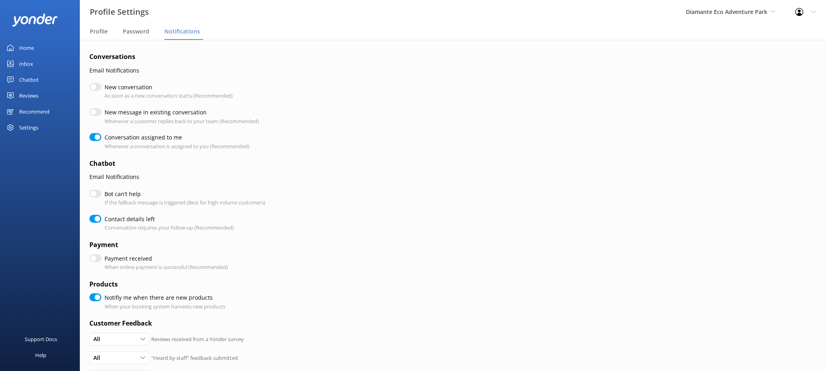
click at [37, 128] on div "Settings" at bounding box center [28, 128] width 19 height 16
checkbox input "true"
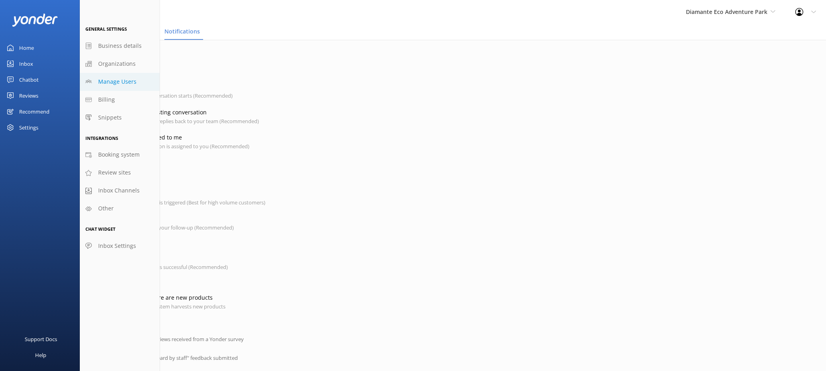
click at [124, 84] on span "Manage Users" at bounding box center [117, 81] width 38 height 9
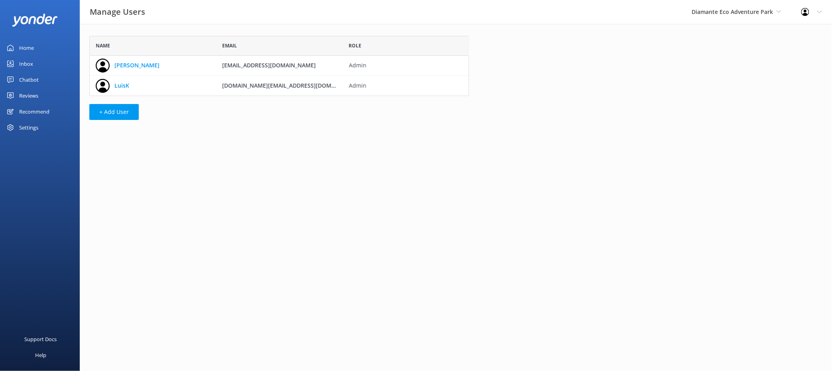
scroll to position [53, 373]
click at [110, 113] on button "+ Add User" at bounding box center [113, 112] width 49 height 16
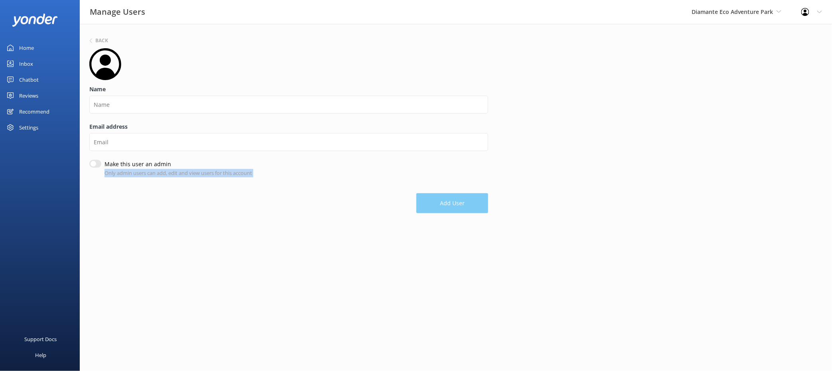
drag, startPoint x: 103, startPoint y: 175, endPoint x: 265, endPoint y: 180, distance: 161.7
click at [264, 180] on form "Name Email address Make this user an admin Only admin users can add, edit and v…" at bounding box center [288, 130] width 399 height 165
click at [265, 176] on div "Make this user an admin Only admin users can add, edit and view users for this …" at bounding box center [288, 168] width 399 height 17
click at [103, 42] on h6 "Back" at bounding box center [101, 40] width 13 height 5
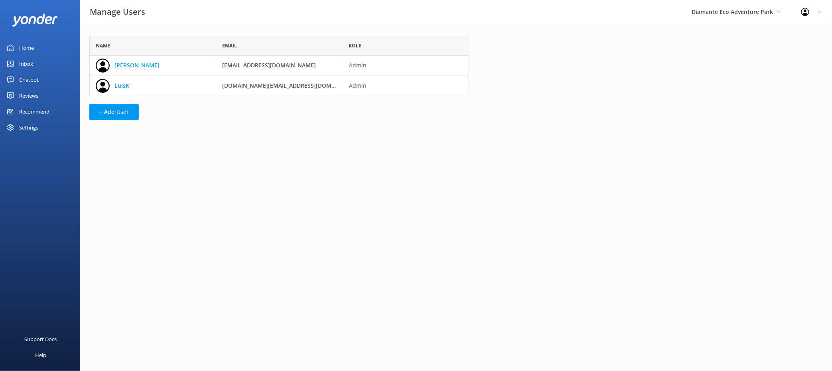
scroll to position [53, 373]
click at [130, 66] on link "Luciana" at bounding box center [137, 65] width 45 height 9
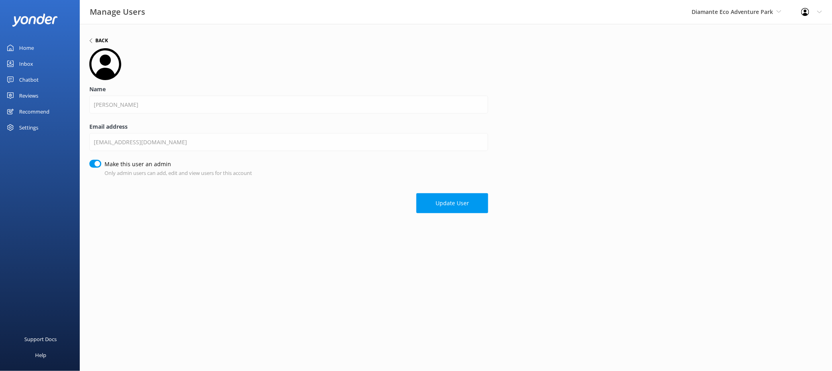
click at [94, 40] on div "Back" at bounding box center [98, 40] width 19 height 5
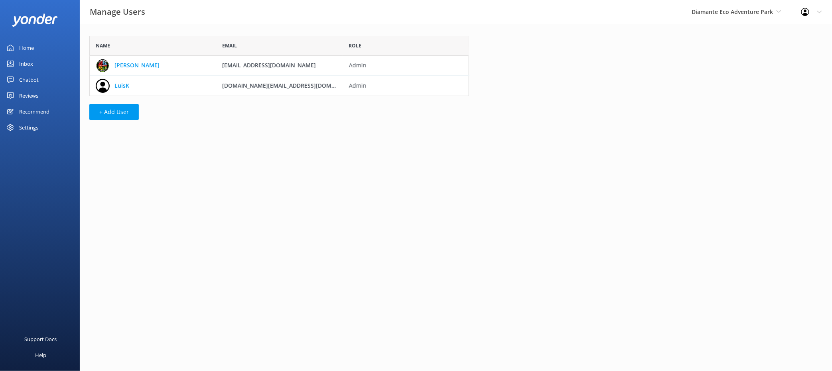
scroll to position [53, 373]
click at [33, 47] on div "Home" at bounding box center [26, 48] width 15 height 16
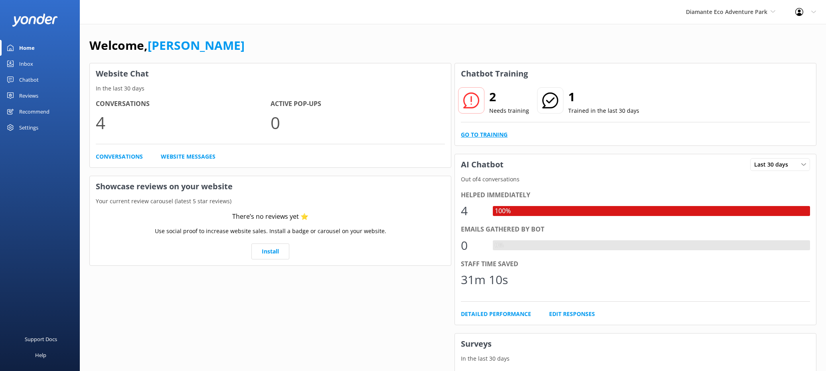
click at [484, 134] on link "Go to Training" at bounding box center [484, 134] width 47 height 9
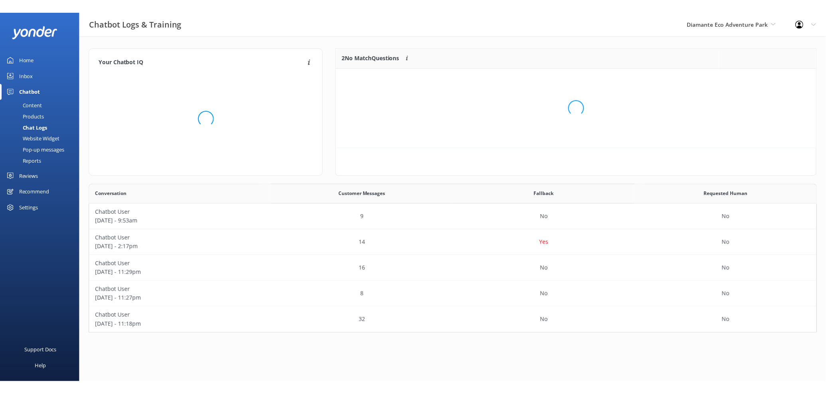
scroll to position [53, 477]
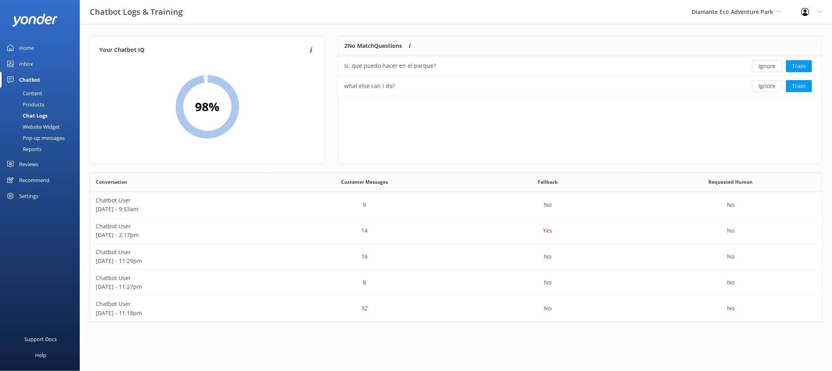
click at [29, 125] on div "Website Widget" at bounding box center [32, 126] width 55 height 11
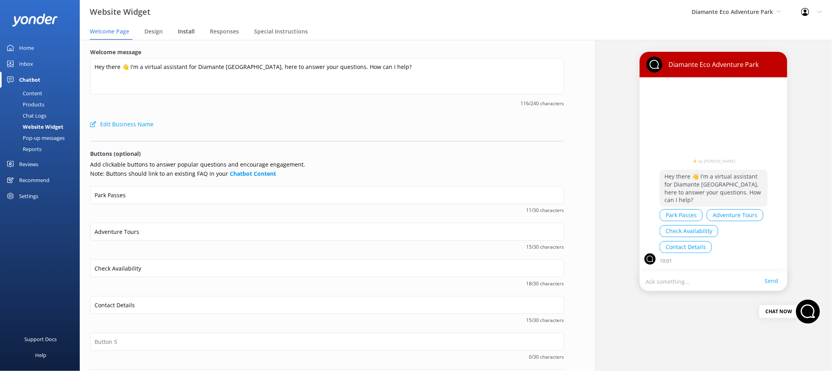
click at [188, 34] on span "Install" at bounding box center [186, 32] width 17 height 8
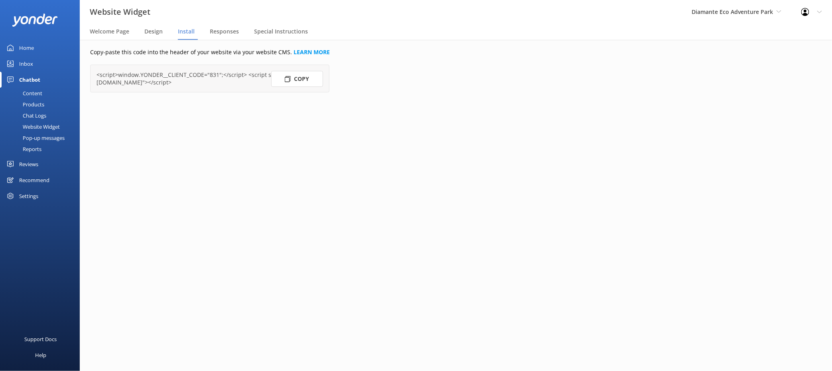
click at [33, 51] on div "Home" at bounding box center [26, 48] width 15 height 16
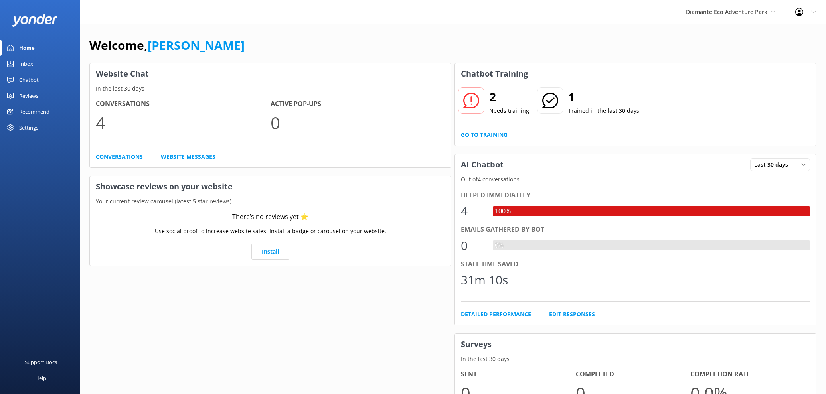
click at [36, 125] on div "Settings" at bounding box center [28, 128] width 19 height 16
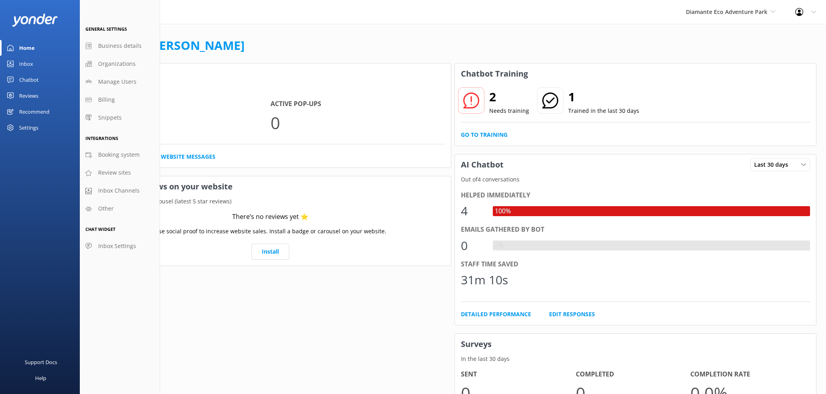
click at [254, 172] on div "Website Chat In the last 30 days Conversations 4 Active Pop-ups 0 Conversations…" at bounding box center [270, 285] width 365 height 449
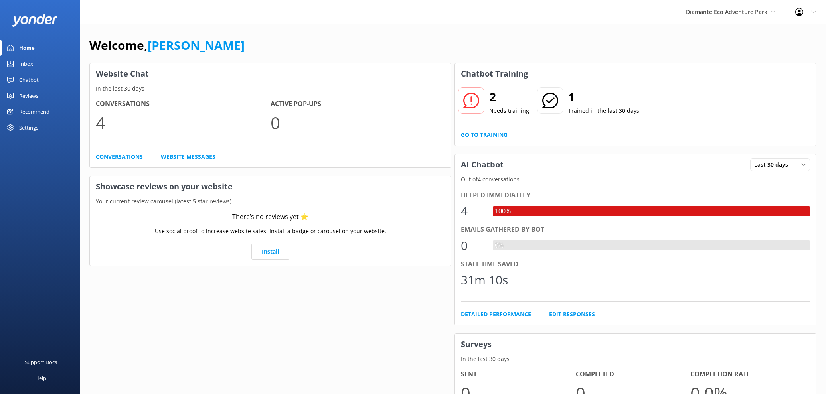
click at [520, 30] on div "Welcome, Kendall Malone Website Chat In the last 30 days Conversations 4 Active…" at bounding box center [453, 274] width 746 height 501
click at [40, 129] on div "Settings" at bounding box center [40, 128] width 80 height 16
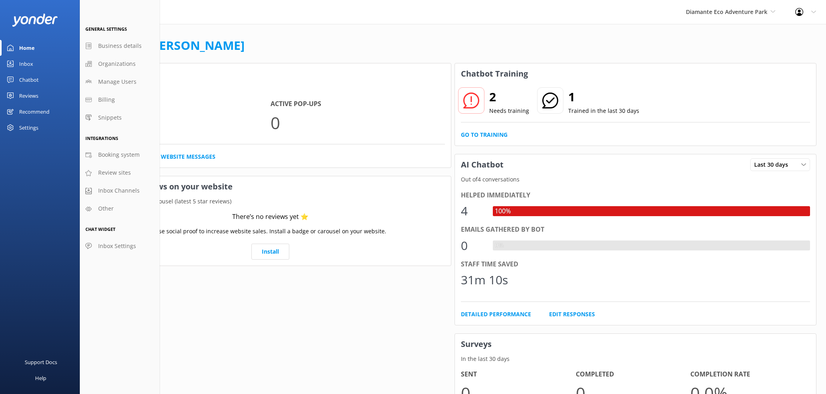
click at [35, 64] on link "Inbox" at bounding box center [40, 64] width 80 height 16
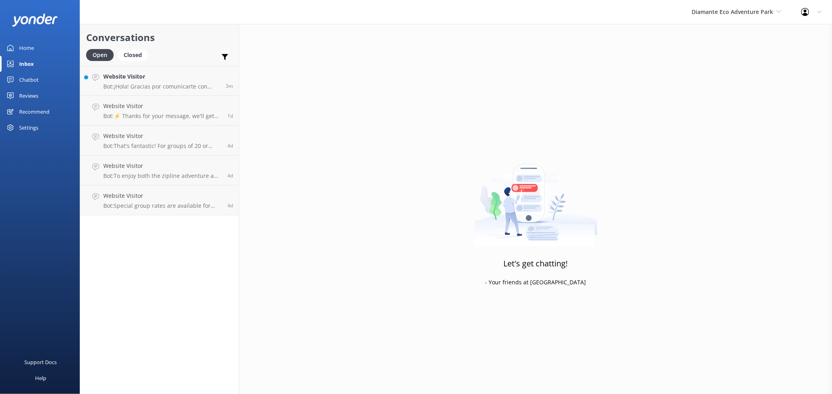
click at [36, 83] on div "Chatbot" at bounding box center [29, 80] width 20 height 16
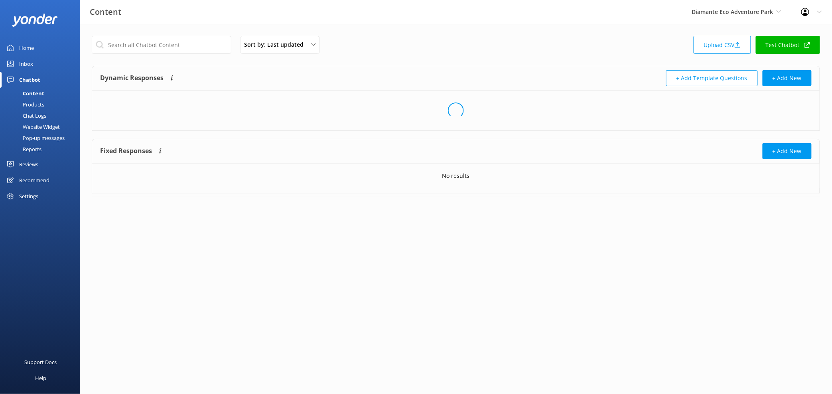
click at [651, 49] on link "Test Chatbot" at bounding box center [788, 45] width 64 height 18
